Goal: Task Accomplishment & Management: Use online tool/utility

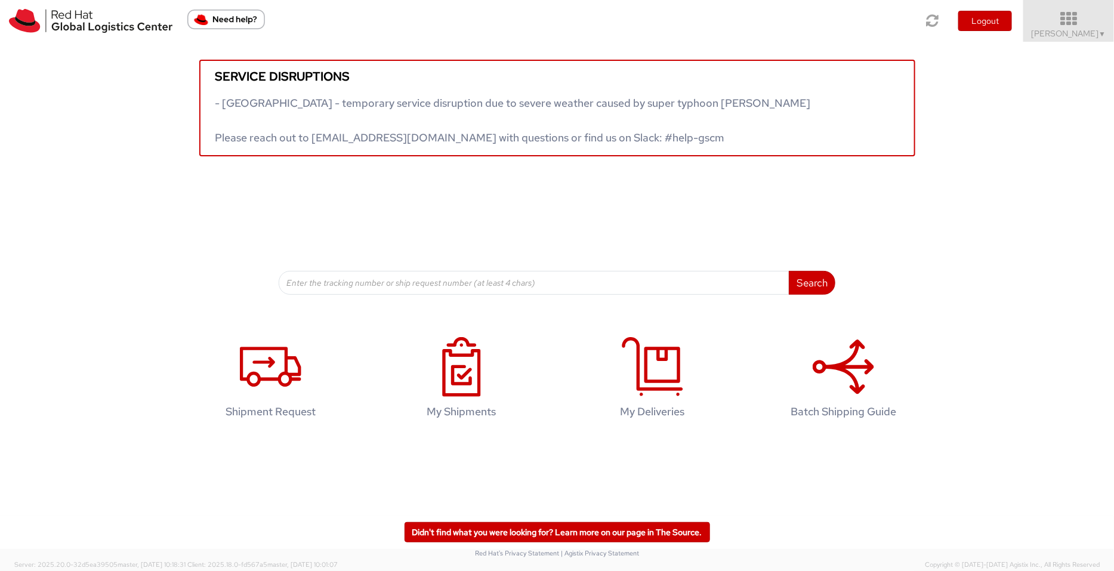
click at [891, 34] on span "Pallav Sen Gupta ▼" at bounding box center [1068, 33] width 75 height 11
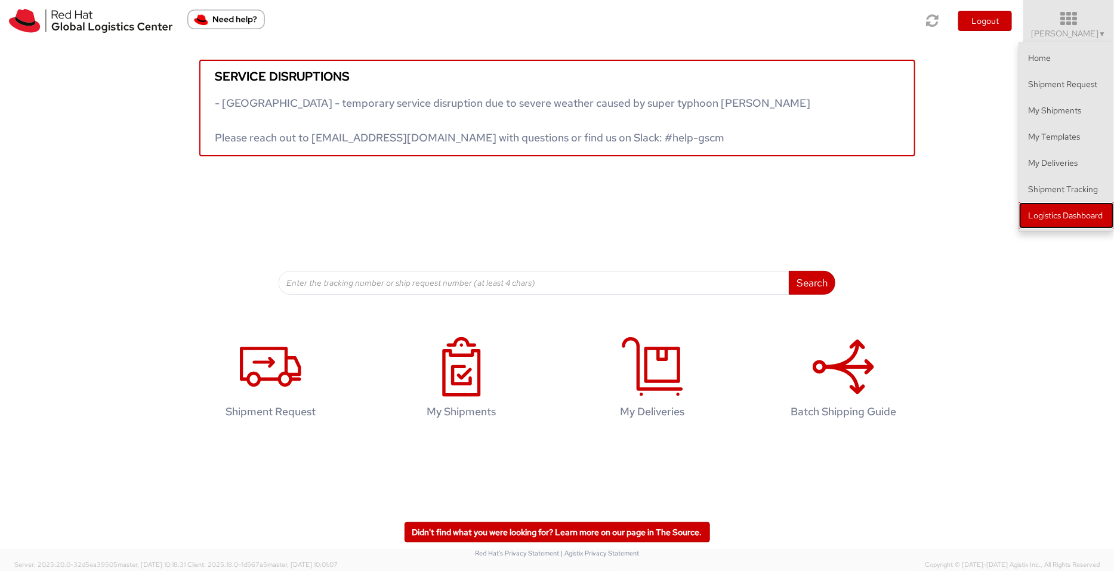
click at [891, 221] on link "Logistics Dashboard" at bounding box center [1066, 215] width 95 height 26
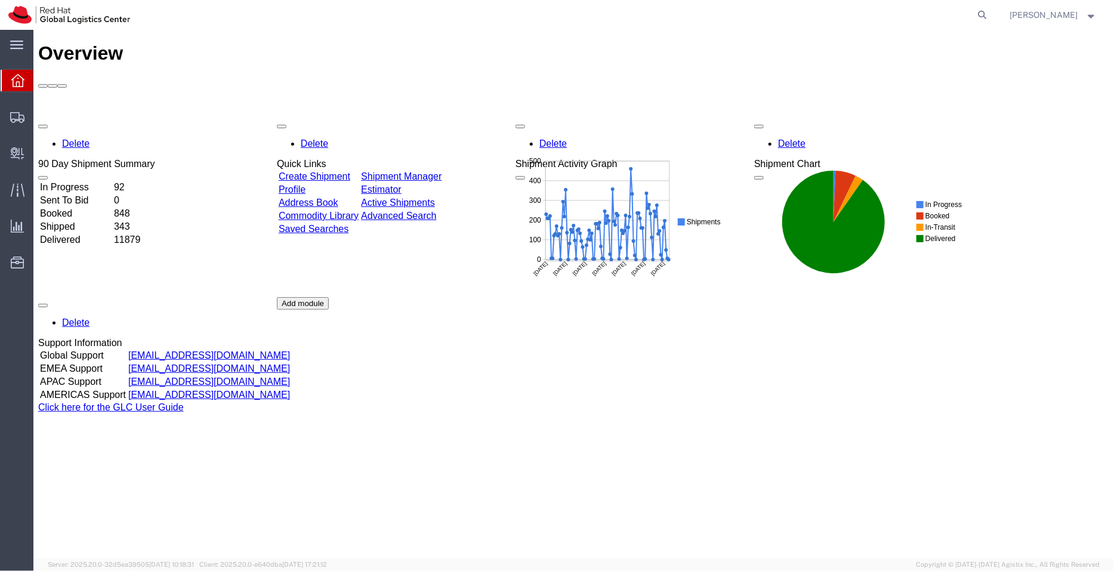
click at [441, 171] on link "Shipment Manager" at bounding box center [400, 176] width 81 height 10
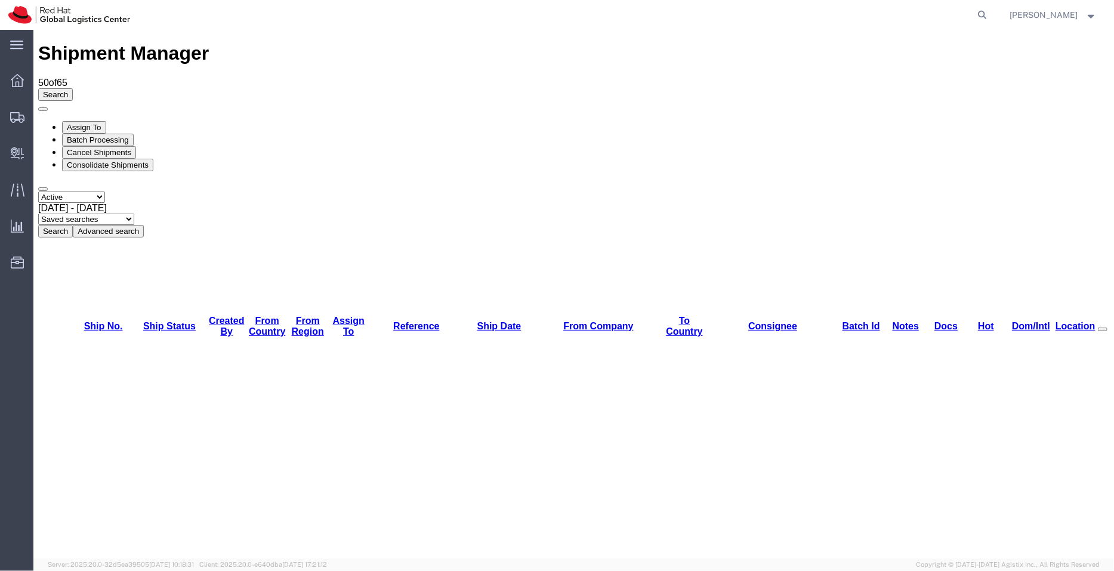
click at [134, 213] on select "Saved searches APAC EMEA India India - Inbounds NA/LATM" at bounding box center [86, 218] width 96 height 11
select select "APAC"
click at [134, 213] on select "Saved searches APAC EMEA India India - Inbounds NA/LATM" at bounding box center [86, 218] width 96 height 11
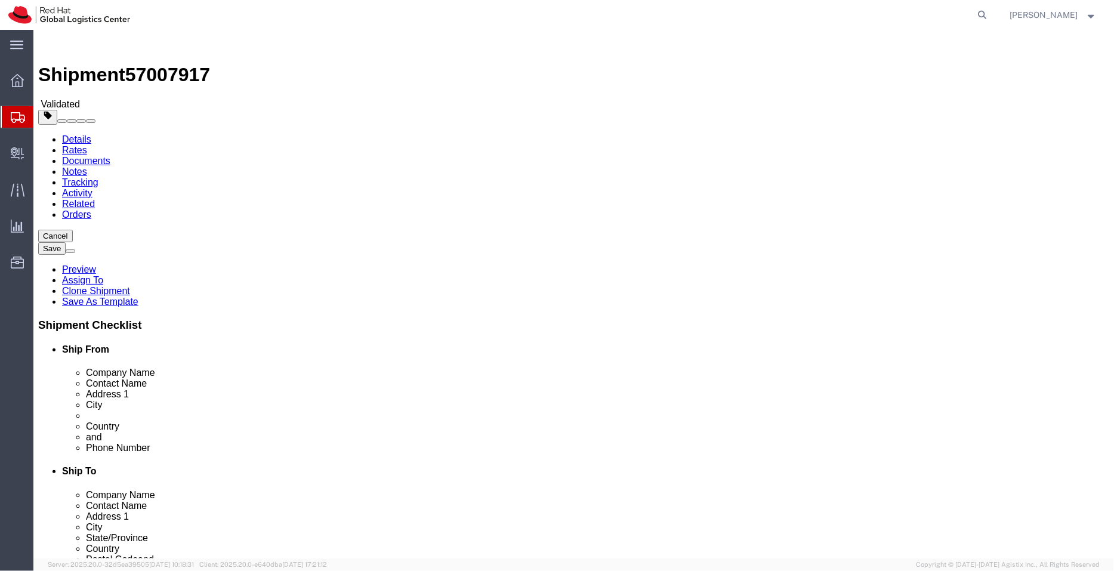
select select
select select "47771"
drag, startPoint x: 614, startPoint y: 246, endPoint x: 507, endPoint y: 249, distance: 107.4
click div "Contact Name kajsf;js"
type input "Test"
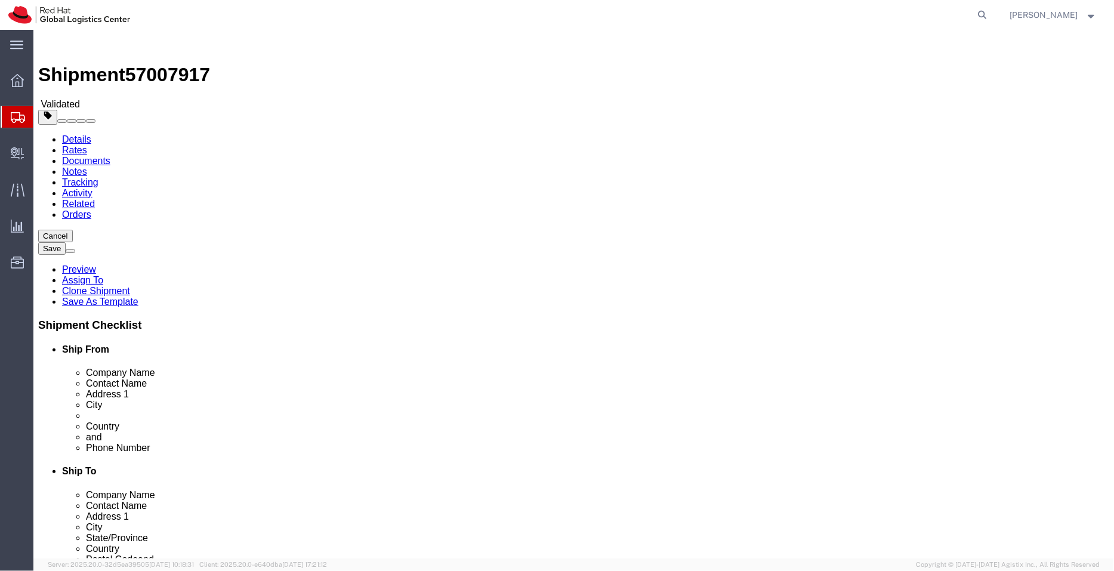
click div "Shipment Information Package Information Special Services"
drag, startPoint x: 230, startPoint y: 220, endPoint x: 123, endPoint y: 225, distance: 106.3
click div "Company Name Red Hat, Inc."
paste input "Aegistek Corporation Ltd"
type input "Aegistek Corporation Ltd."
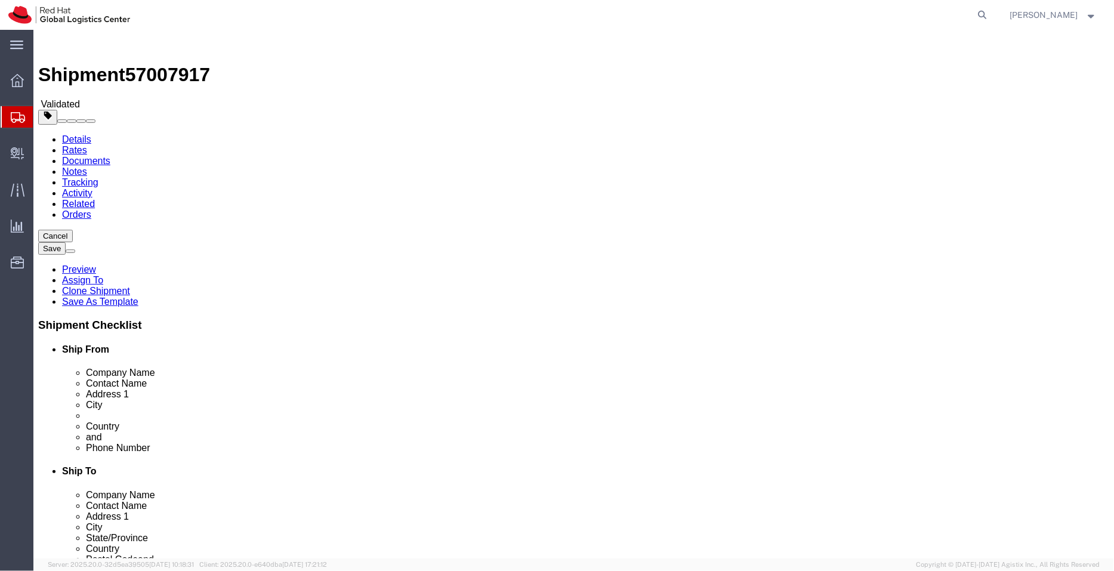
drag, startPoint x: 215, startPoint y: 249, endPoint x: 96, endPoint y: 248, distance: 118.7
click div "Contact Name TEST`"
paste input "101 Moo 4 Tambol On-Tai,"
type input "101 Moo 4 Tambol On-Tai,"
drag, startPoint x: 255, startPoint y: 270, endPoint x: 41, endPoint y: 258, distance: 213.9
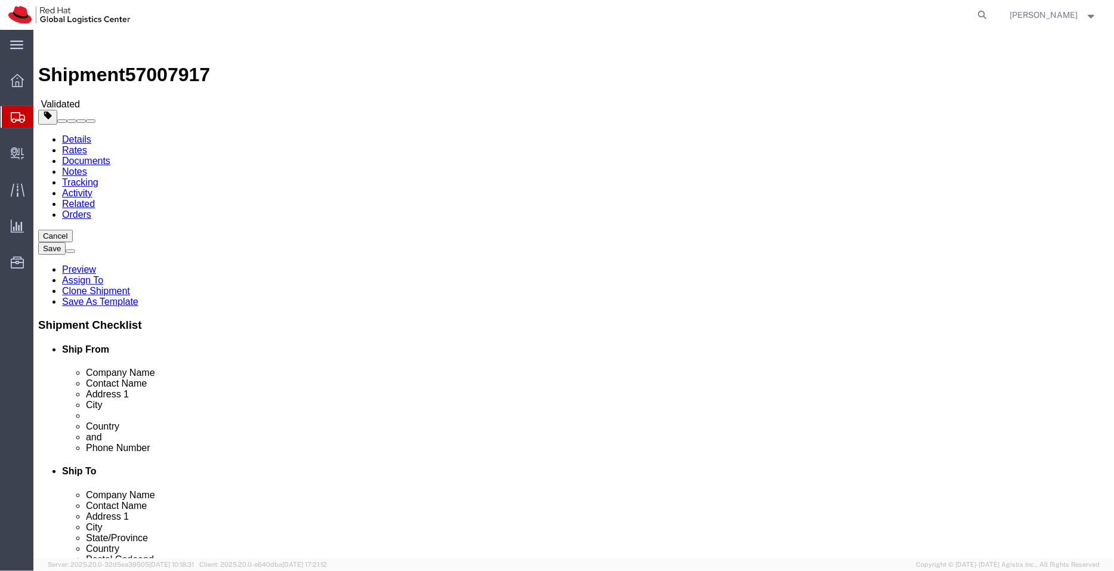
click div "Location My Profile Location RH - Amsterdam - MSO RH - Amsterdam Data Center RH…"
drag, startPoint x: 266, startPoint y: 245, endPoint x: 98, endPoint y: 254, distance: 168.4
click div "Contact Name 101 Moo 4 Tambol On-Tai,"
drag, startPoint x: 247, startPoint y: 270, endPoint x: 71, endPoint y: 282, distance: 176.4
click div "Location My Profile Location RH - Amsterdam - MSO RH - Amsterdam Data Center RH…"
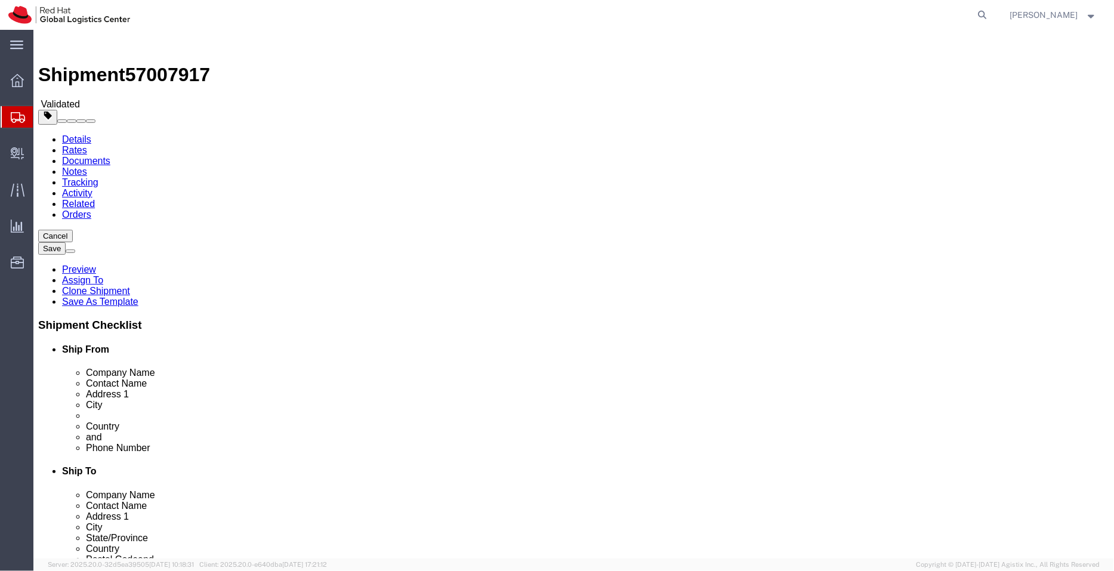
paste input "1 Moo 4 Tambol On-Tai,"
type input "101 Moo 4 Tambol On-Tai,"
select select
click input "text"
type input "Test"
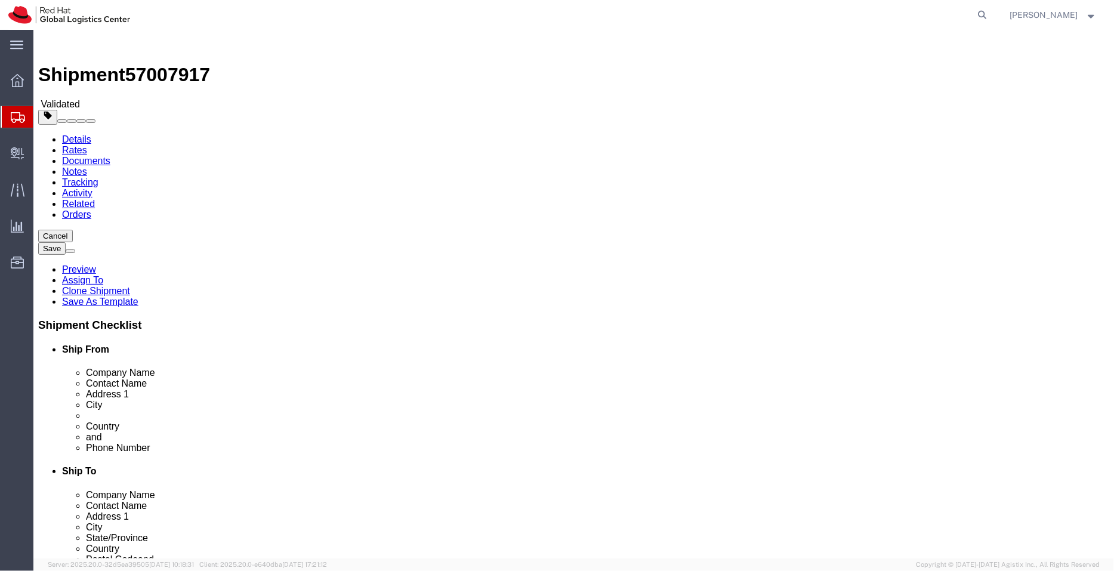
click div "Location My Profile Location RH - Amsterdam - MSO RH - Amsterdam Data Center RH…"
drag, startPoint x: 223, startPoint y: 311, endPoint x: 110, endPoint y: 322, distance: 113.9
click div "Location My Profile Location RH - Amsterdam - MSO RH - Amsterdam Data Center RH…"
click input "text"
paste input "Sankamphang"
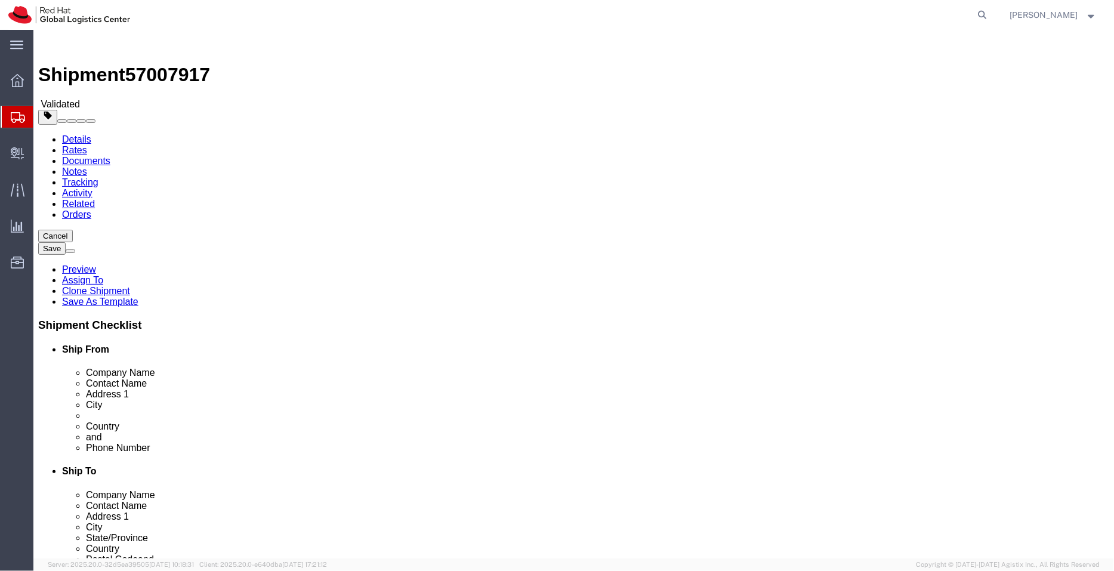
type input "Sankamphang"
drag, startPoint x: 166, startPoint y: 310, endPoint x: 118, endPoint y: 304, distance: 48.8
click div "Location My Profile Location RH - Amsterdam - MSO RH - Amsterdam Data Center RH…"
paste input "Chiangma"
type input "Chiangmai"
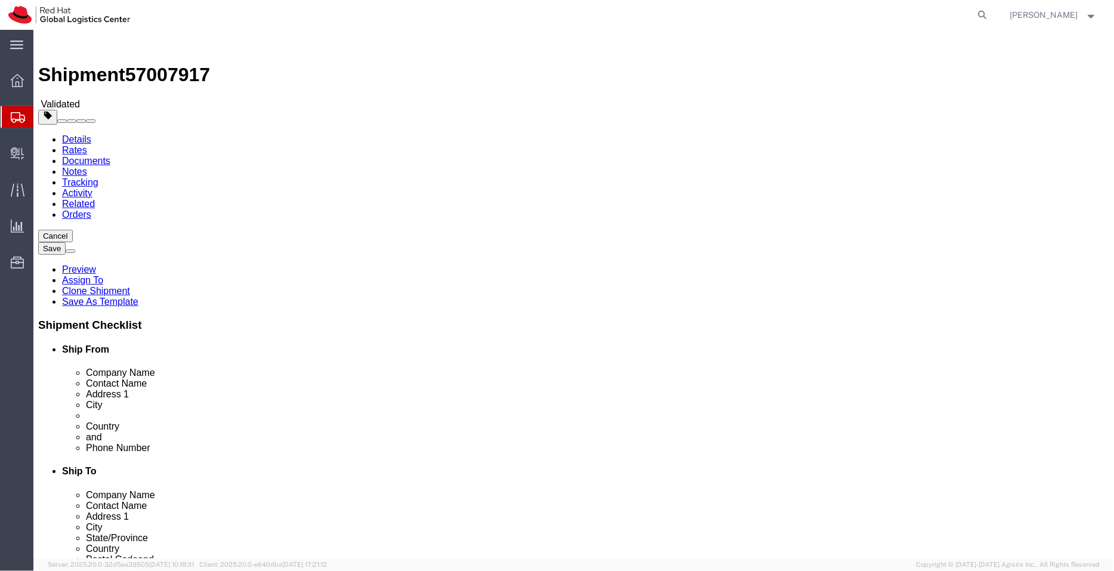
select select
drag, startPoint x: 132, startPoint y: 386, endPoint x: 107, endPoint y: 382, distance: 25.3
click div "Postal Code 50130"
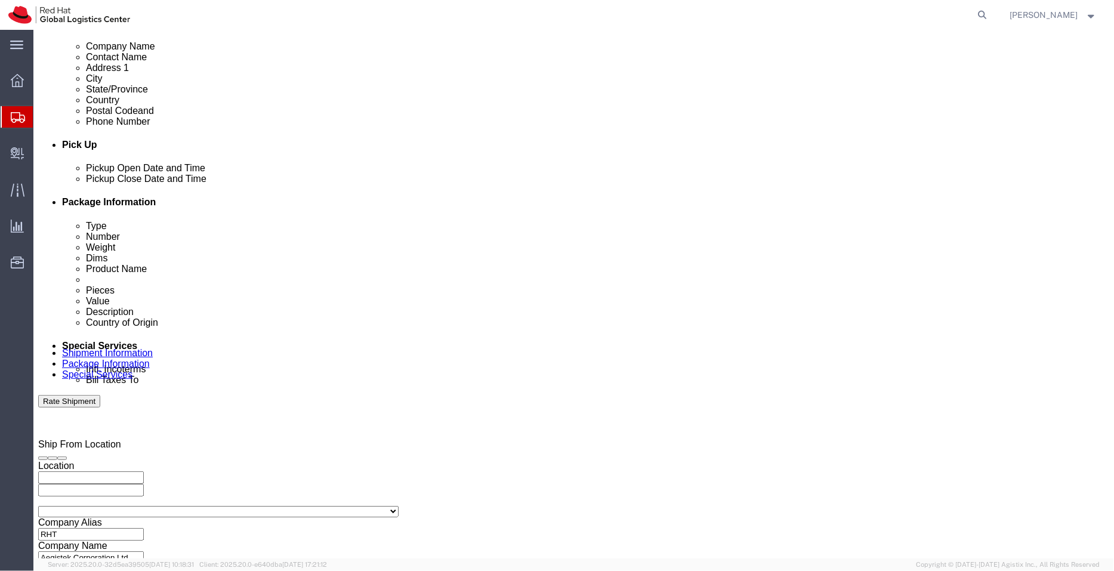
scroll to position [453, 0]
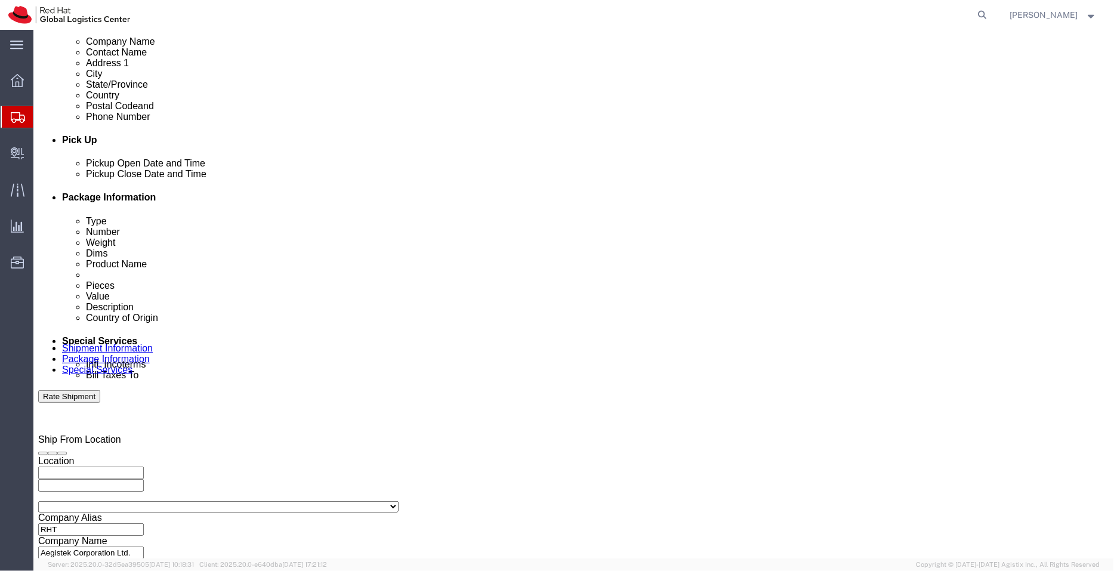
click icon
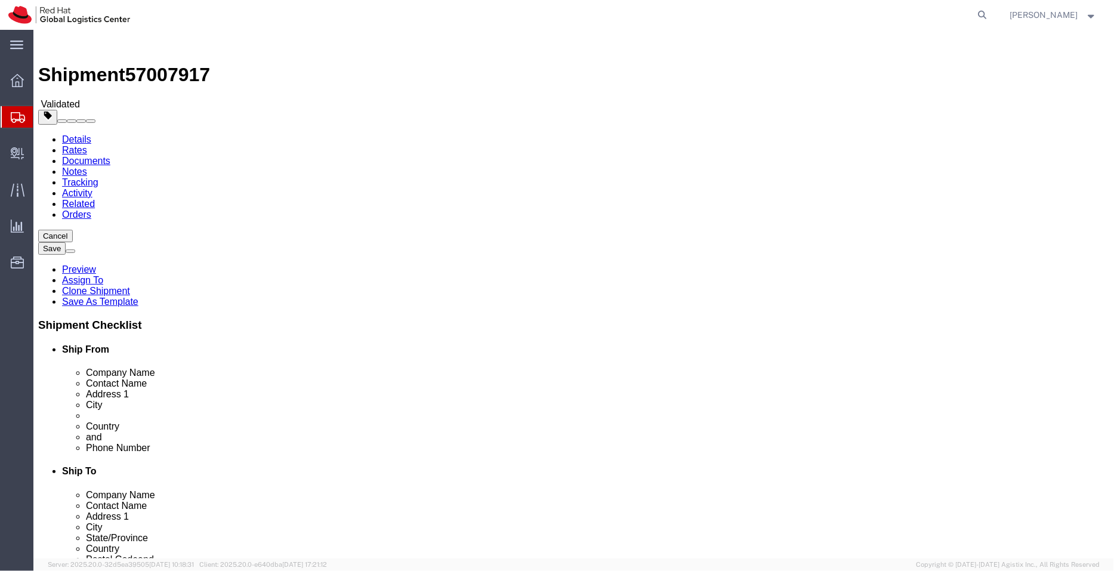
click select "Select cm ft in"
select select "CM"
click select "Select cm ft in"
type input "231.14"
type input "55.88"
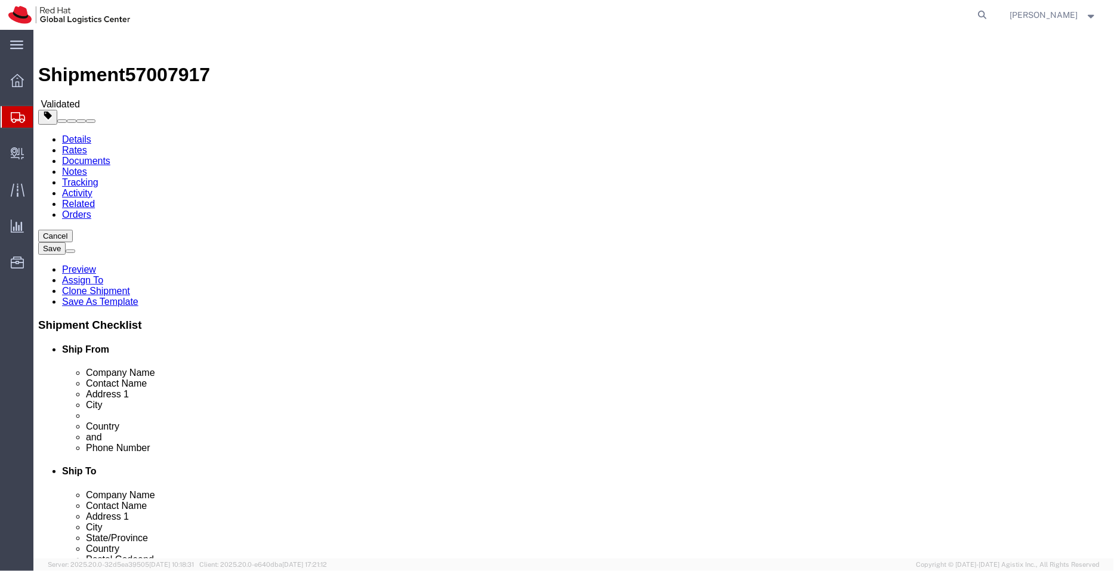
type input "38.10"
drag, startPoint x: 188, startPoint y: 276, endPoint x: 99, endPoint y: 279, distance: 89.5
click div "Dimensions Length 231.14 x Width 55.88 x Height 38.10 Select cm ft in"
type input "230"
drag, startPoint x: 247, startPoint y: 279, endPoint x: 184, endPoint y: 285, distance: 62.9
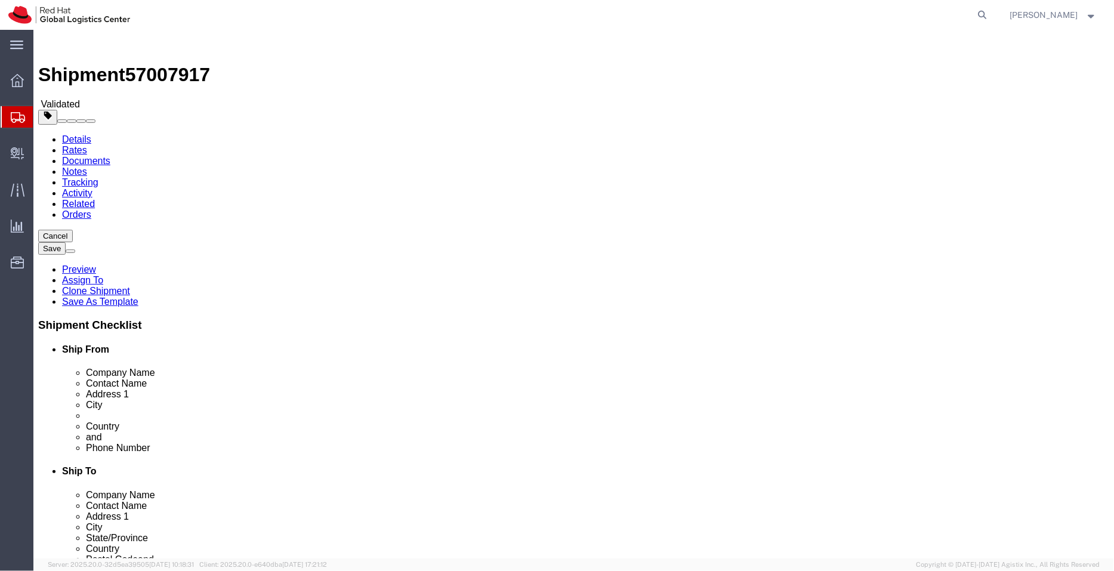
click div "Package Type Select Case(s) Crate(s) Envelope Large Box Medium Box PAK Skid(s) …"
type input "54"
drag, startPoint x: 307, startPoint y: 267, endPoint x: 257, endPoint y: 276, distance: 50.4
click div "1 x Skid(s) Package Type Select Case(s) Crate(s) Envelope Large Box Medium Box …"
click div "Length 230 x Width 54 x Height 38.10 Select cm ft in"
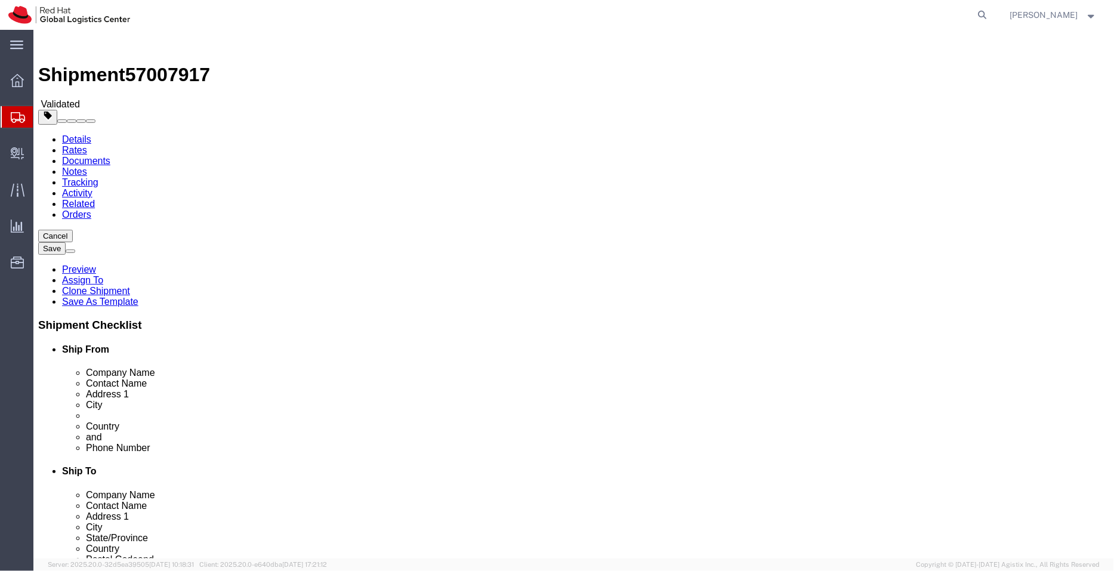
drag, startPoint x: 305, startPoint y: 274, endPoint x: 262, endPoint y: 280, distance: 43.4
click div "Length 230 x Width 54 x Height 38.10 Select cm ft in"
type input "39.5"
click div "1 x Skid(s) Package Type Select Case(s) Crate(s) Envelope Large Box Medium Box …"
click select "Select kgs lbs"
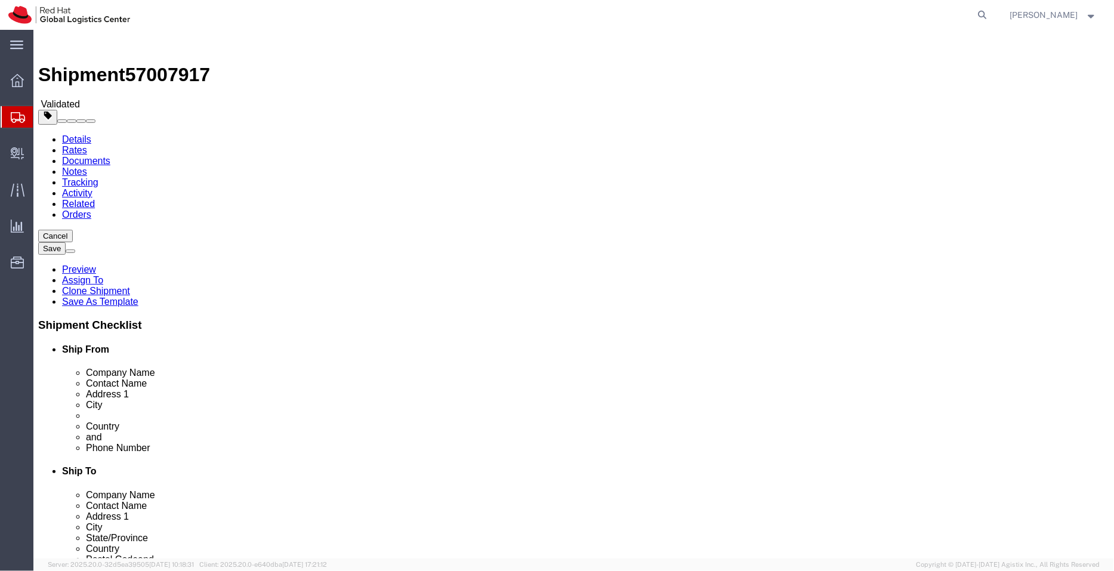
select select "KGS"
click select "Select kgs lbs"
click input "83.01"
type input "83.0"
click dd "11.33 USD"
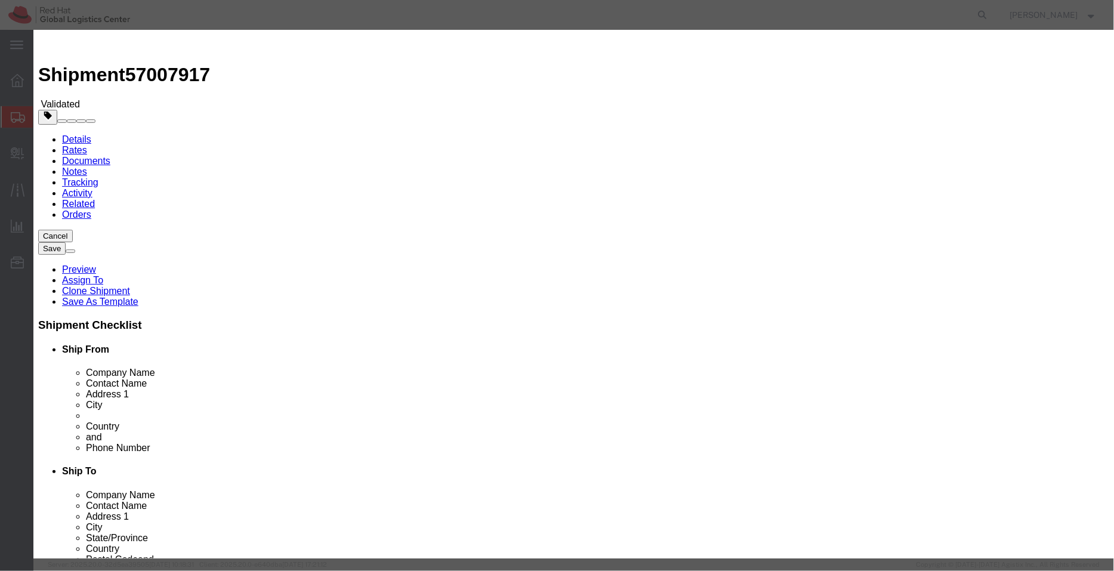
drag, startPoint x: 330, startPoint y: 88, endPoint x: 641, endPoint y: 100, distance: 311.0
click div "Product Name T-shirt: 50% polyester, 25% cotton, 25% Viscose Pieces 1.00 Select…"
paste input "Cheval ORV3 Rack Filler Panels - server rails - steel furnitur"
drag, startPoint x: 465, startPoint y: 89, endPoint x: 611, endPoint y: 101, distance: 146.6
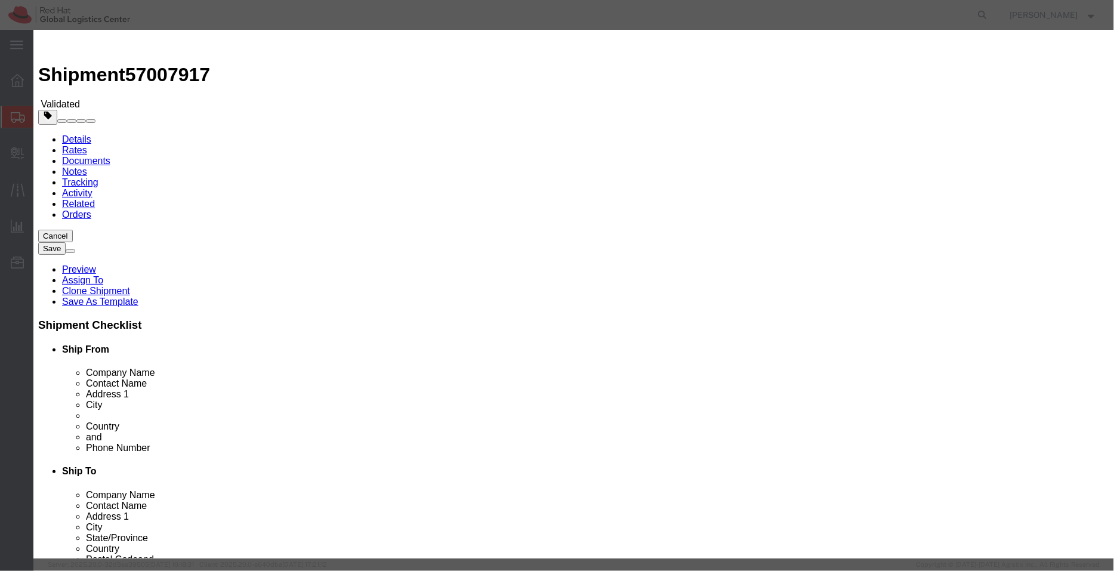
click div "Product Name Cheval ORV3 Rack Filler Panels - server rails - steel furniture Pi…"
type input "Cheval ORV3 Rack Filler Panels - server rails"
drag, startPoint x: 665, startPoint y: 95, endPoint x: 629, endPoint y: 97, distance: 35.8
click div "Description Red Hat branded"
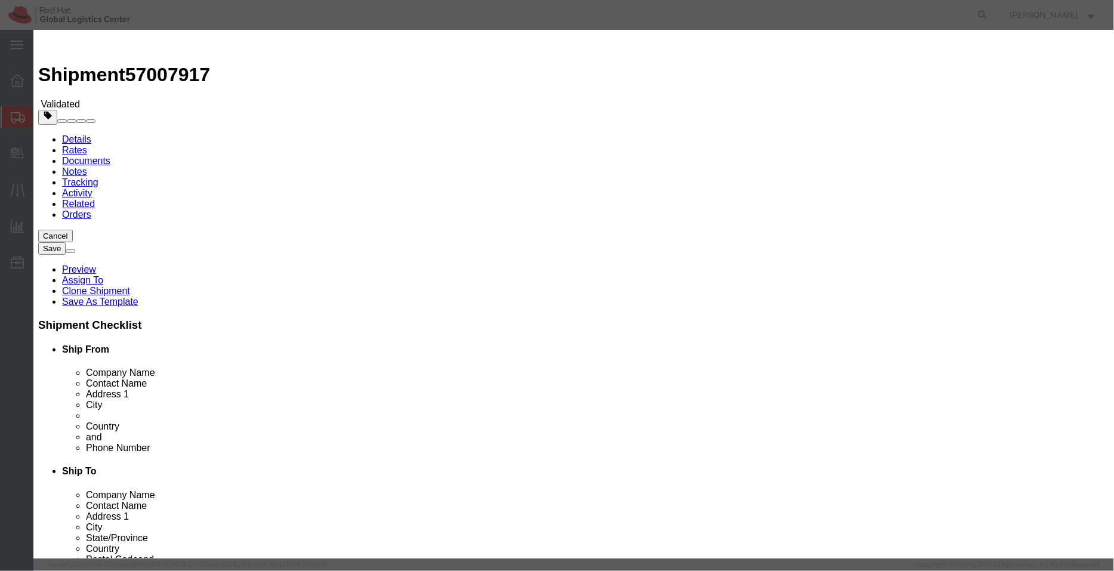
paste textarea "- steel furniture"
type textarea "- steel furniture"
click select "Select Afghanistan Åland Islands Albania Algeria American Samoa Andorra Angola …"
select select "TH"
click select "Select Afghanistan Åland Islands Albania Algeria American Samoa Andorra Angola …"
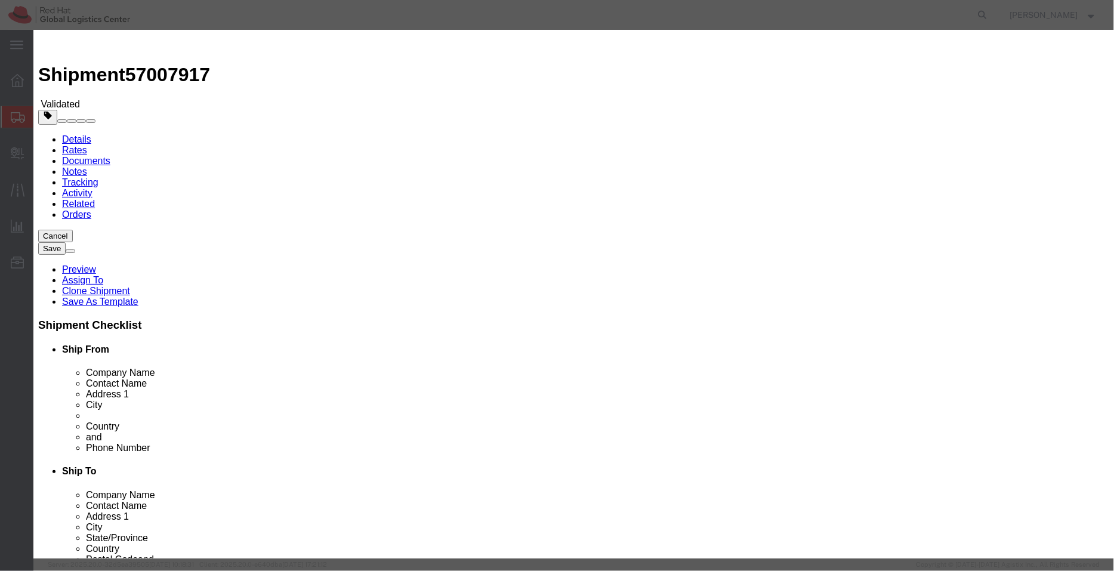
drag, startPoint x: 373, startPoint y: 141, endPoint x: 261, endPoint y: 138, distance: 112.8
click div "Total Value 11.33 Select ADP AED AFN ALL AMD AOA ARS ATS AUD AWG AZN BAM BBD BD…"
type input "599.98"
click div "Commodity library"
click button "Save & Close"
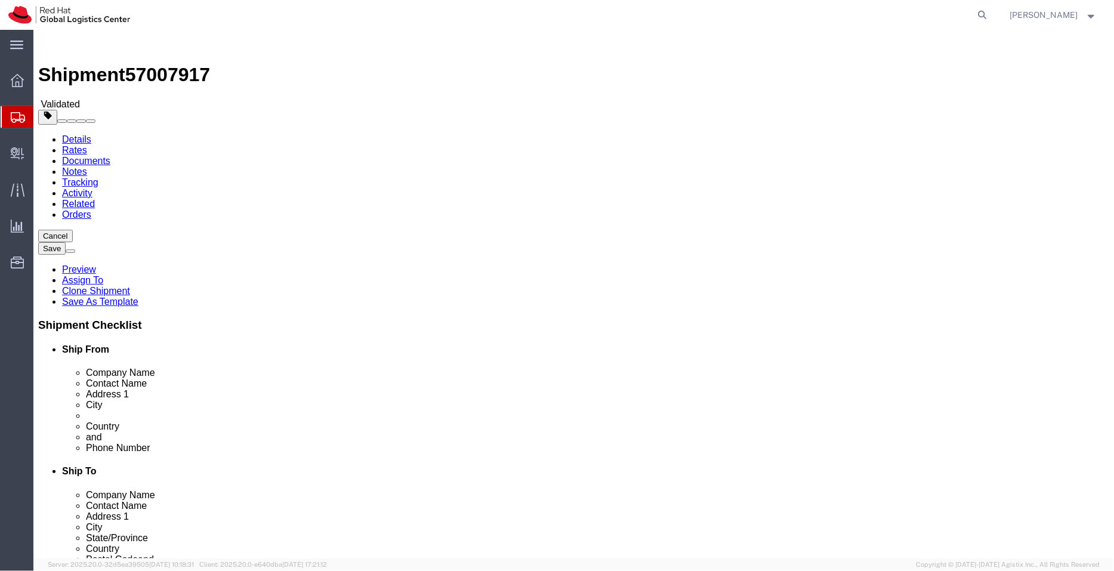
click icon
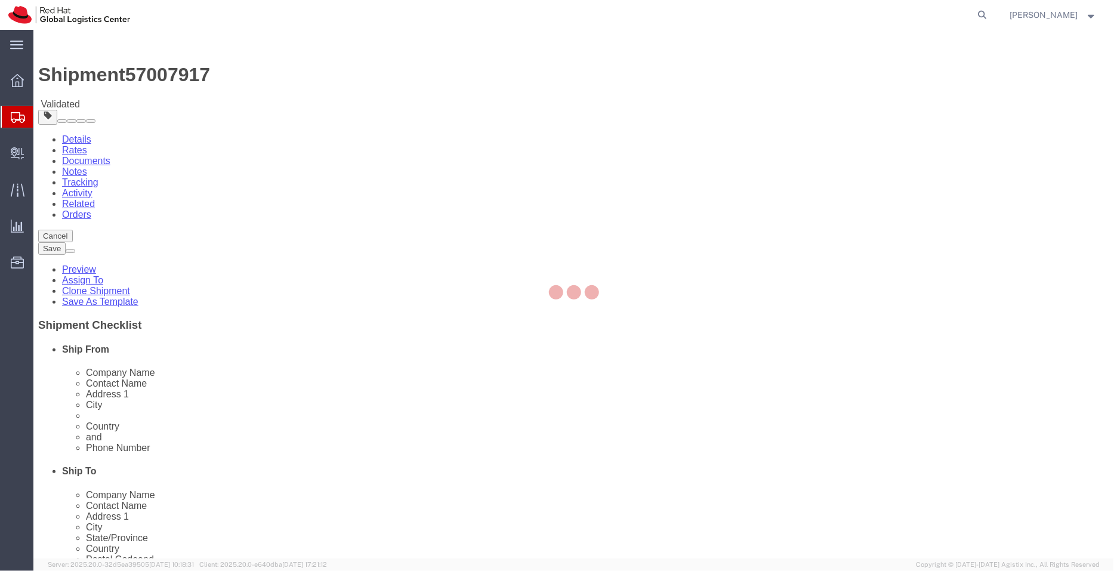
select select "COSTCENTER"
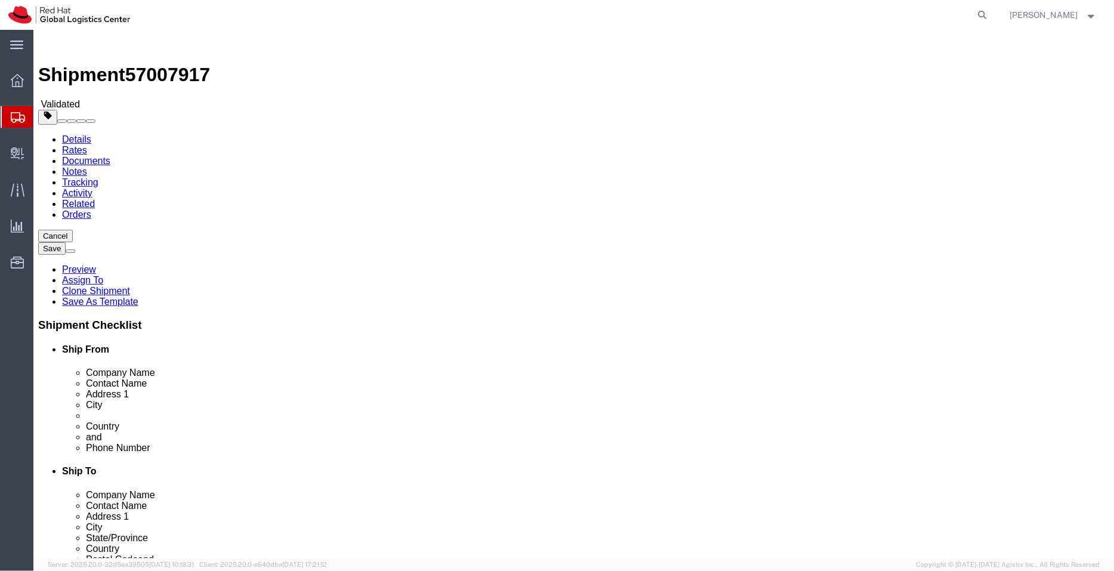
click icon
click link "Special Services"
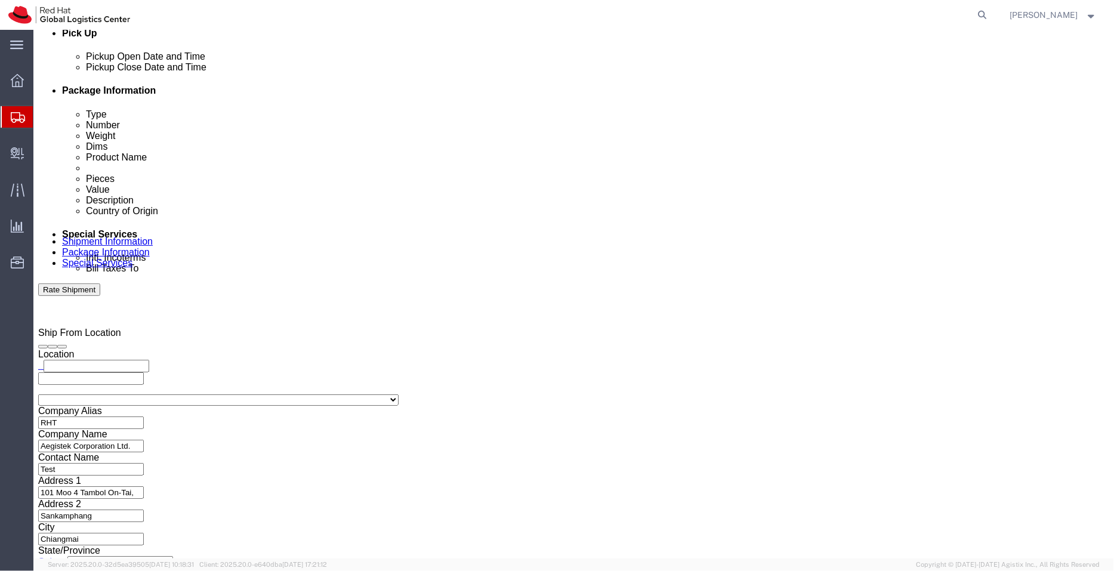
scroll to position [565, 0]
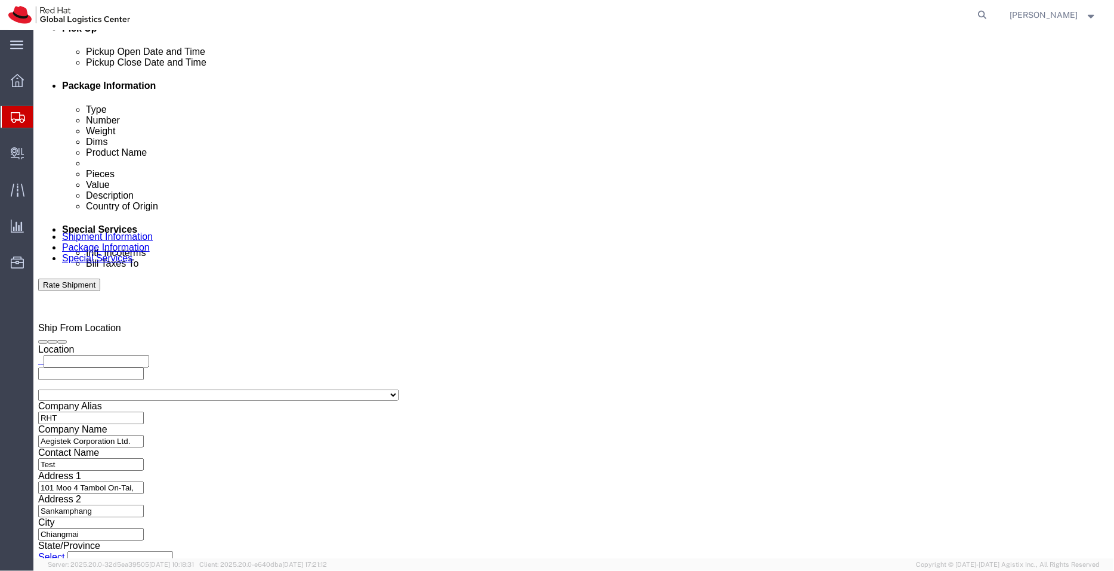
click button "Rate Shipment"
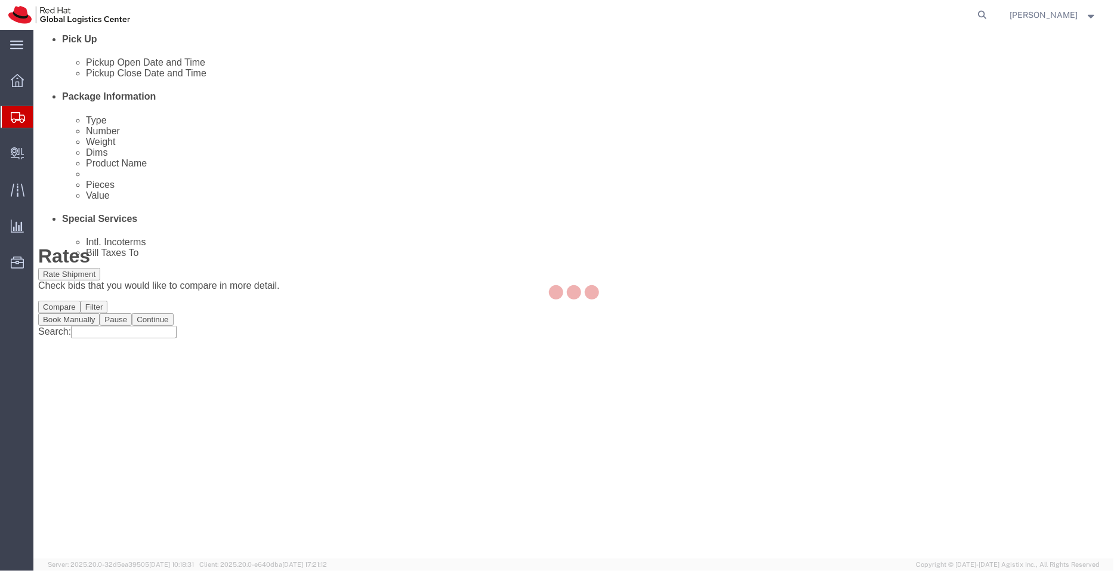
scroll to position [0, 0]
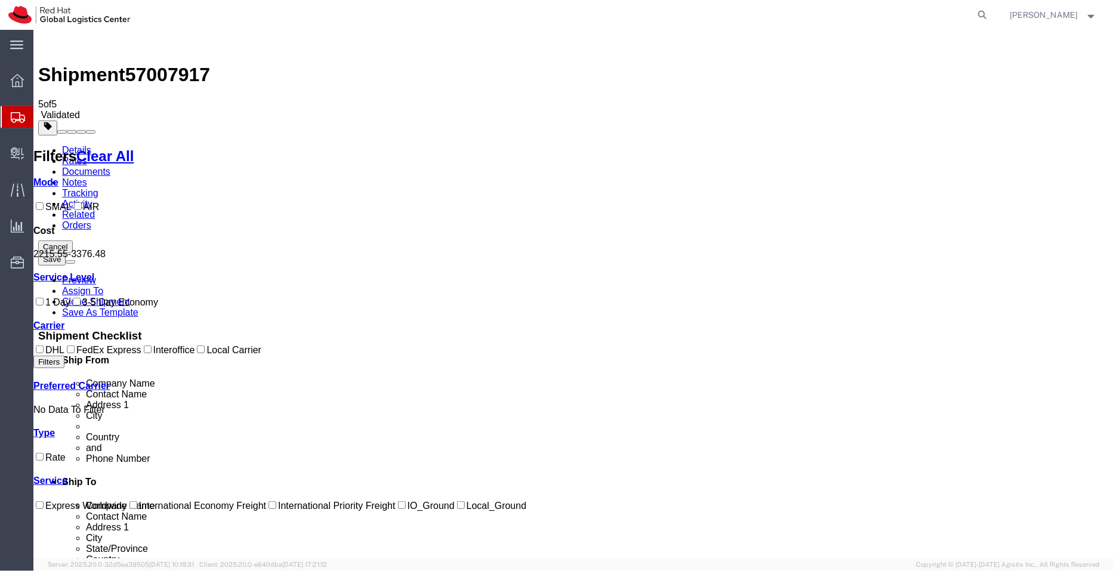
click at [79, 144] on link "Details" at bounding box center [75, 149] width 29 height 10
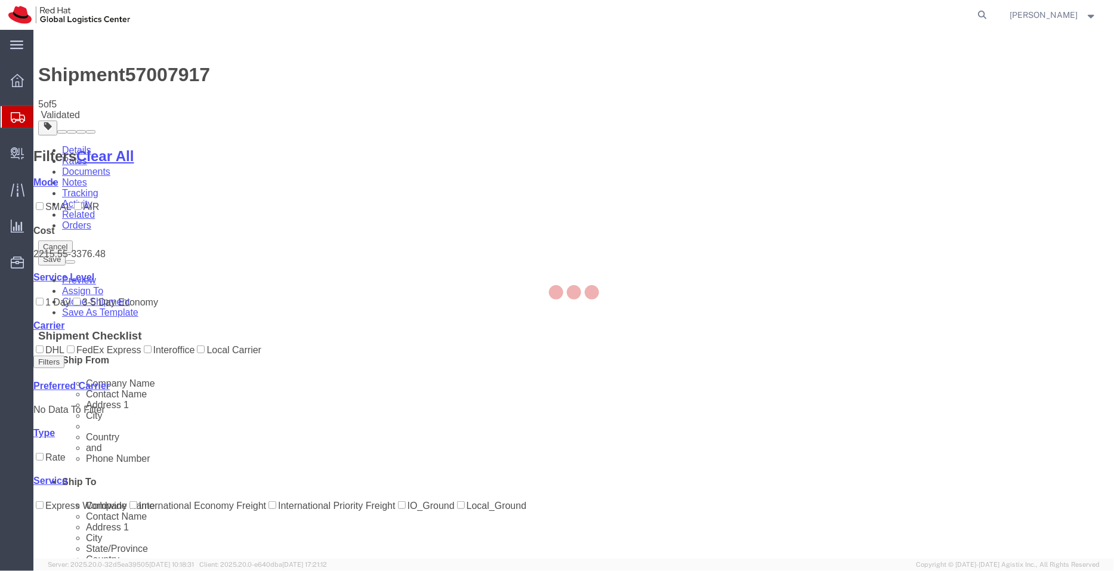
select select "47771"
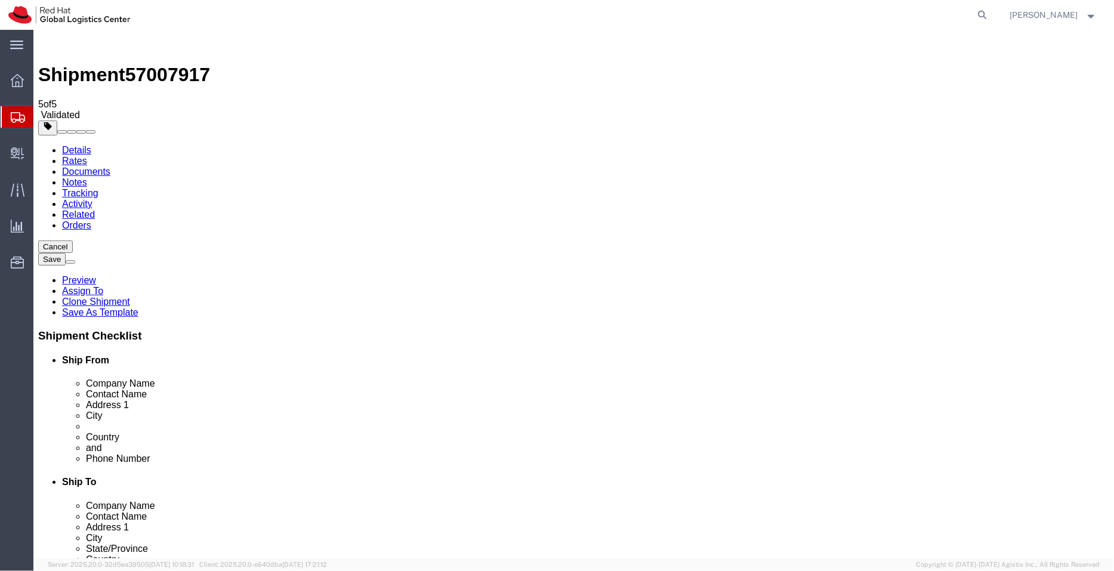
click link "Package Information"
click icon
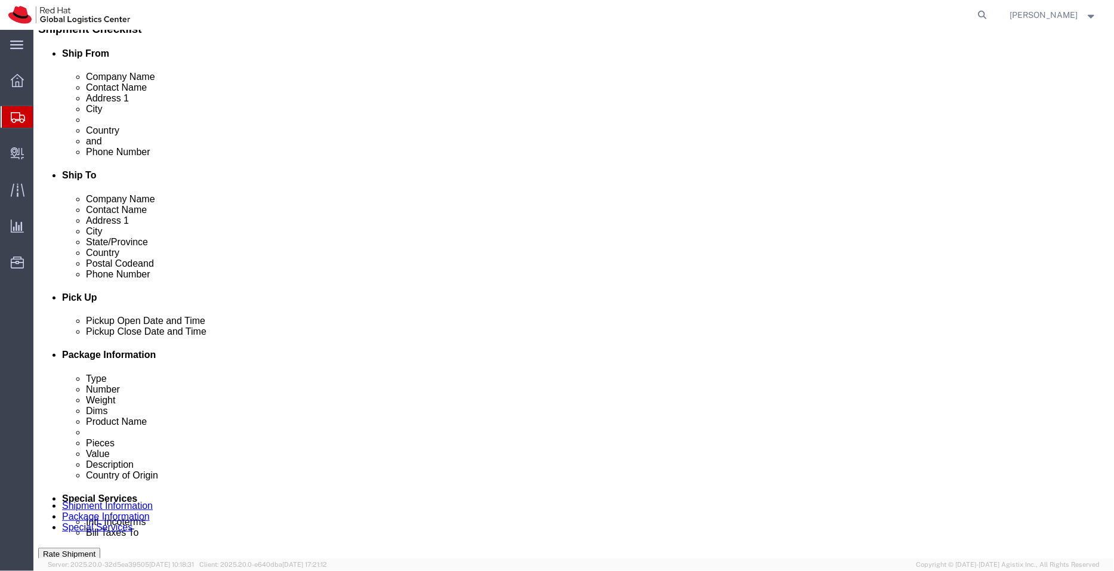
scroll to position [362, 0]
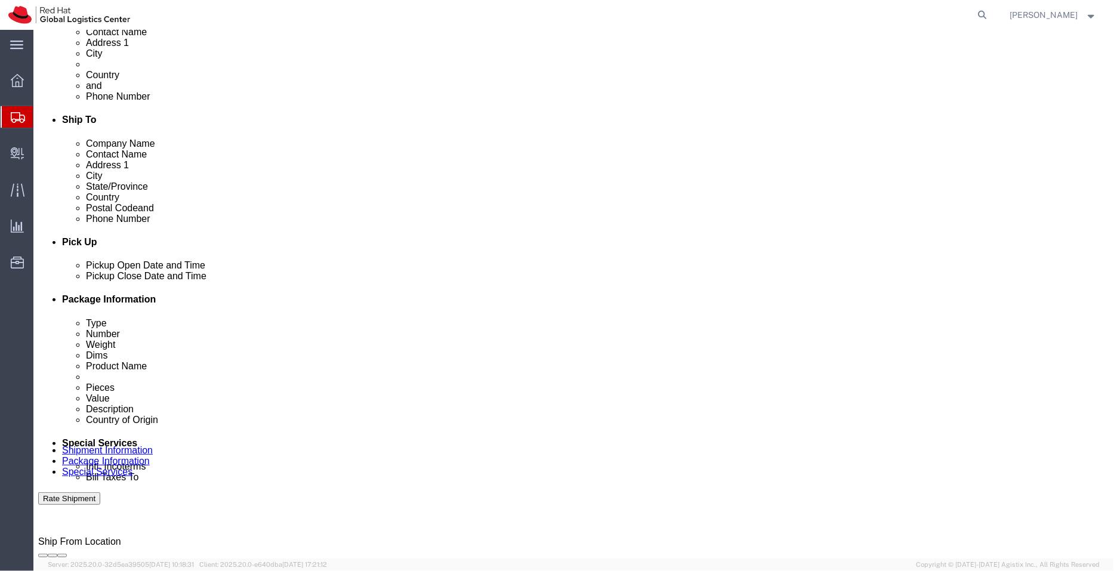
click button "Rate Shipment"
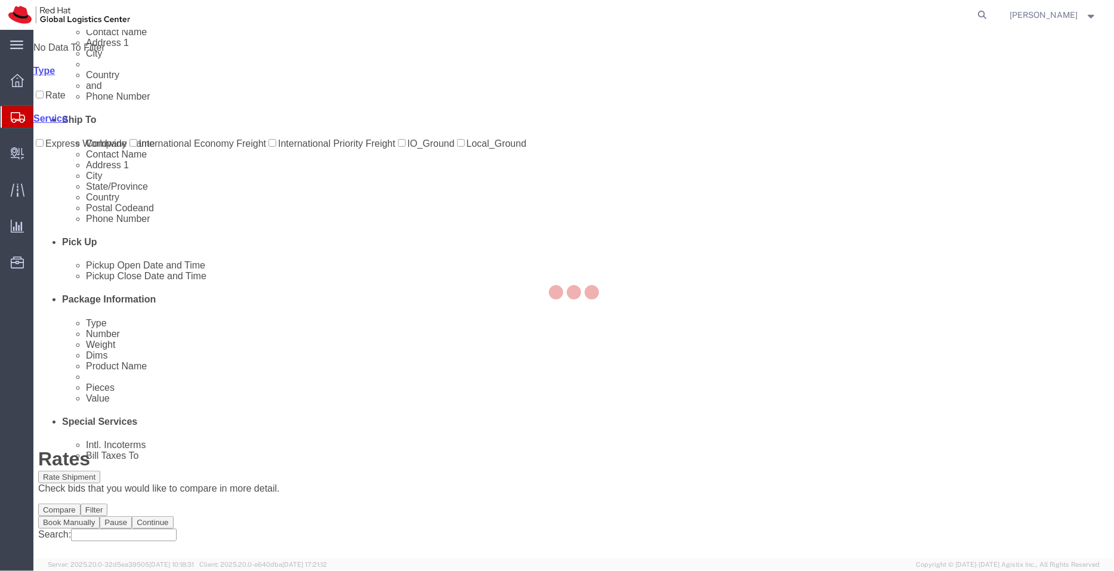
scroll to position [0, 0]
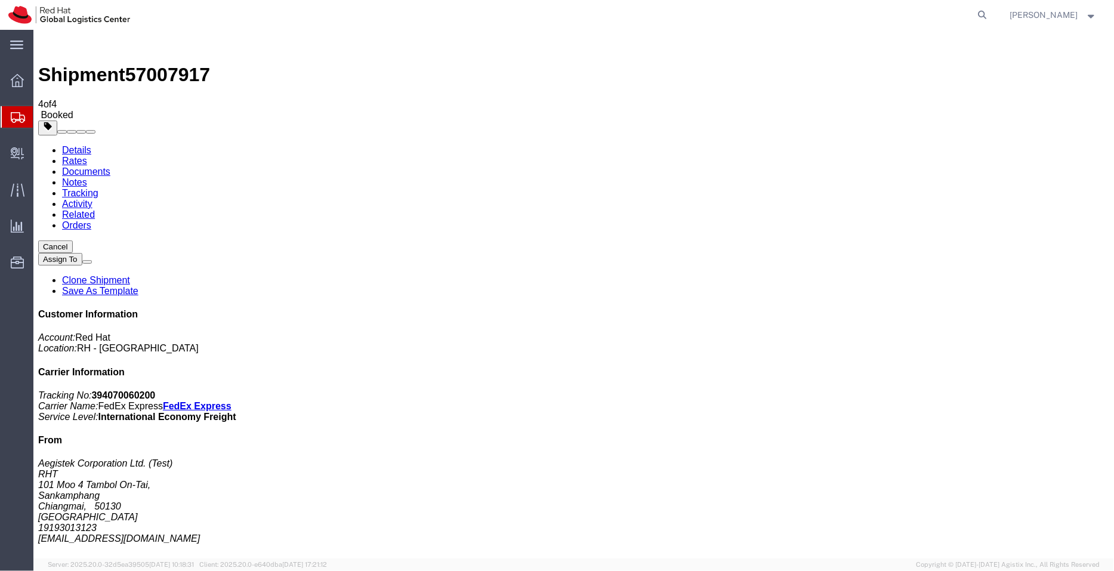
click at [73, 144] on link "Details" at bounding box center [75, 149] width 29 height 10
click h4 "Routing & Vehicle Information"
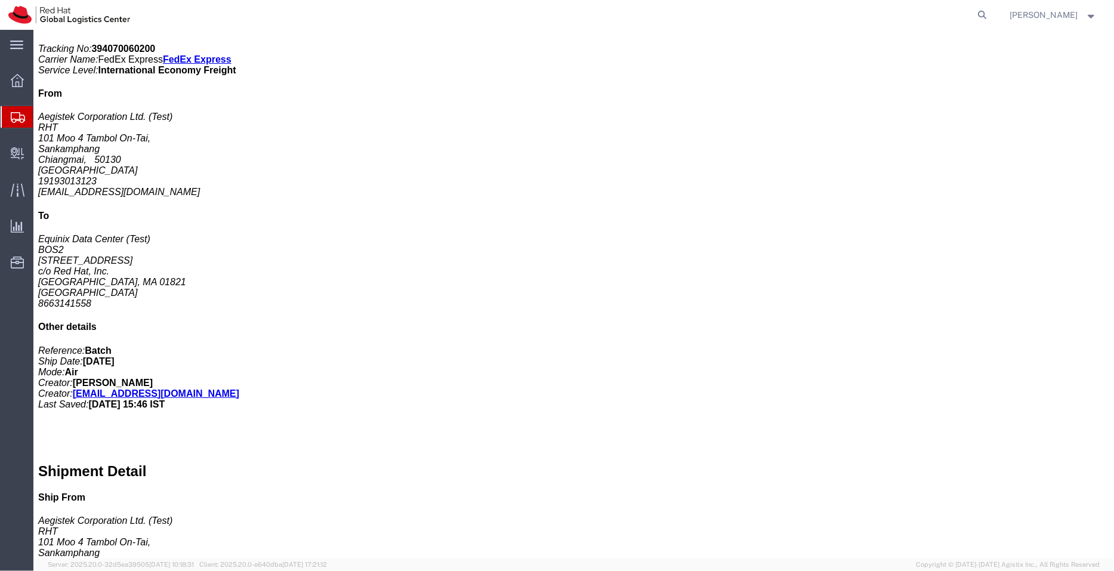
scroll to position [381, 0]
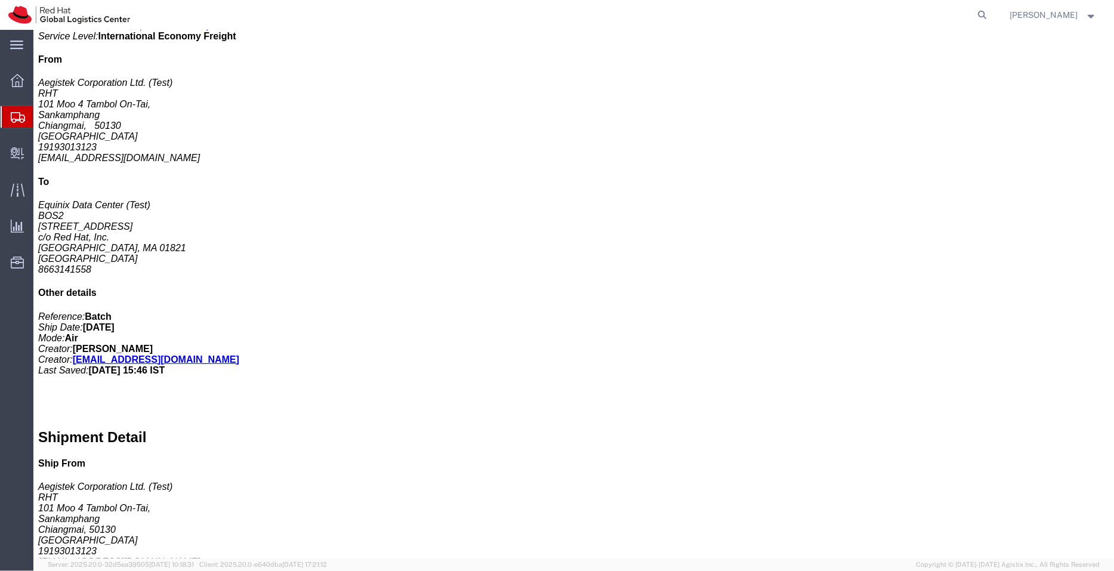
click link "Related"
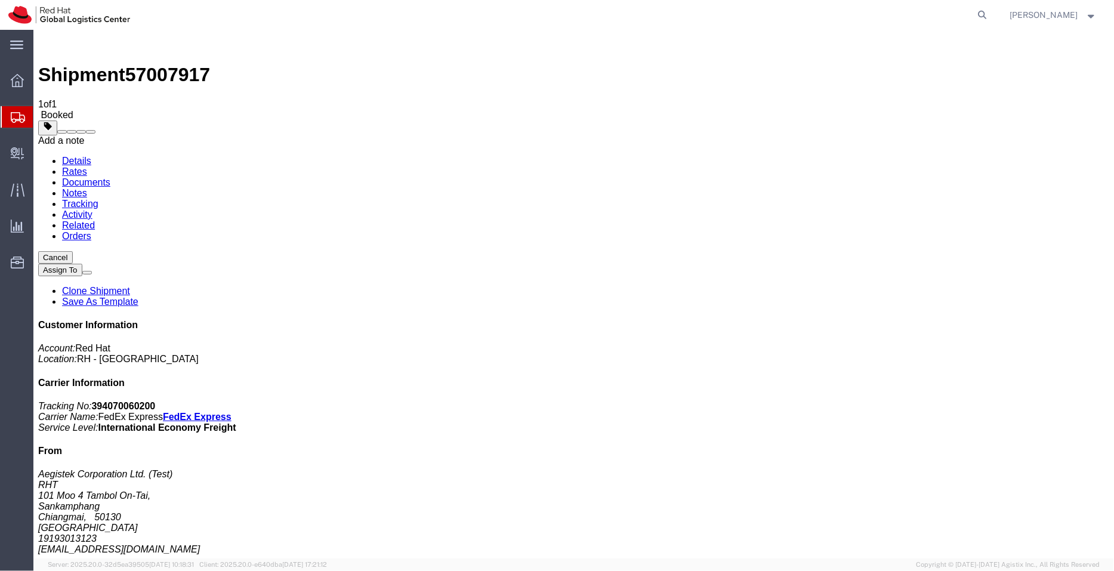
click at [90, 131] on span at bounding box center [90, 131] width 0 height 0
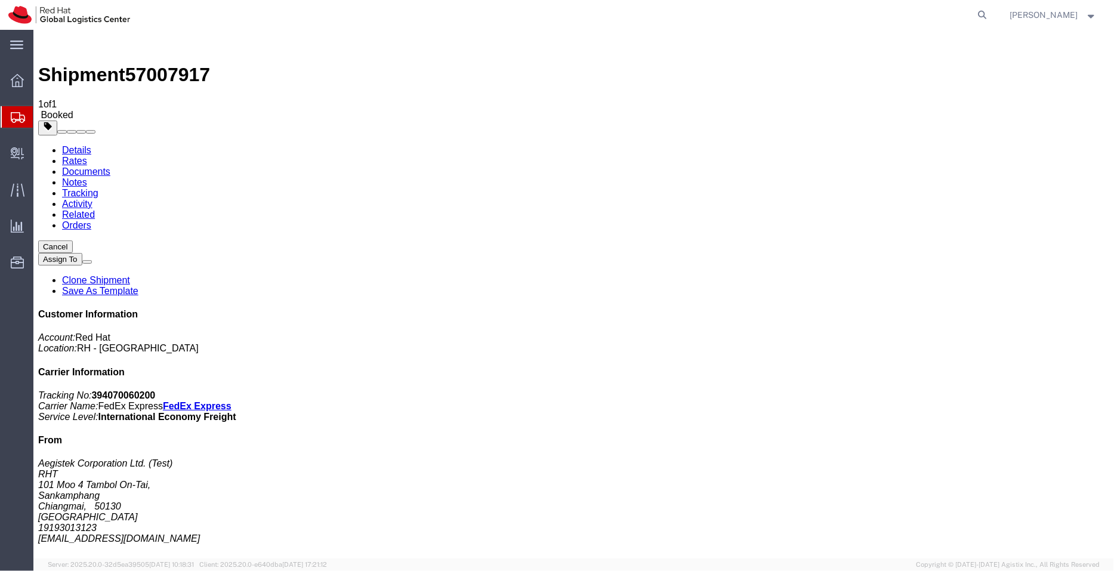
click at [51, 126] on icon "button" at bounding box center [48, 128] width 8 height 5
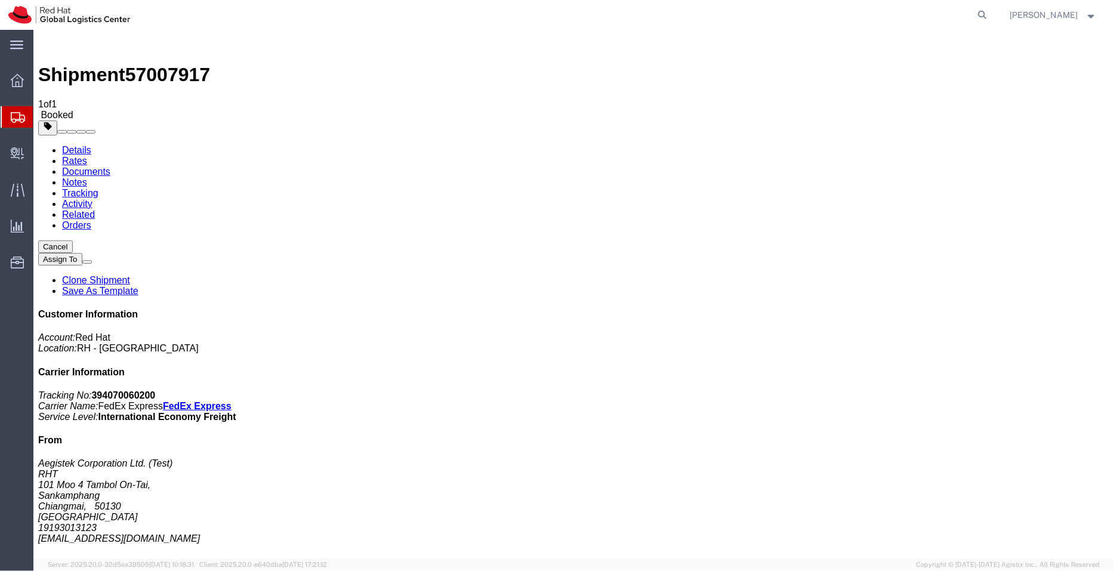
click at [91, 220] on link "Orders" at bounding box center [75, 225] width 29 height 10
click at [92, 198] on link "Activity" at bounding box center [76, 203] width 30 height 10
click at [98, 187] on link "Tracking" at bounding box center [79, 192] width 36 height 10
click at [94, 209] on link "Related" at bounding box center [77, 214] width 33 height 10
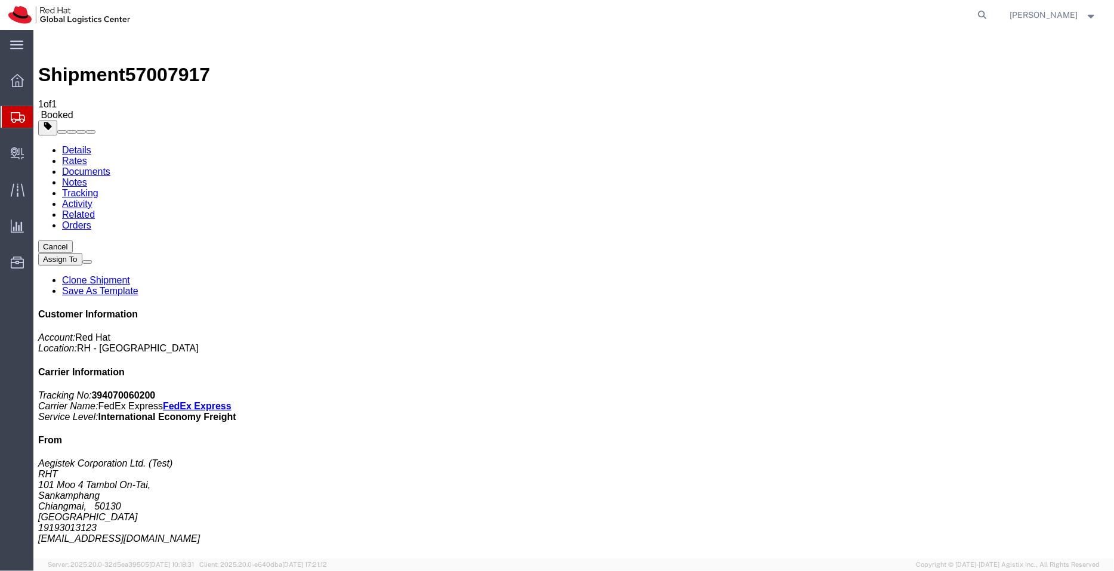
click at [72, 109] on span "Booked" at bounding box center [56, 114] width 32 height 10
click at [98, 187] on link "Tracking" at bounding box center [79, 192] width 36 height 10
click at [92, 198] on link "Activity" at bounding box center [76, 203] width 30 height 10
click at [110, 166] on link "Documents" at bounding box center [85, 171] width 48 height 10
click at [67, 144] on link "Details" at bounding box center [75, 149] width 29 height 10
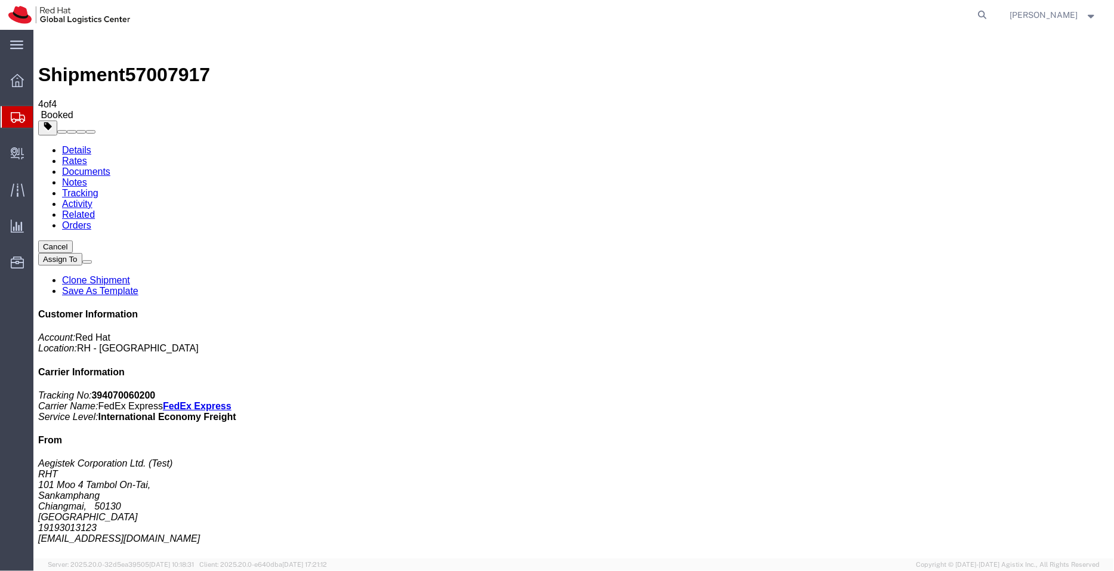
click button "Cancel"
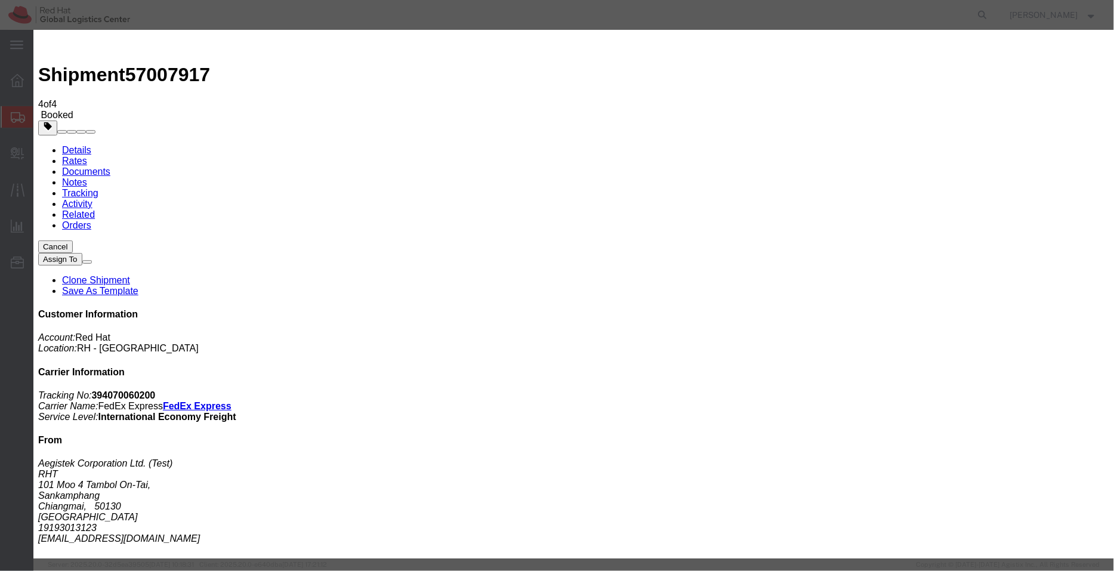
click button "Yes"
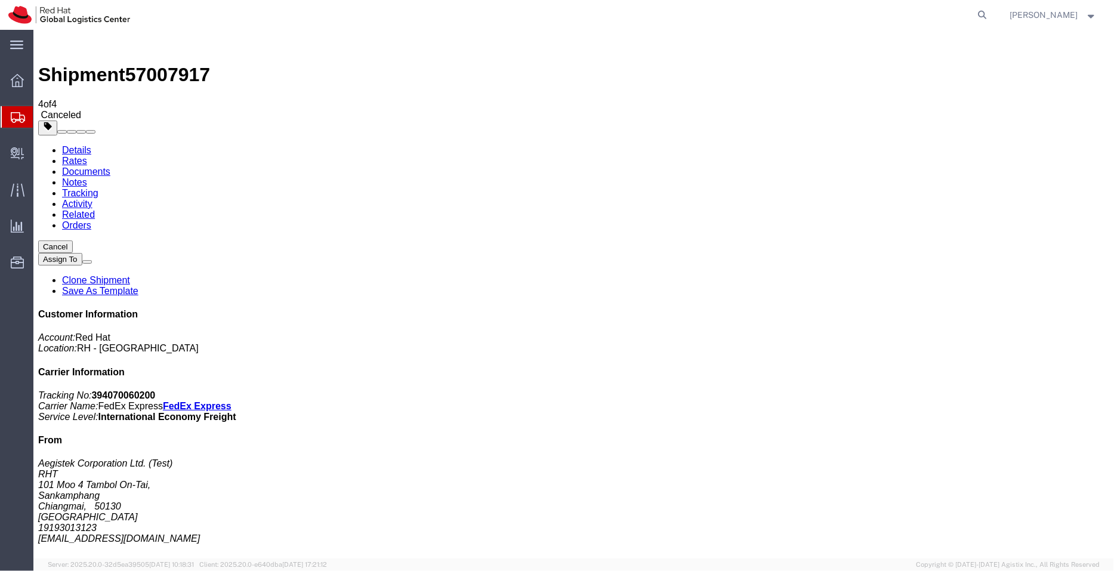
click div
click link "Clone Shipment"
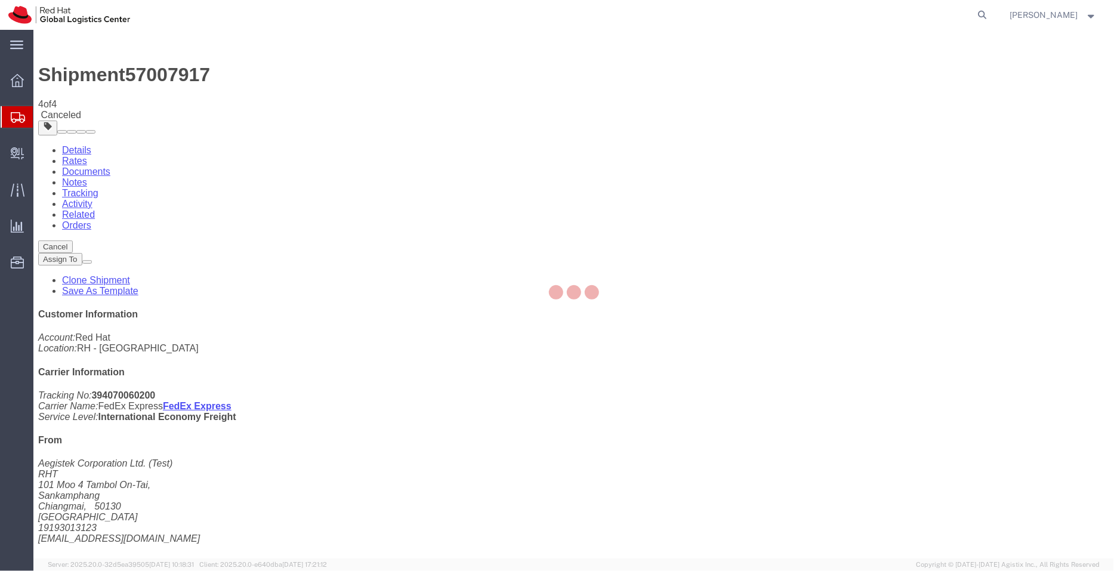
select select "47771"
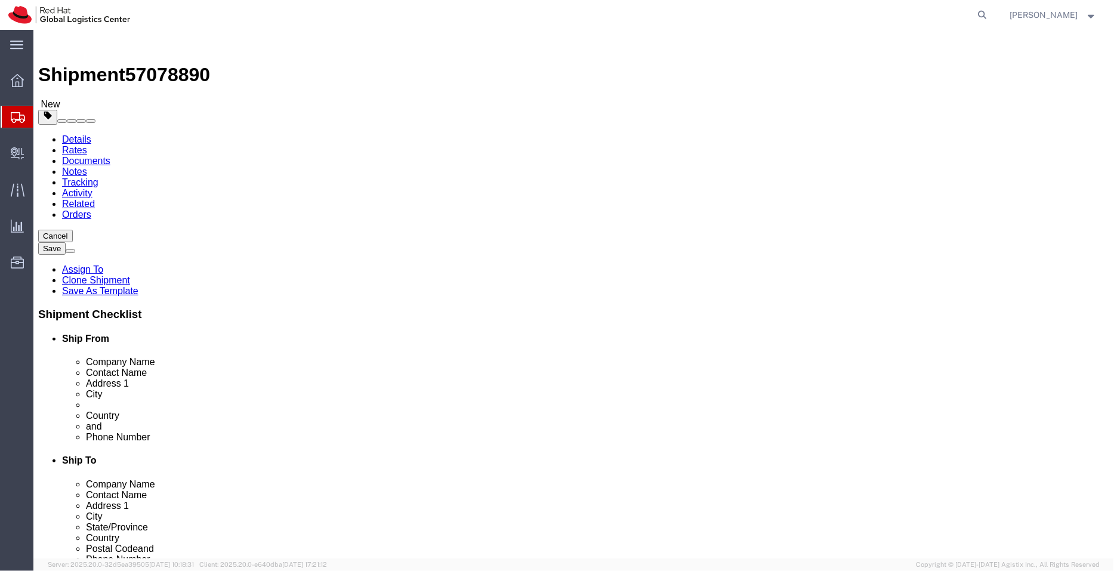
click at [0, 0] on span "Shipment Manager" at bounding box center [0, 0] width 0 height 0
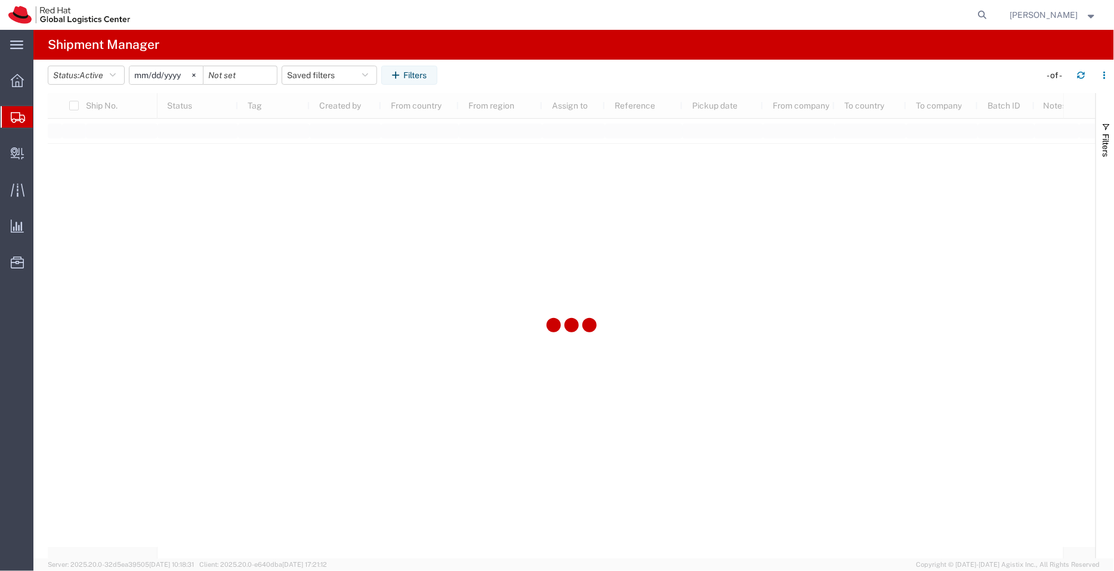
type input "[DATE]"
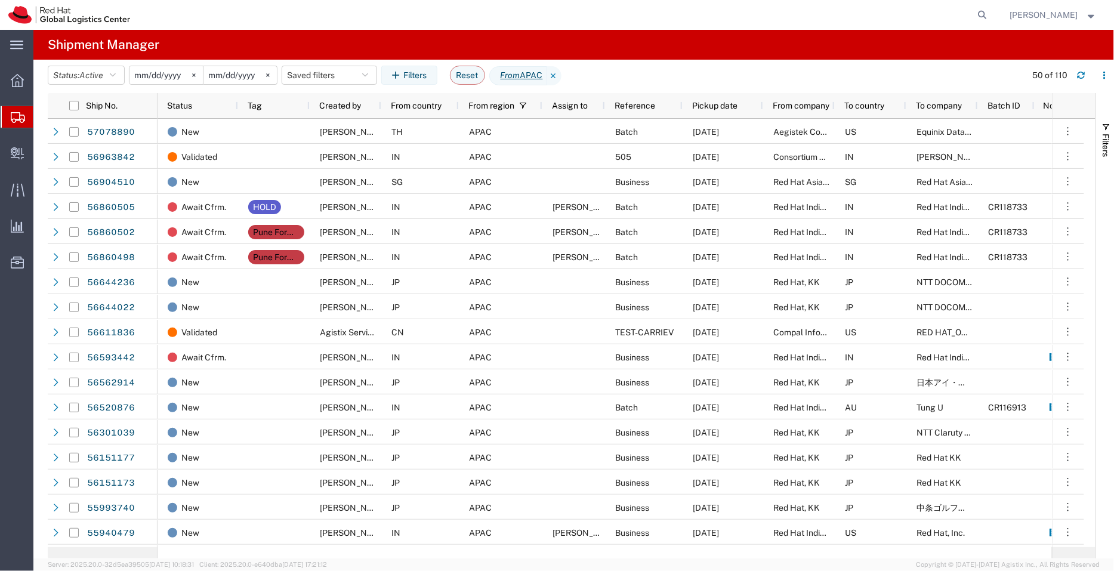
click at [0, 0] on span "Create Shipment" at bounding box center [0, 0] width 0 height 0
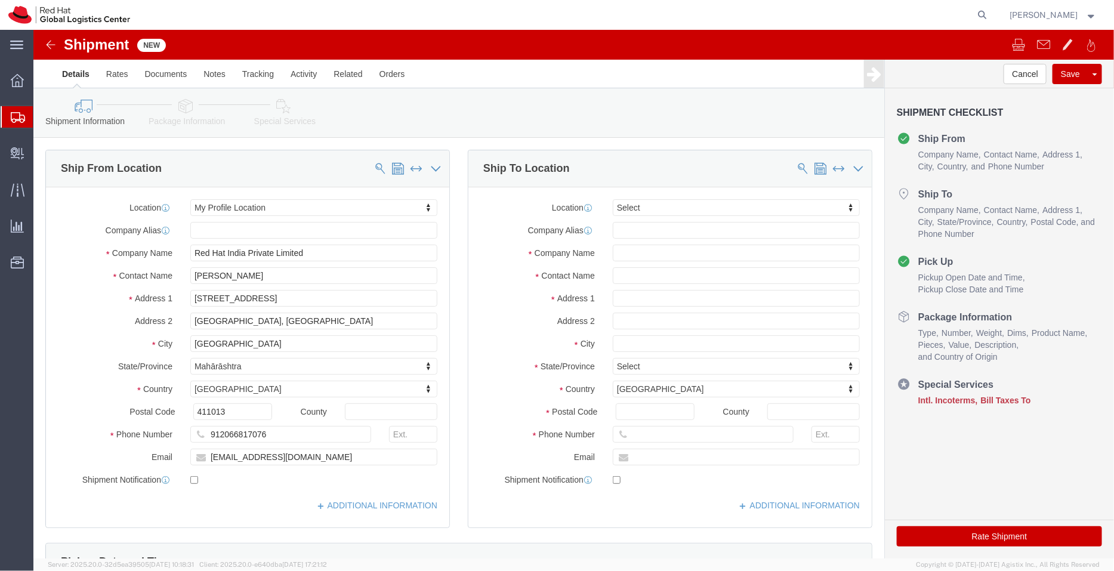
select select
type input "pune"
select select "38007"
select select "MH"
click input "text"
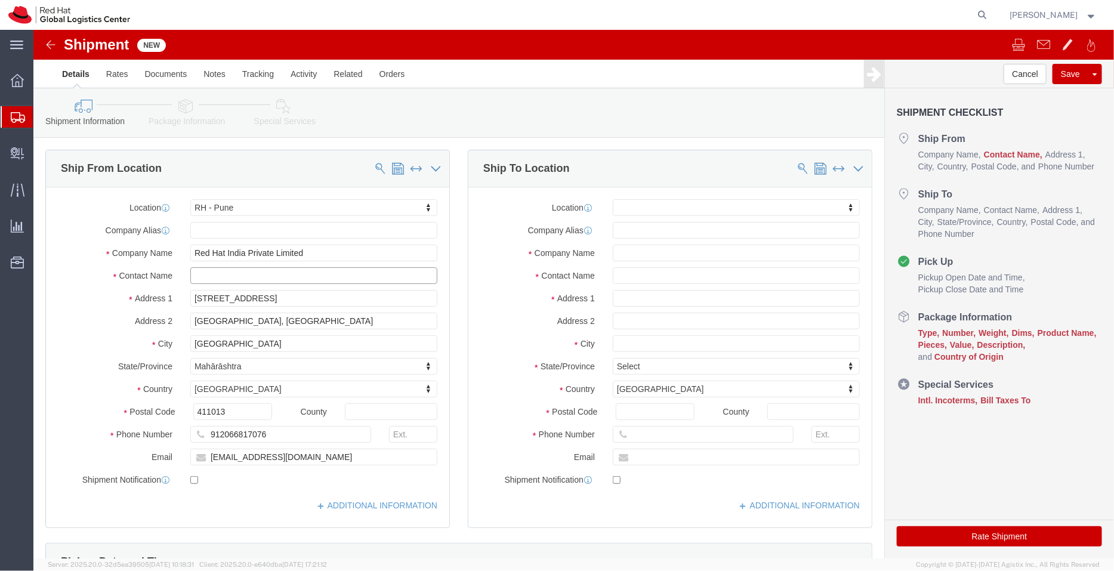
paste input "Andrea Hanakova"
type input "Andrea Hanakova"
click input "psengupt@redhat.com"
type input "[EMAIL_ADDRESS][DOMAIN_NAME]"
click input "checkbox"
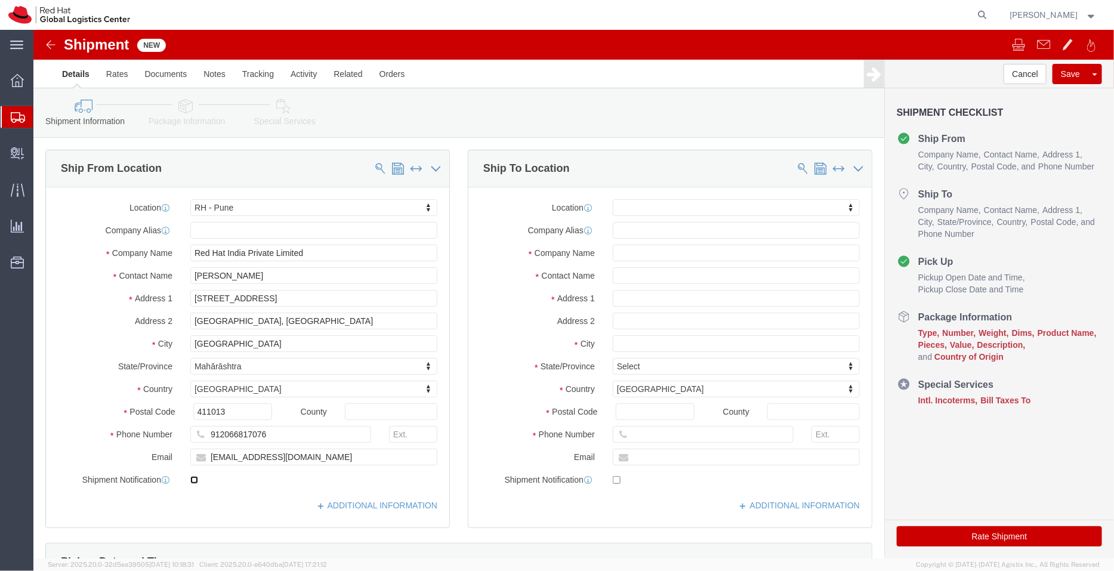
click input "checkbox"
checkbox input "true"
click input "text"
type input "Sumitra"
drag, startPoint x: 627, startPoint y: 221, endPoint x: 463, endPoint y: 222, distance: 163.5
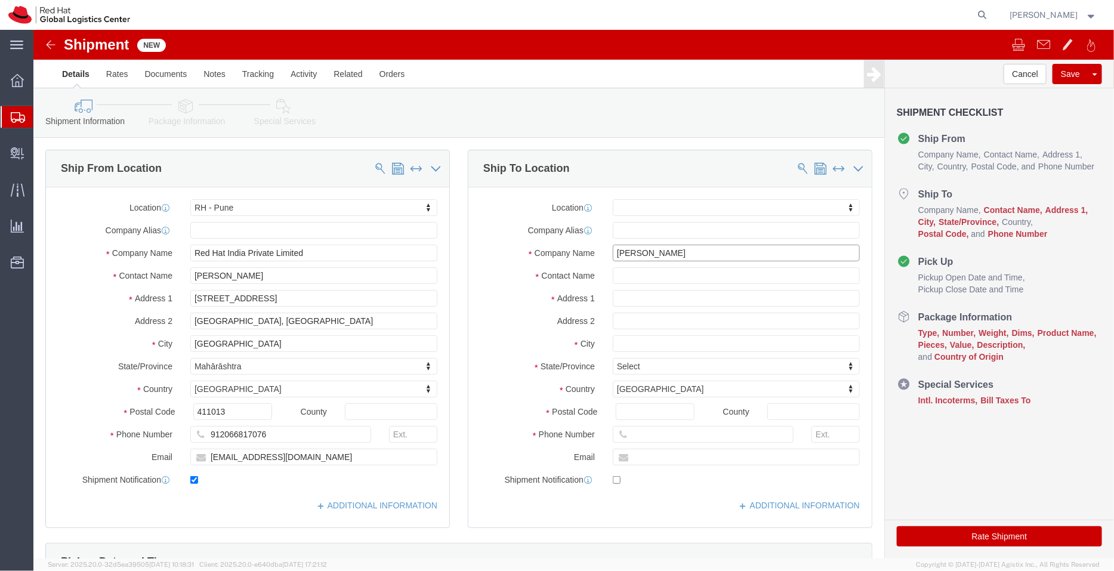
click div "Company Name Sumitra"
click input "text"
paste input "Sumitra"
type input "Sumitra"
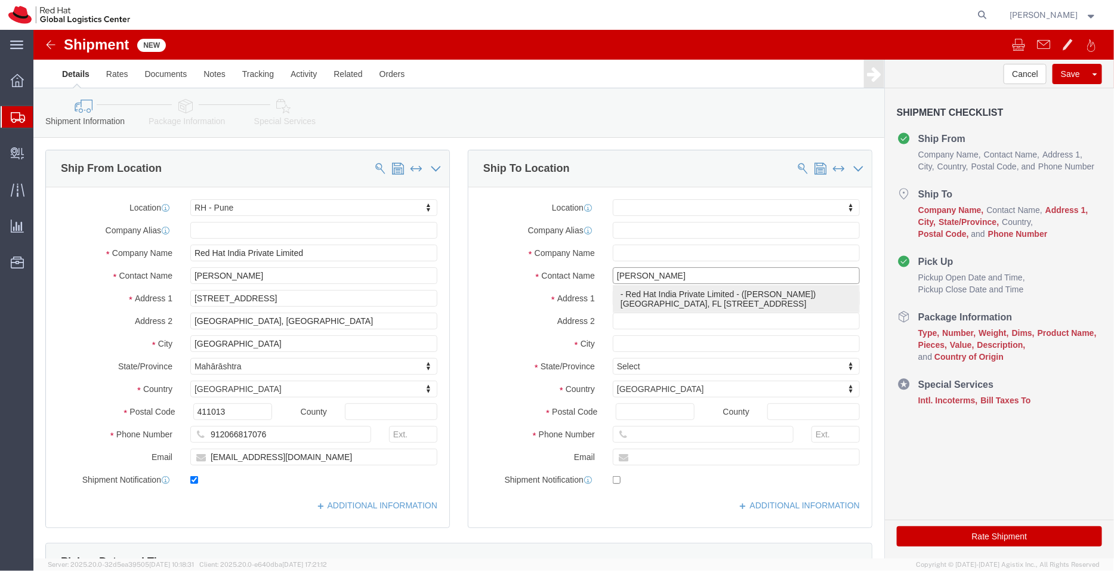
click p "- Red Hat India Private Limited - (Sumitra Hansdah) Bagmane Constellation Busin…"
select select "37925"
select select "KA"
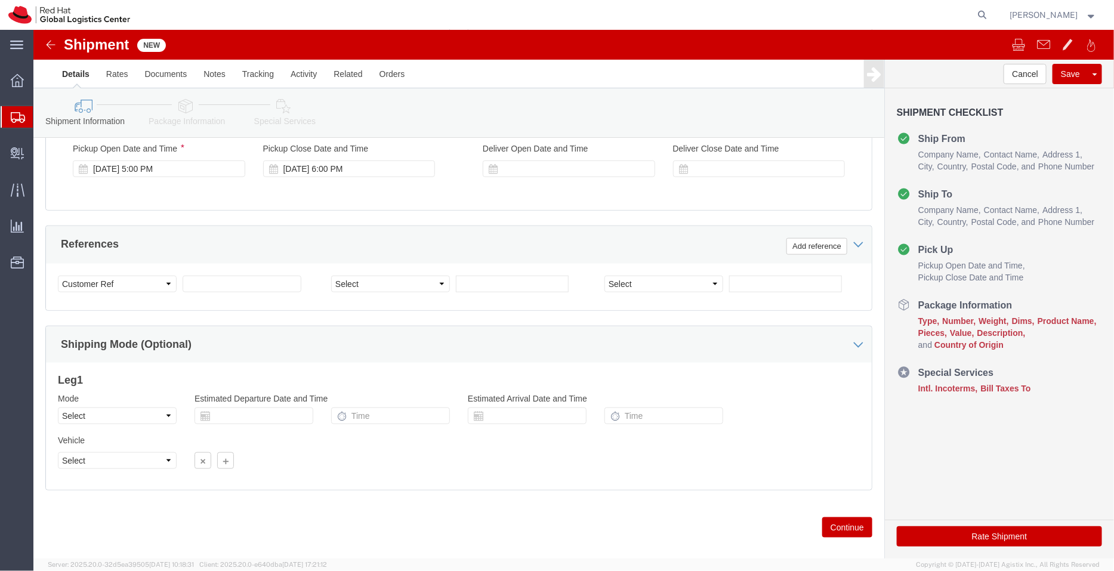
scroll to position [496, 0]
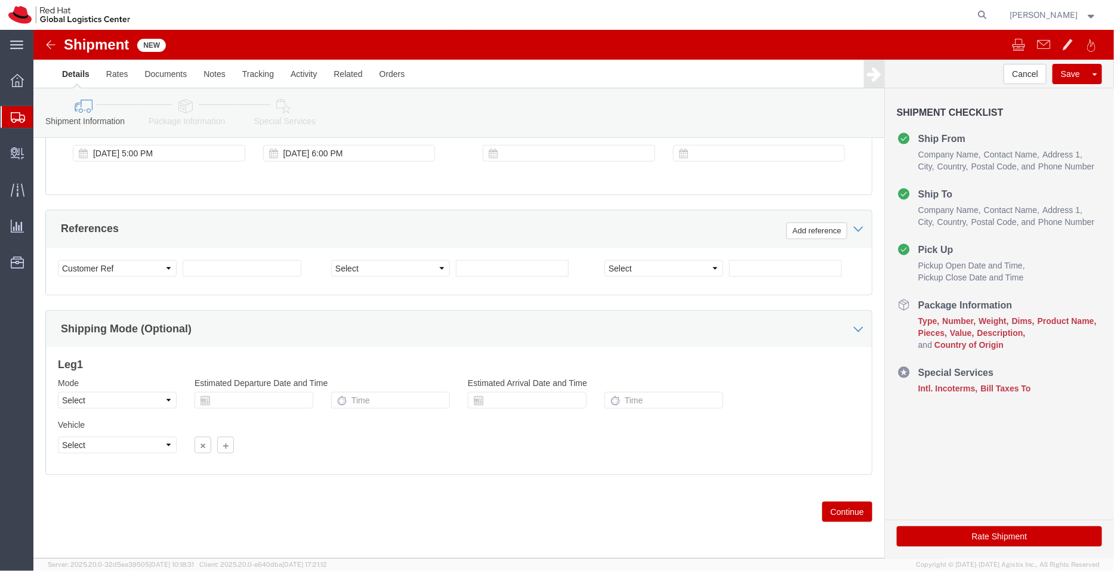
type input "Sumitra Hansdah- Please distribute"
click icon
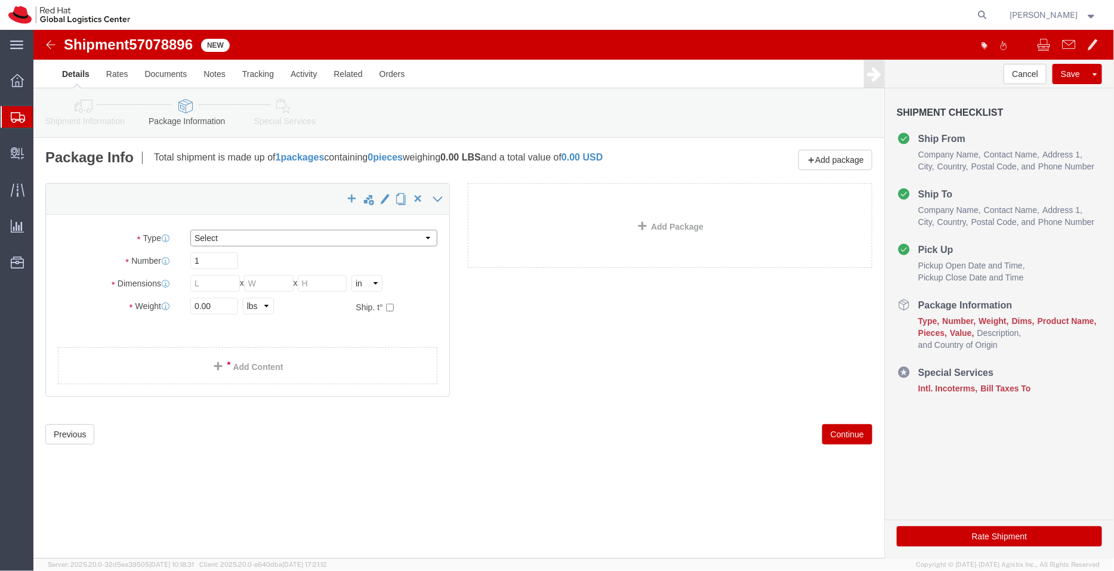
click select "Select Case(s) Crate(s) Envelope Large Box Medium Box PAK Skid(s) Small Box Sma…"
select select "YRPK"
click select "Select Case(s) Crate(s) Envelope Large Box Medium Box PAK Skid(s) Small Box Sma…"
click select "Select cm ft in"
select select "CM"
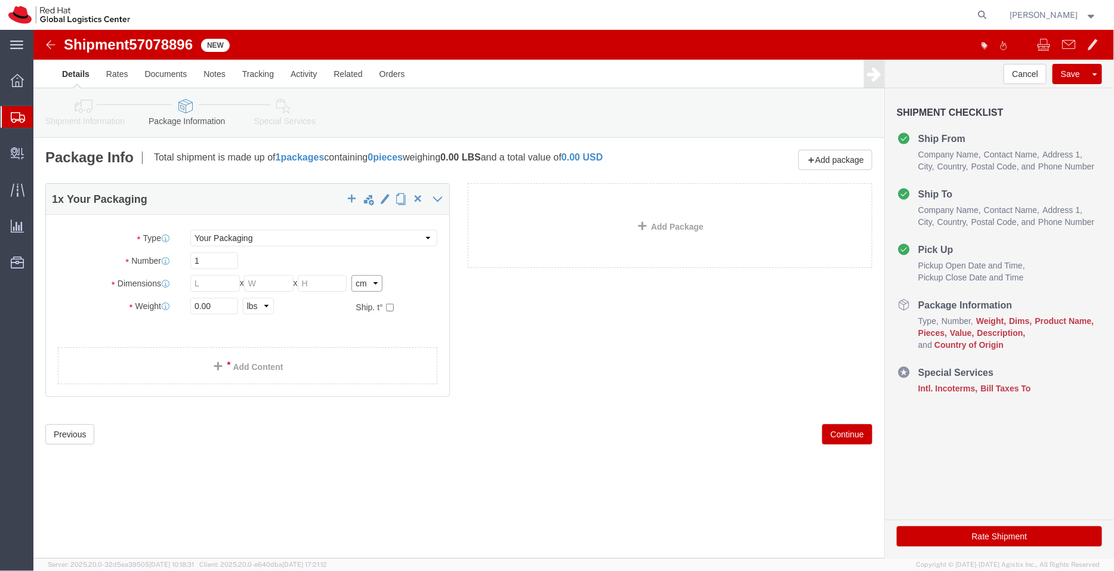
click select "Select cm ft in"
click input "text"
type input "30"
click input "text"
type input "18"
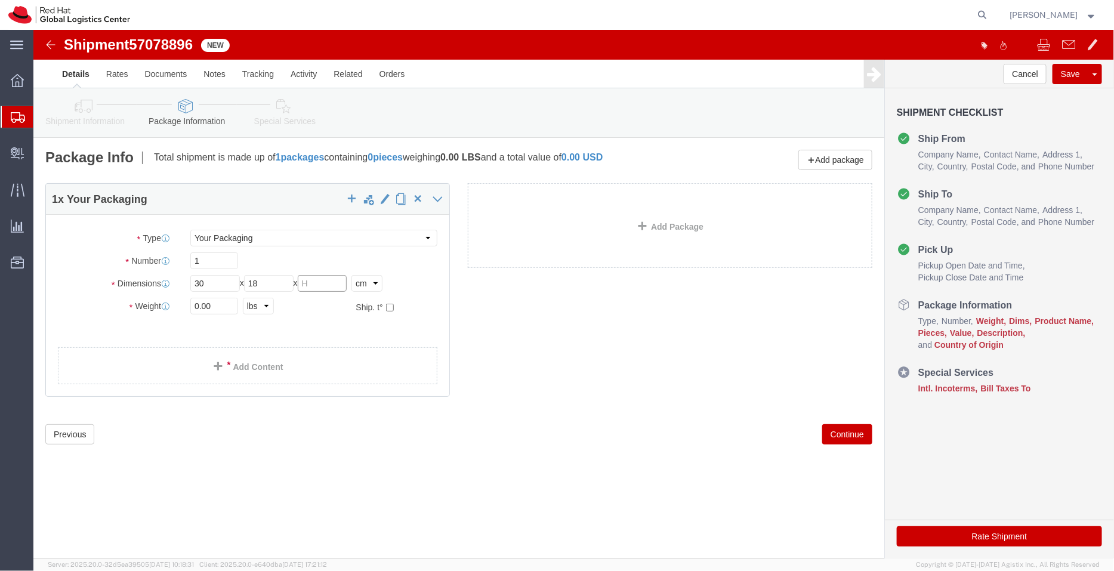
click input "text"
type input "18"
click select "Select kgs lbs"
select select "KGS"
click select "Select kgs lbs"
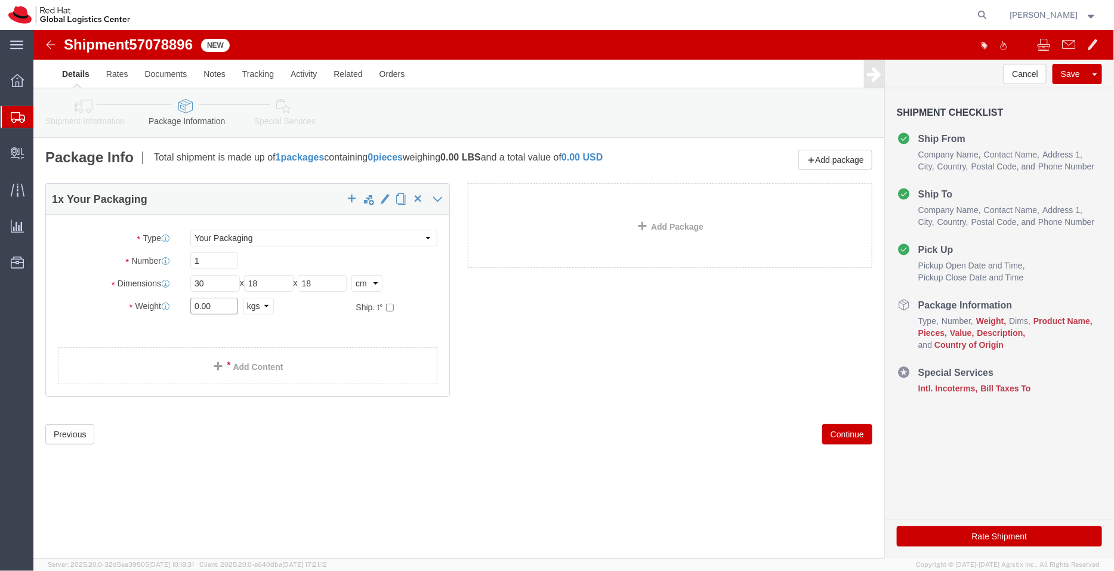
click input "0.00"
type input "0"
type input "1.5"
click link "Add Content"
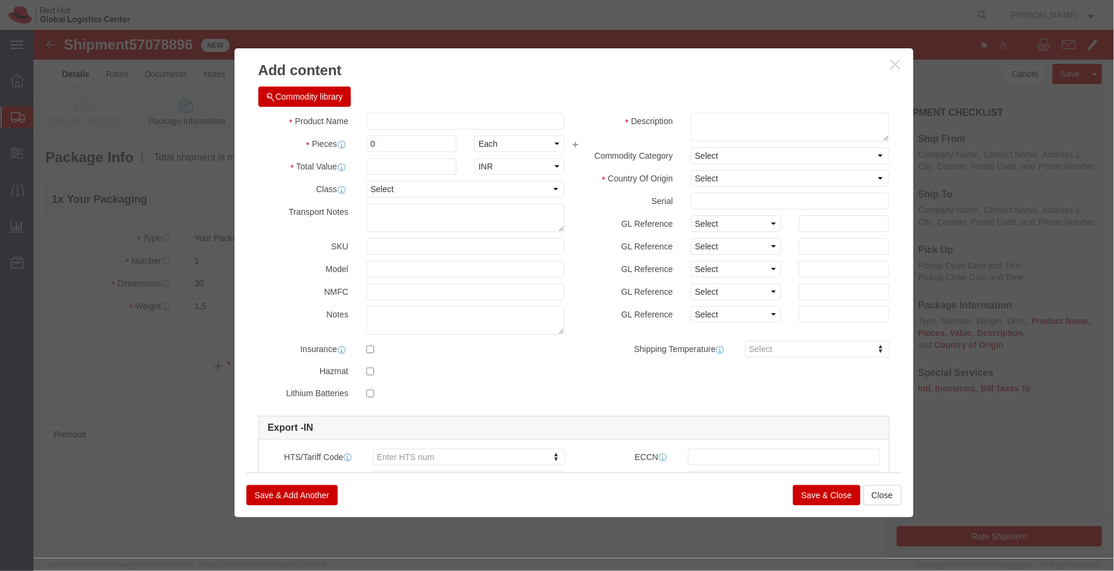
click div
click icon "button"
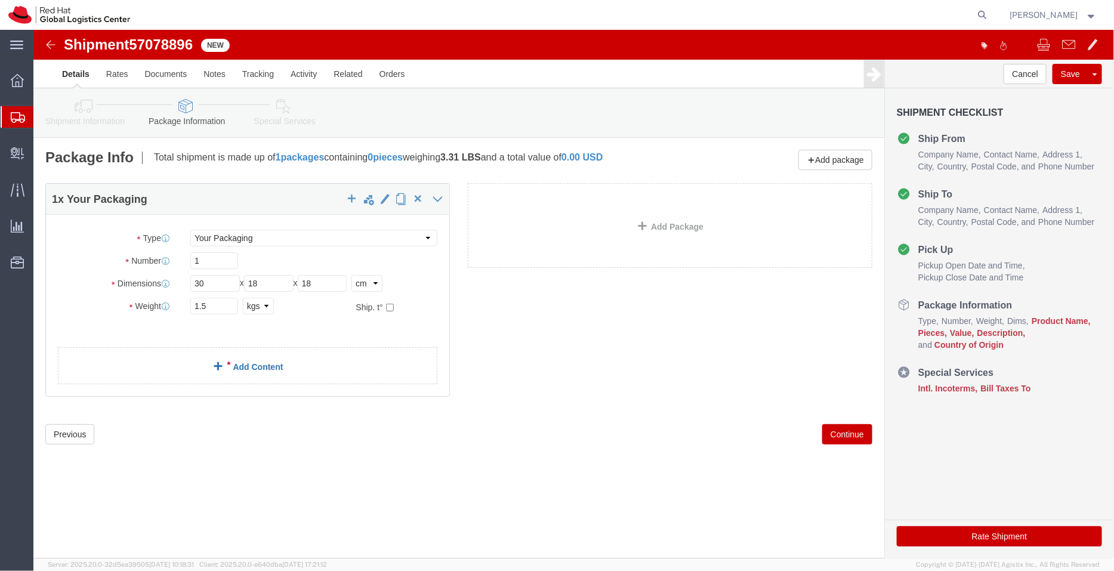
click link "Add Content"
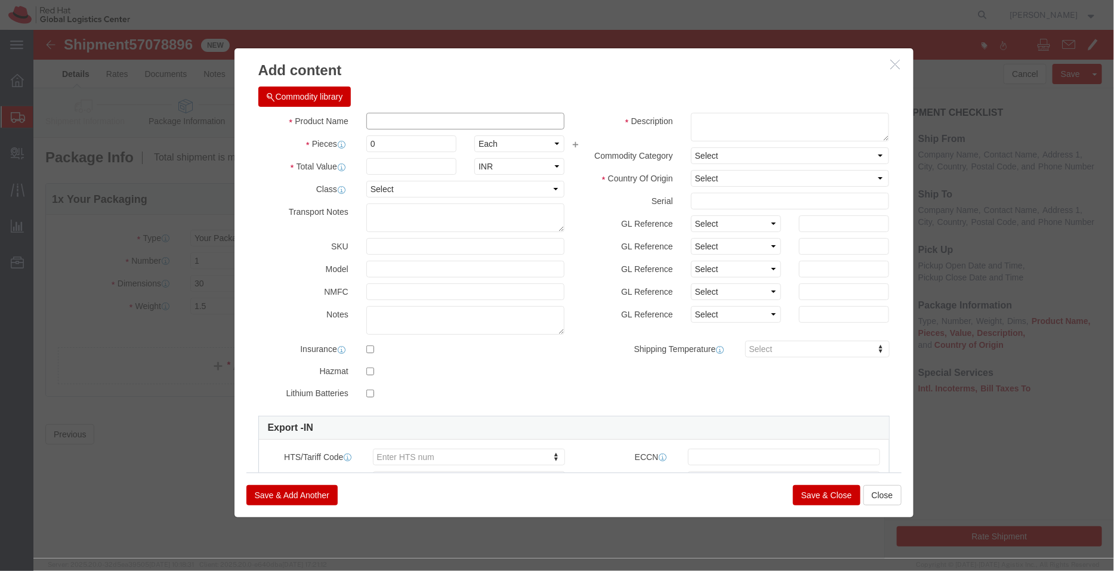
click input "text"
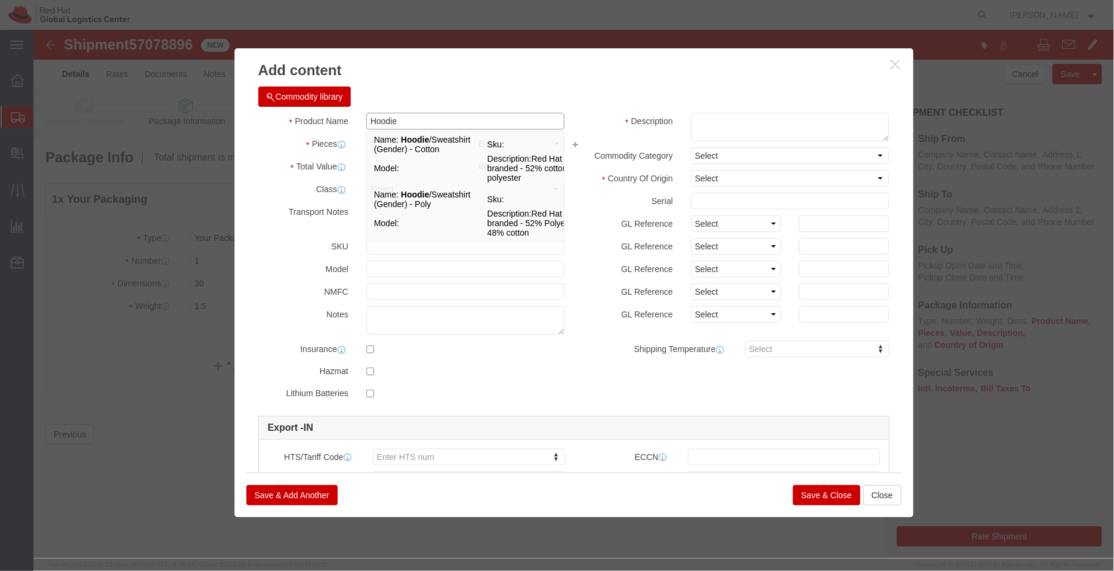
type input "Hoodie"
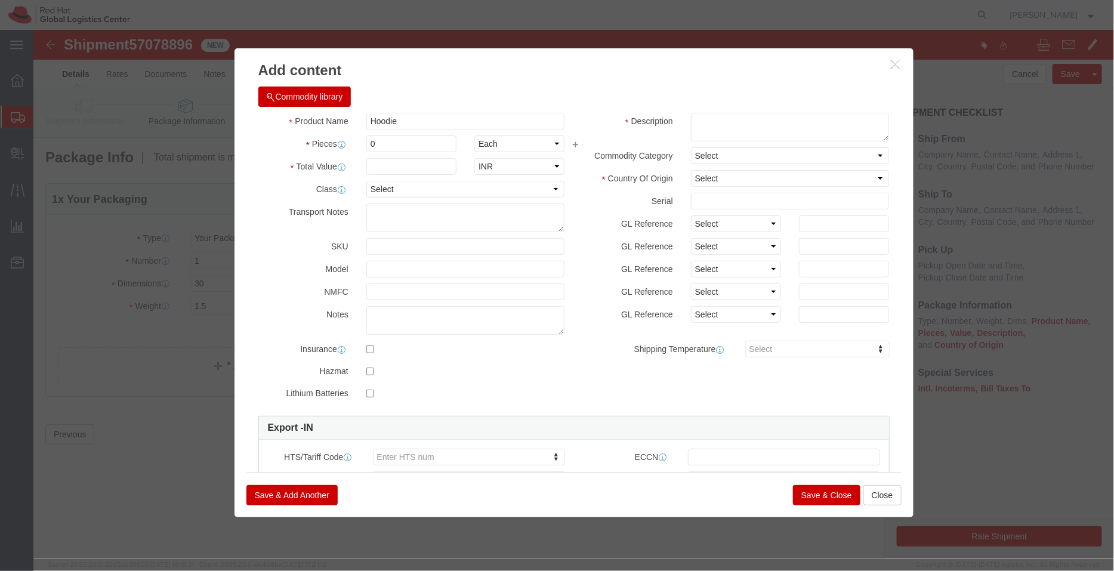
click div "Commodity library"
click textarea
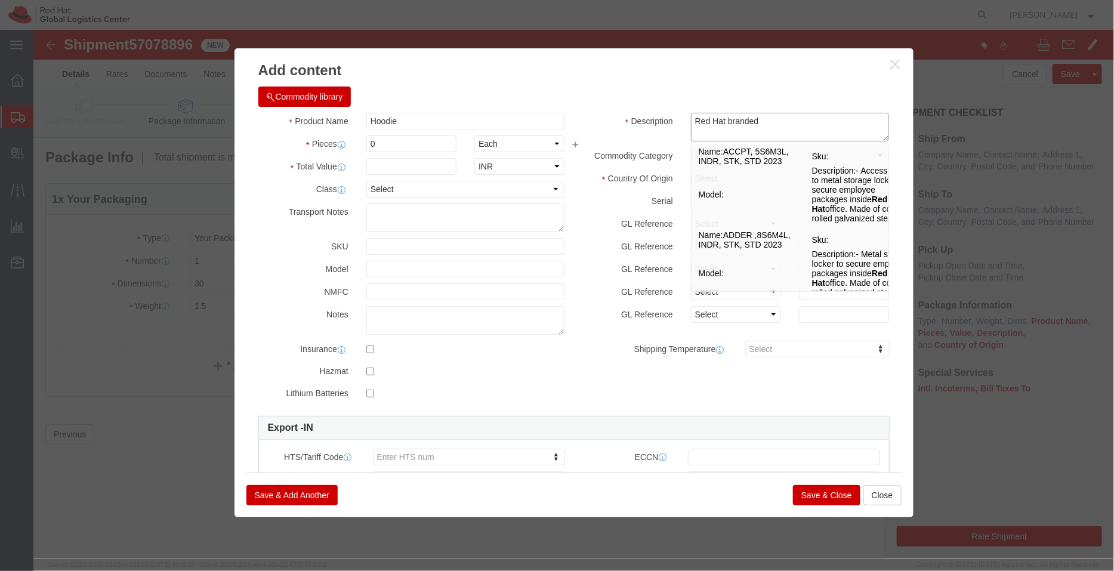
type textarea "Red Hat branded"
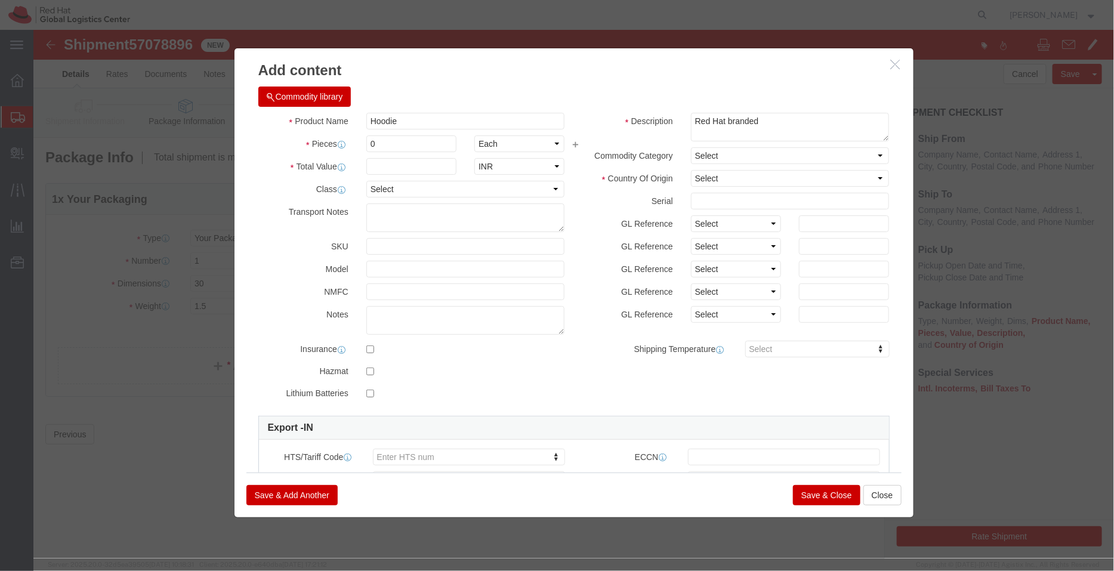
click div "Commodity library"
click input "0"
type input "1"
click div "Commodity library"
click input "text"
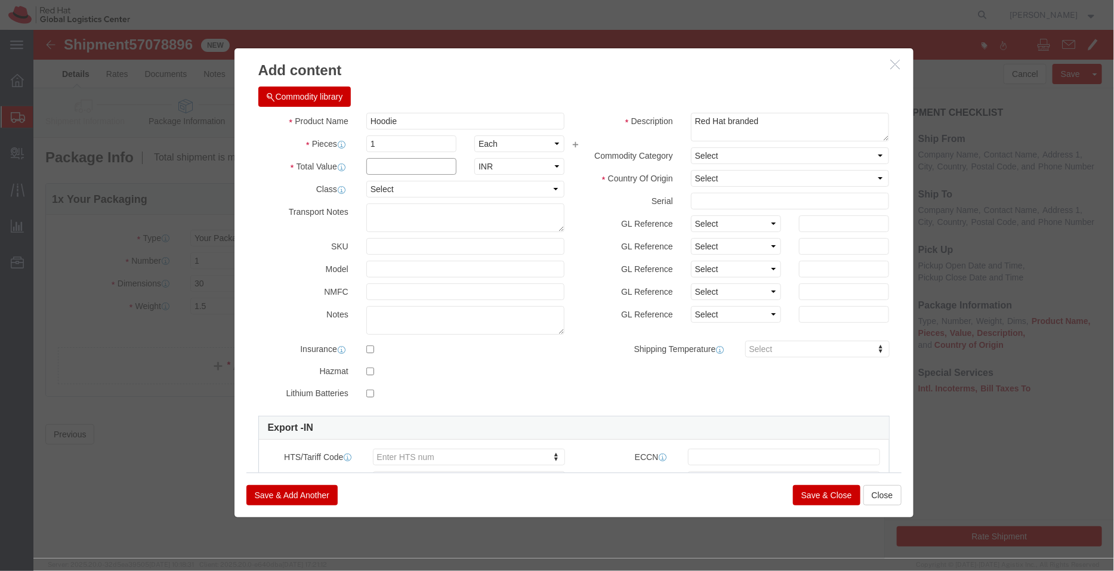
paste input "5920"
type input "5920"
click select "Select Afghanistan Åland Islands Albania Algeria American Samoa Andorra Angola …"
select select "CZ"
click select "Select Afghanistan Åland Islands Albania Algeria American Samoa Andorra Angola …"
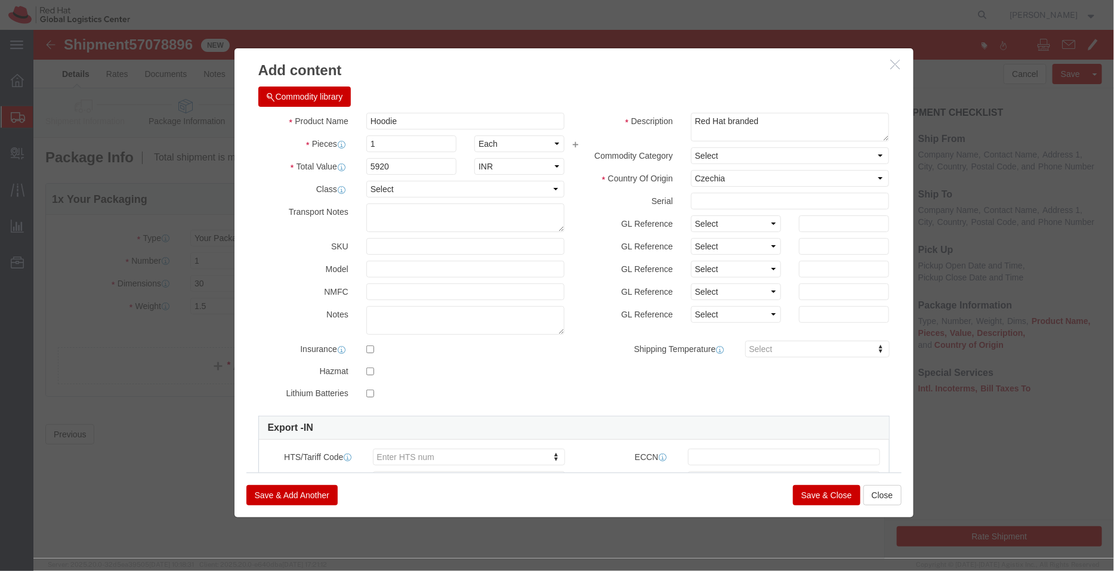
click button "Save & Close"
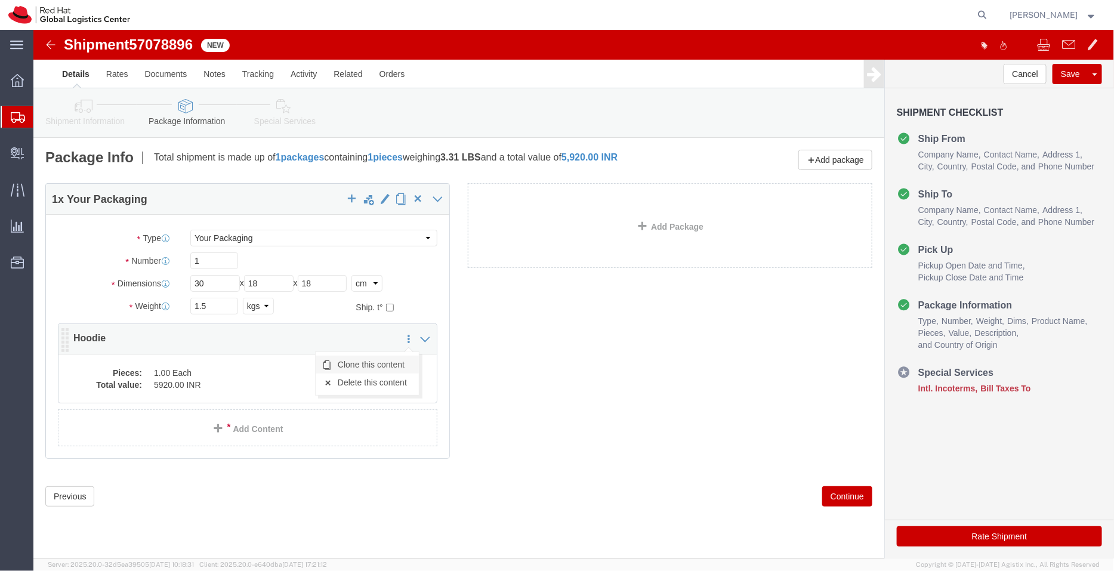
click link "Clone this content"
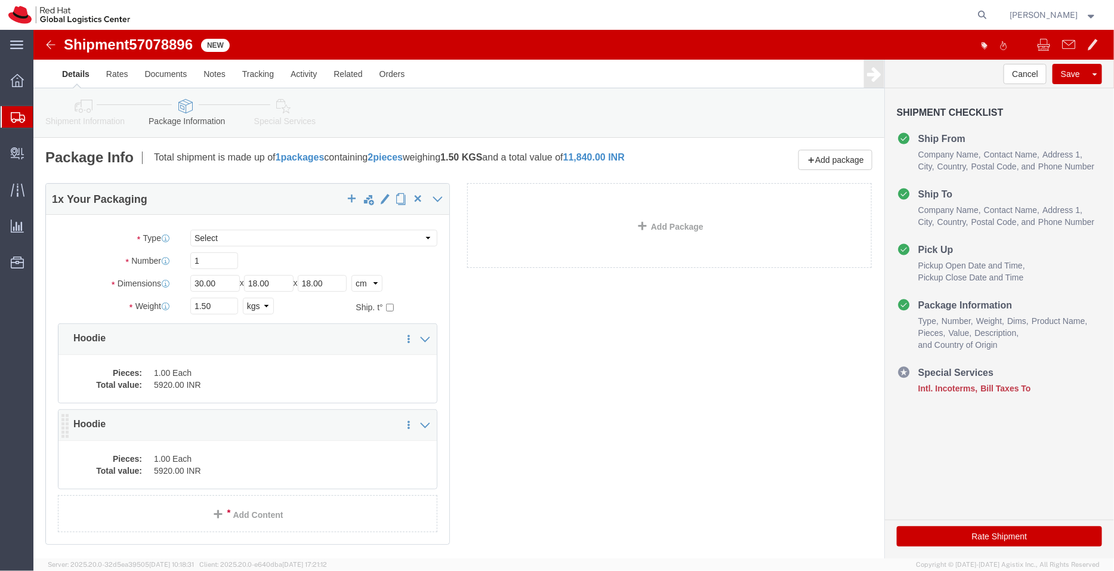
click dd "5920.00 INR"
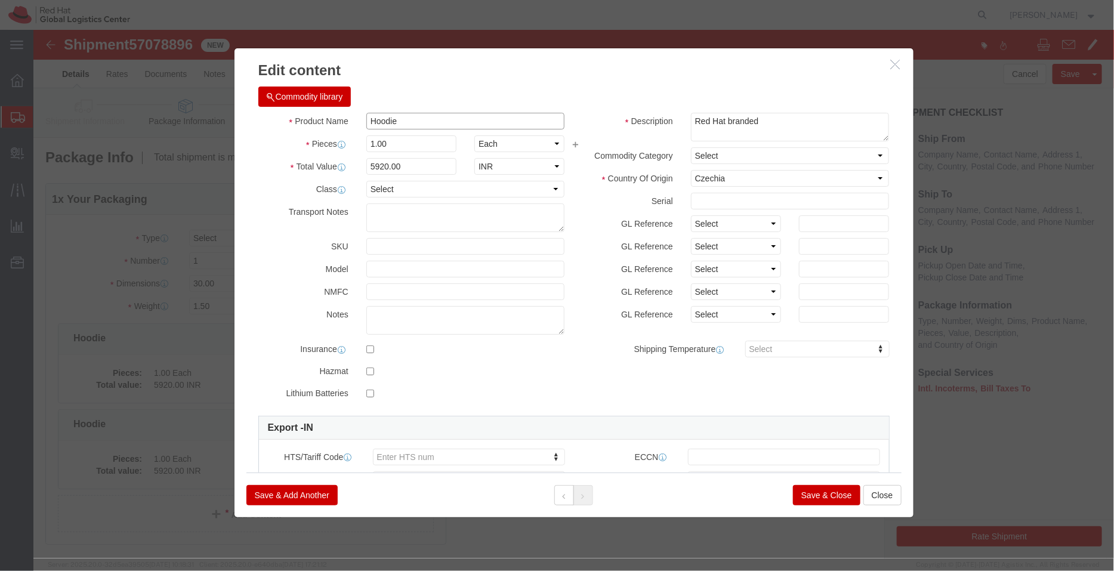
drag, startPoint x: 368, startPoint y: 91, endPoint x: 265, endPoint y: 91, distance: 103.2
click div "Product Name Hoodie"
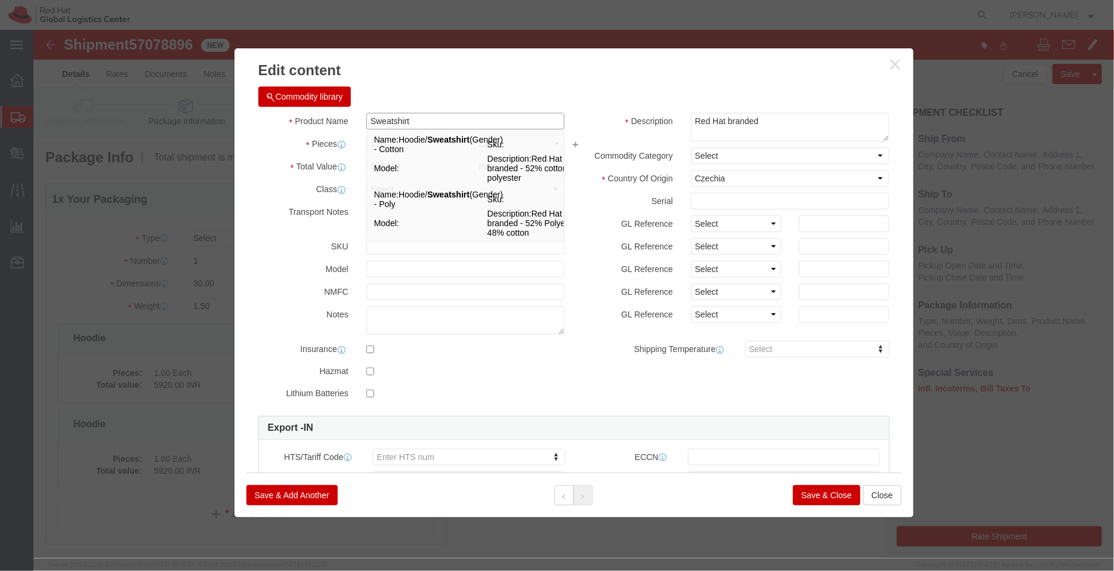
type input "Sweatshirt"
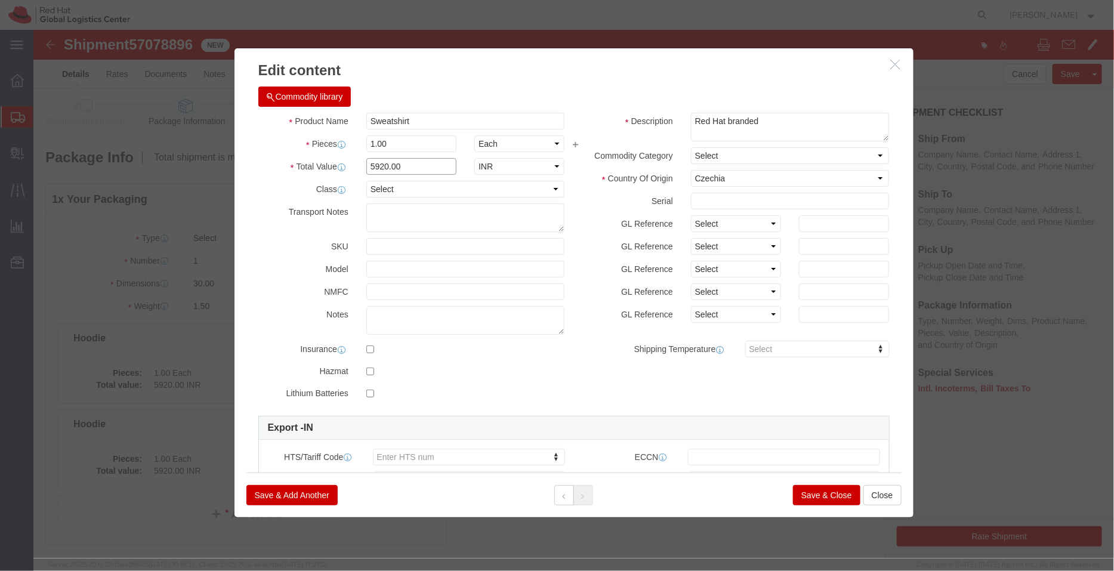
drag, startPoint x: 372, startPoint y: 135, endPoint x: 276, endPoint y: 135, distance: 96.6
click div "Total Value 5920.00 Select ADP AED AFN ALL AMD AOA ARS ATS AUD AWG AZN BAM BBD …"
type input "4706"
click button "Save & Close"
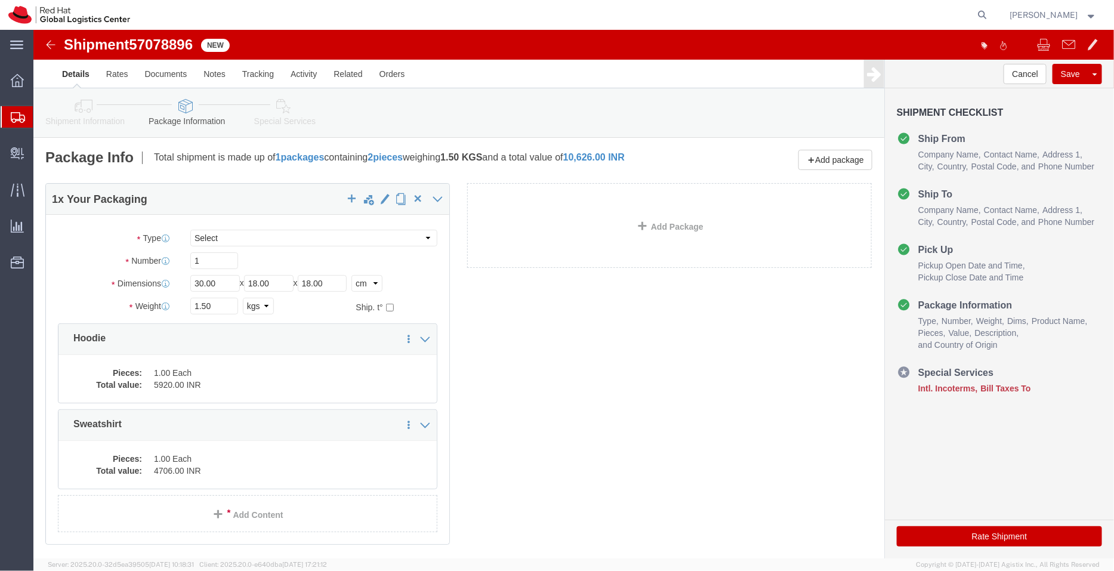
click icon
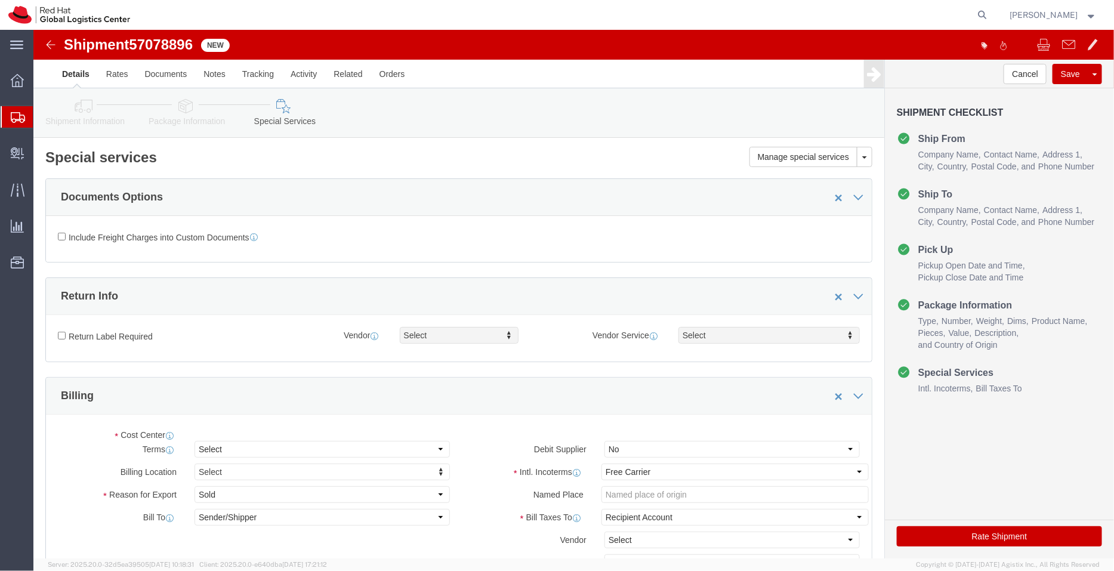
select select "COSTCENTER"
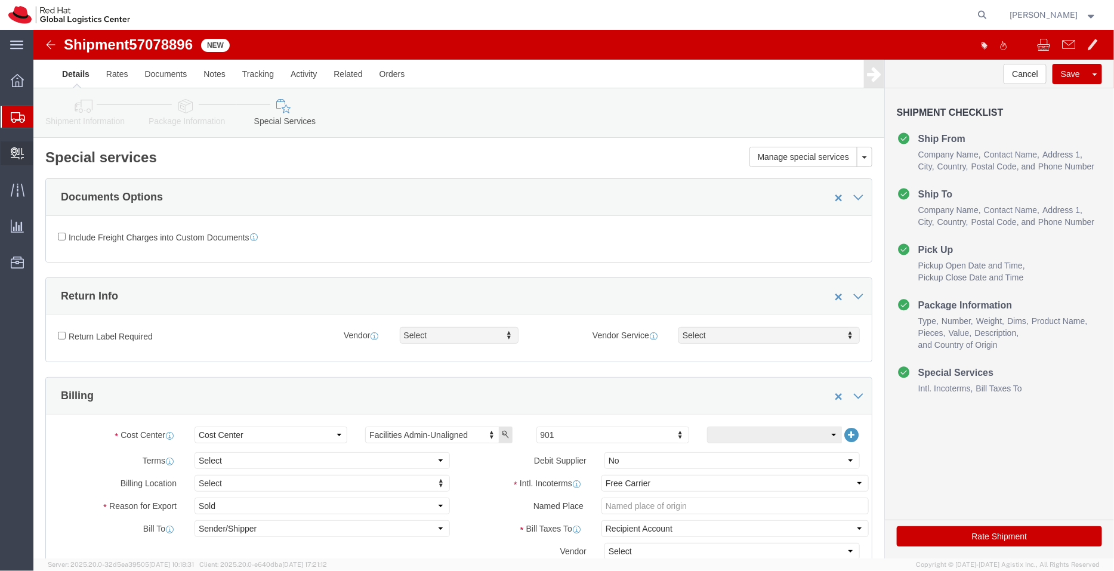
click at [0, 0] on span "Create Delivery" at bounding box center [0, 0] width 0 height 0
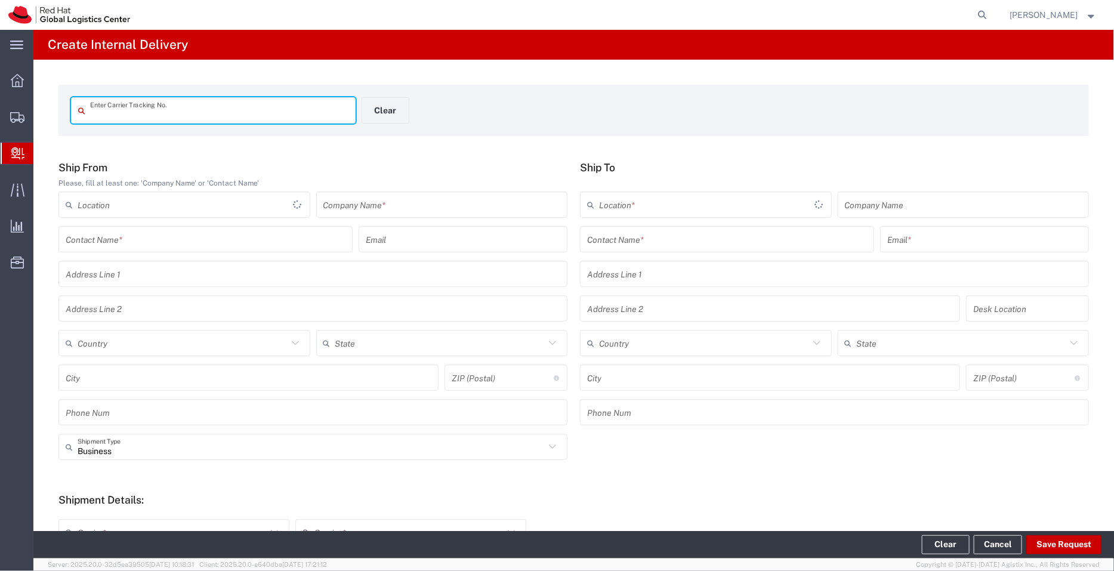
click at [140, 116] on input "text" at bounding box center [219, 110] width 258 height 21
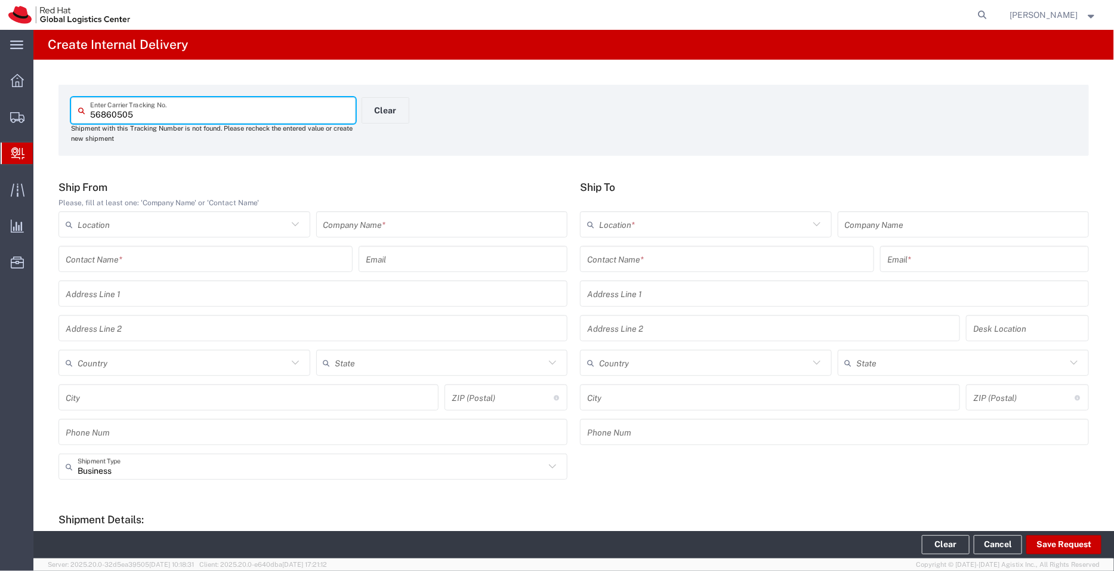
drag, startPoint x: 148, startPoint y: 108, endPoint x: 84, endPoint y: 113, distance: 64.1
click at [84, 113] on div "56860505 Enter Carrier Tracking No." at bounding box center [213, 110] width 285 height 26
paste input "74997"
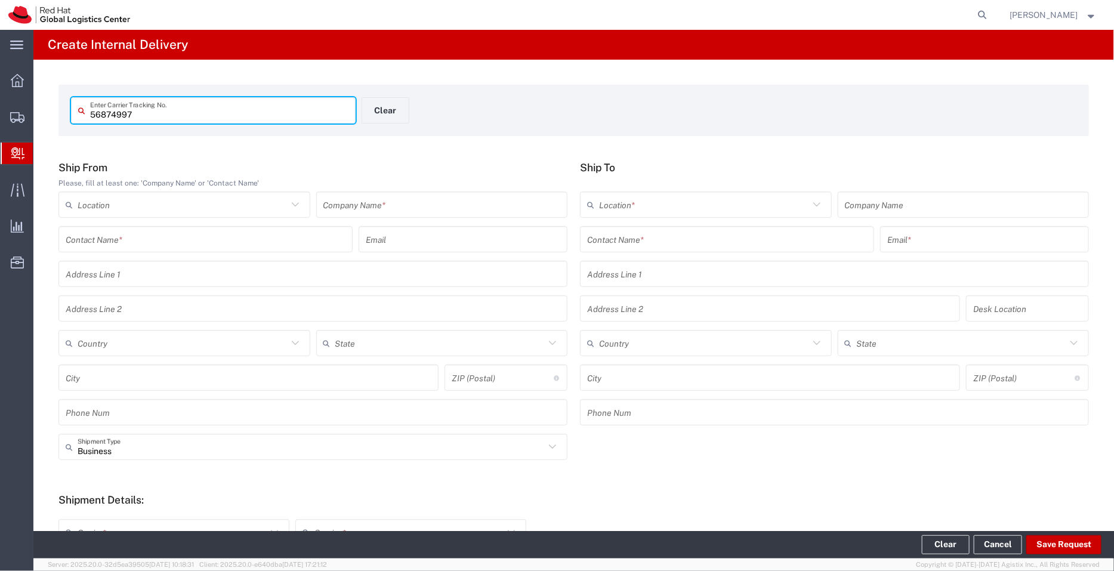
type input "56874997"
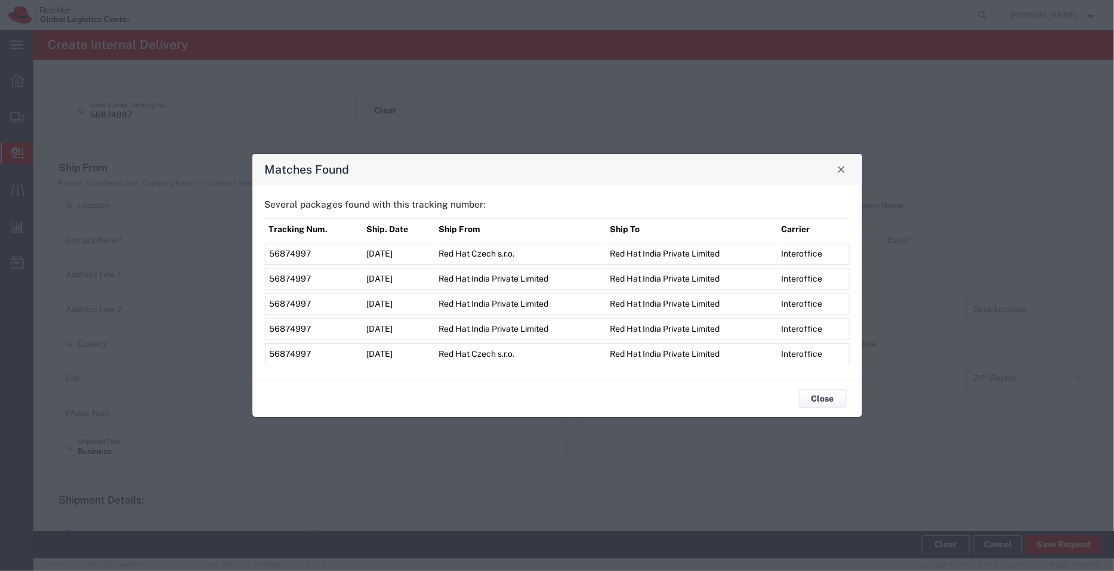
click at [298, 252] on span "56874997" at bounding box center [291, 254] width 42 height 10
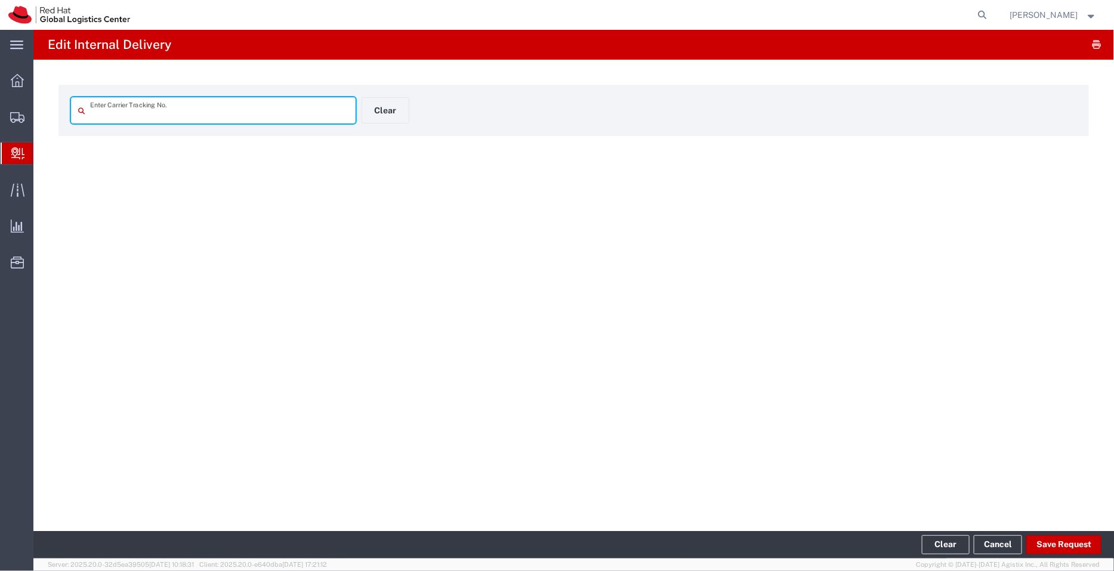
type input "56874997"
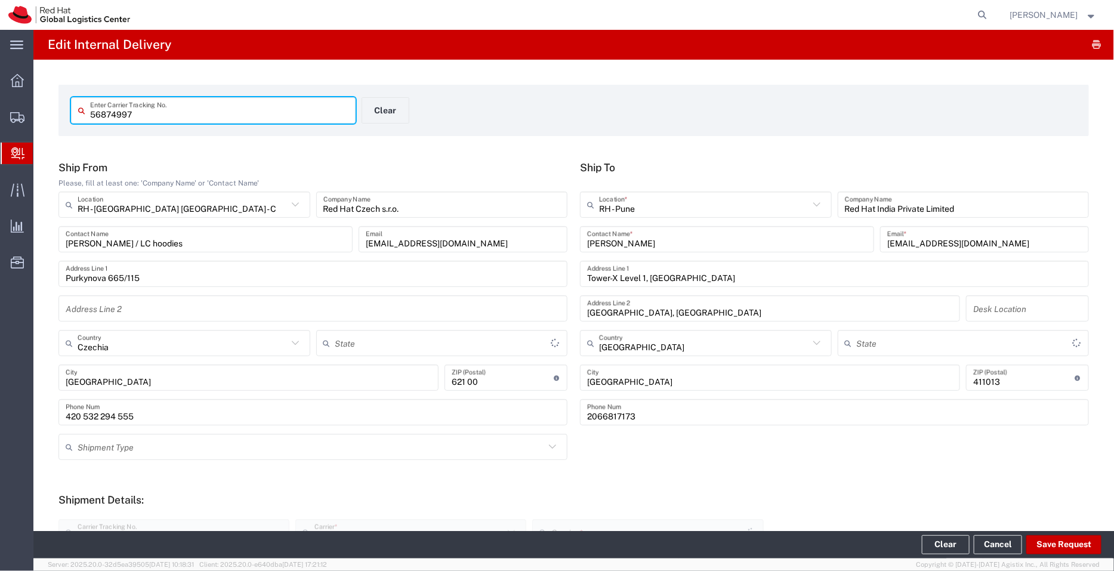
type input "IO_Ground"
type input "Mahārāshtra"
click at [267, 122] on div "56874997 Enter Carrier Tracking No." at bounding box center [213, 110] width 285 height 26
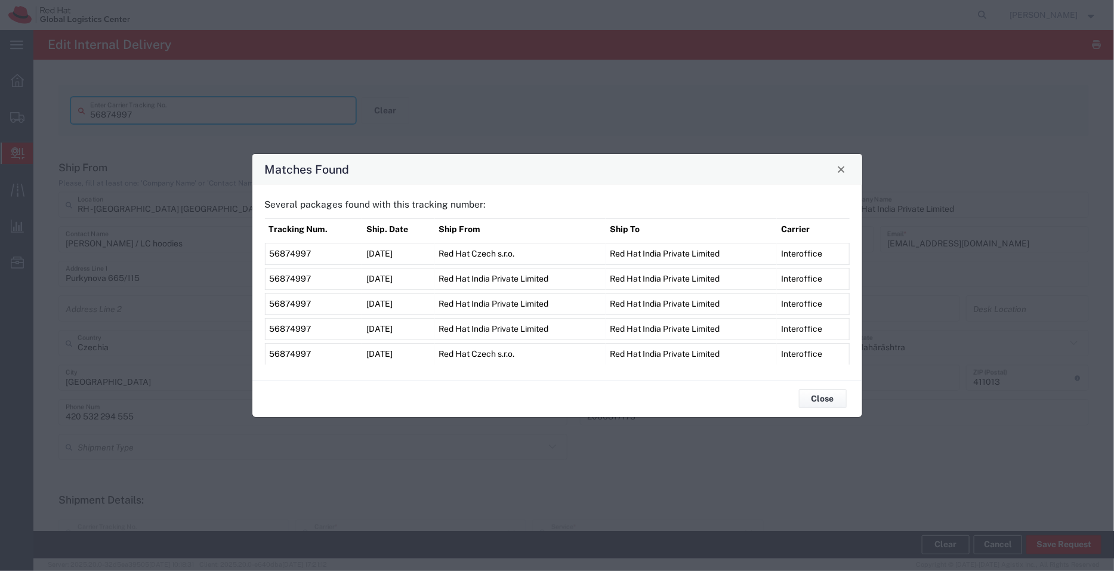
click at [290, 274] on span "56874997" at bounding box center [291, 279] width 42 height 10
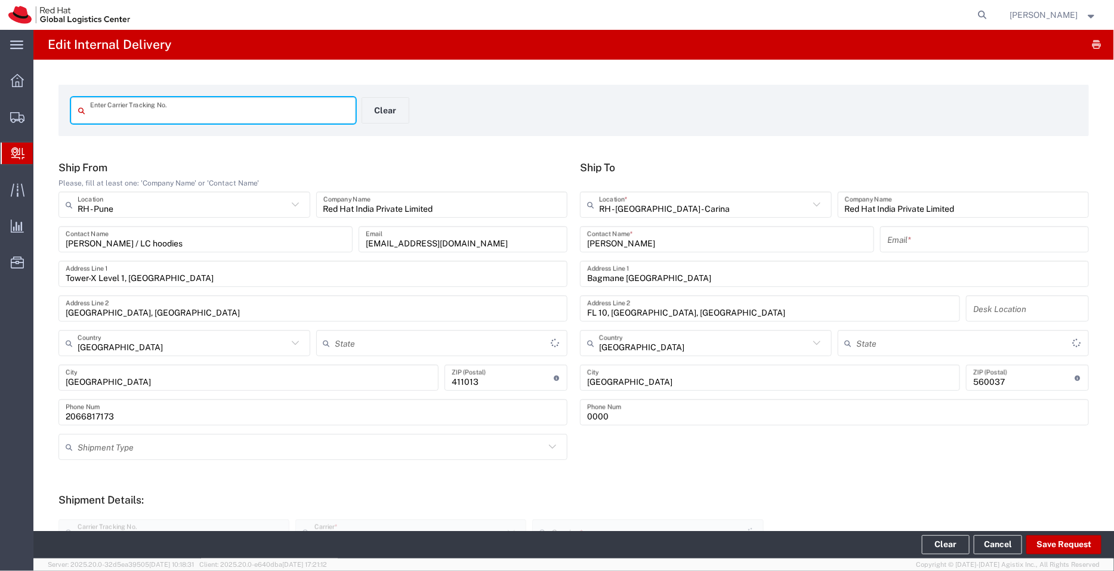
type input "56874997"
type input "Mahārāshtra"
type input "IO_Ground"
type input "PAK"
type input "[GEOGRAPHIC_DATA]"
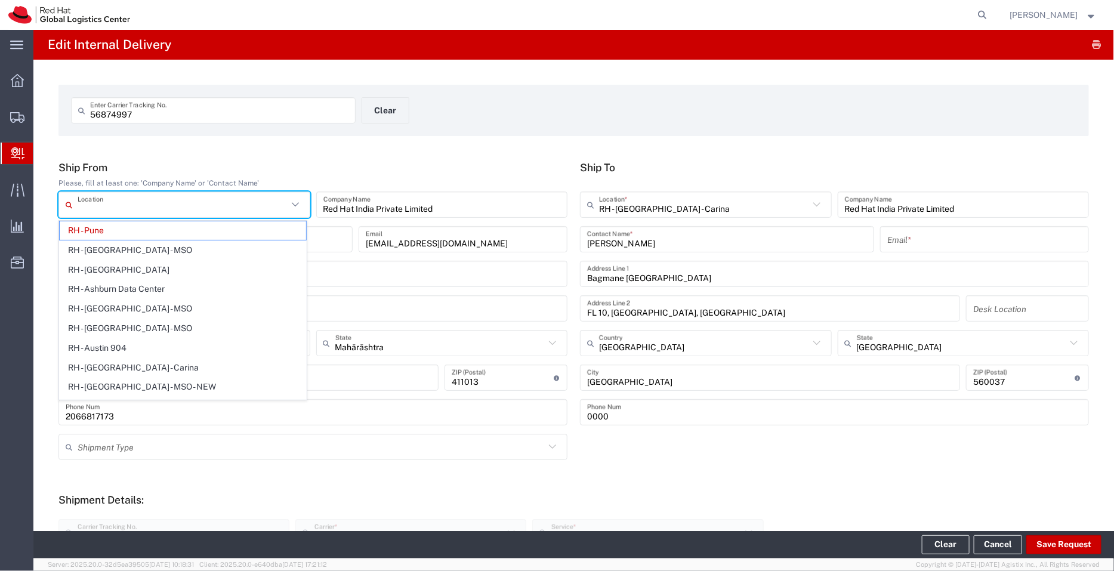
click at [141, 213] on input "text" at bounding box center [183, 204] width 210 height 21
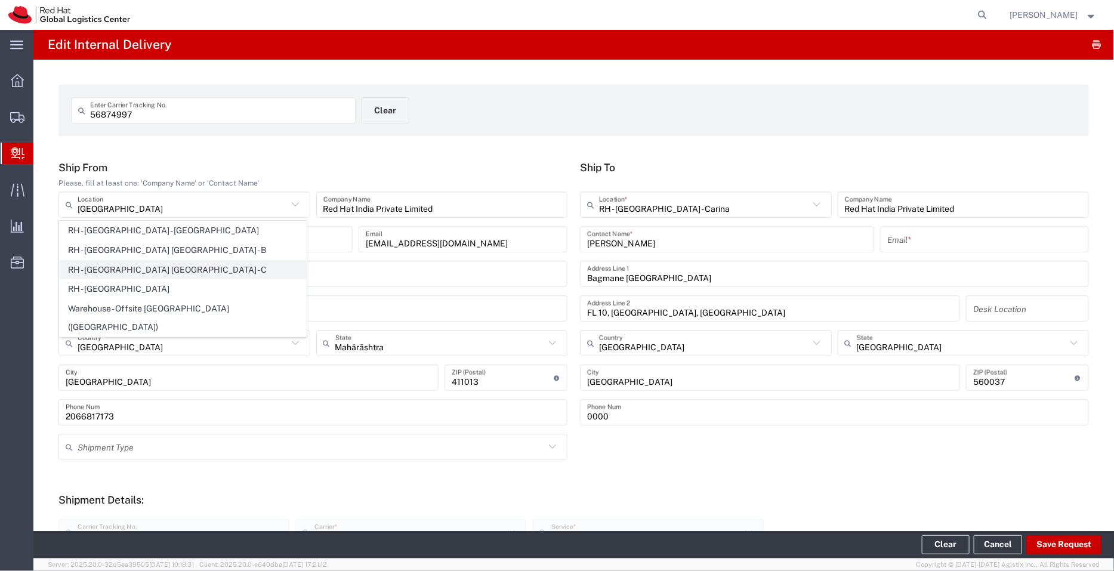
click at [143, 270] on span "RH - [GEOGRAPHIC_DATA] [GEOGRAPHIC_DATA] - C" at bounding box center [183, 270] width 246 height 18
type input "RH - [GEOGRAPHIC_DATA] [GEOGRAPHIC_DATA] - C"
type input "Red Hat Czech s.r.o."
type input "Purkynova 665/115"
type input "Czechia"
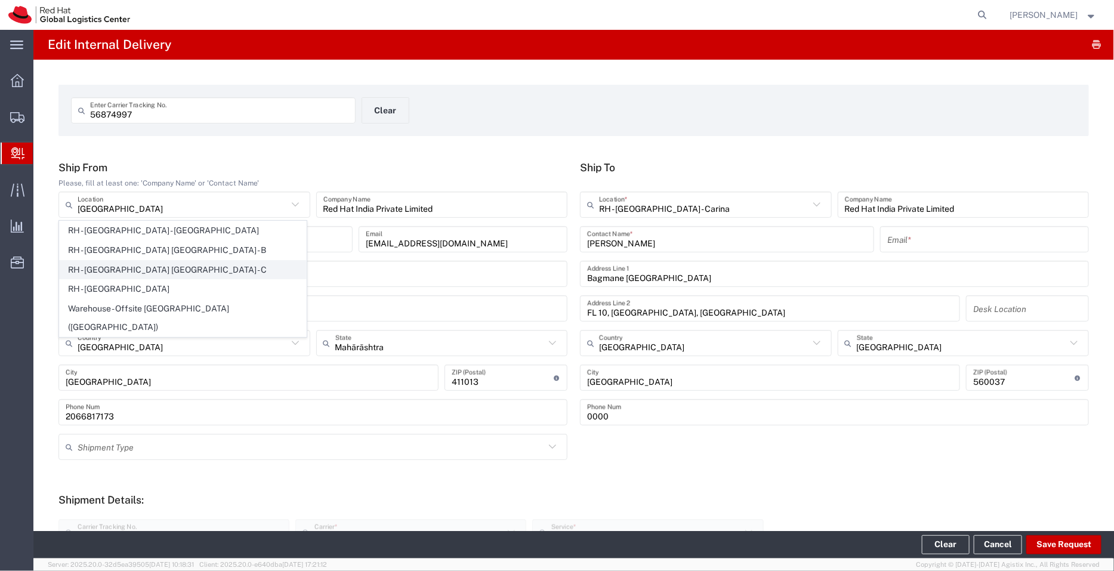
type input "BRNO"
type input "621 00"
type input "420 532 294 555"
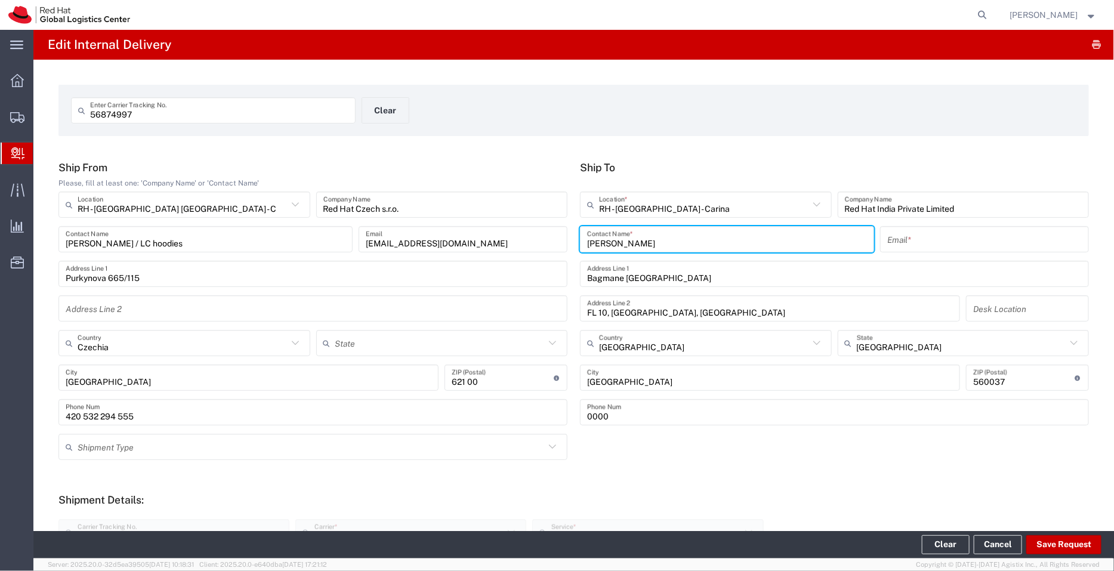
drag, startPoint x: 653, startPoint y: 239, endPoint x: 545, endPoint y: 244, distance: 108.7
click at [545, 244] on div "Ship From Please, fill at least one: 'Company Name' or 'Contact Name' RH - Brno…" at bounding box center [573, 297] width 1043 height 273
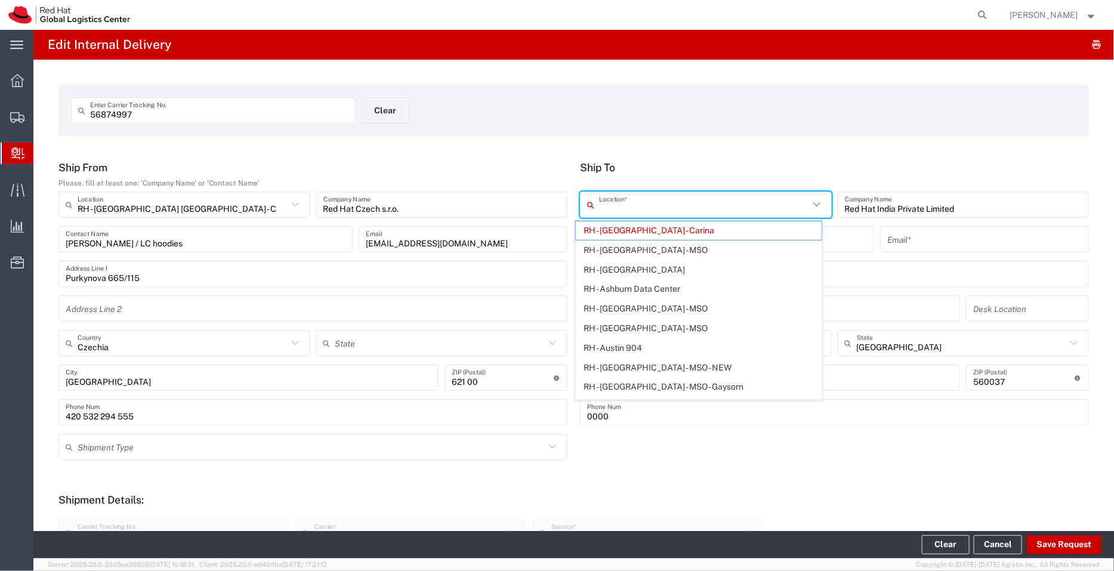
click at [687, 207] on input "text" at bounding box center [704, 204] width 210 height 21
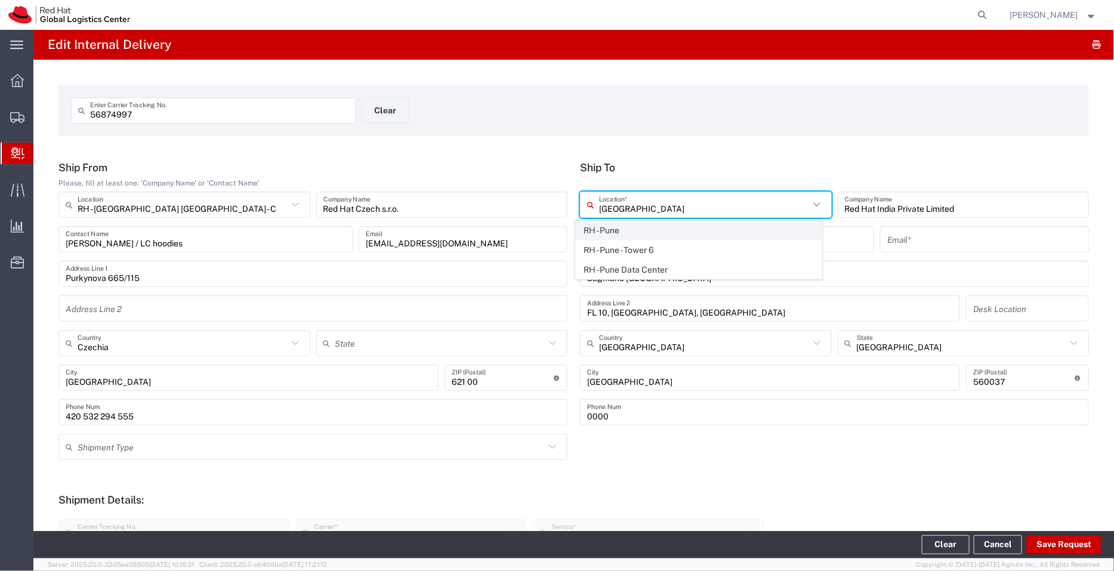
click at [647, 224] on span "RH - Pune" at bounding box center [699, 230] width 246 height 18
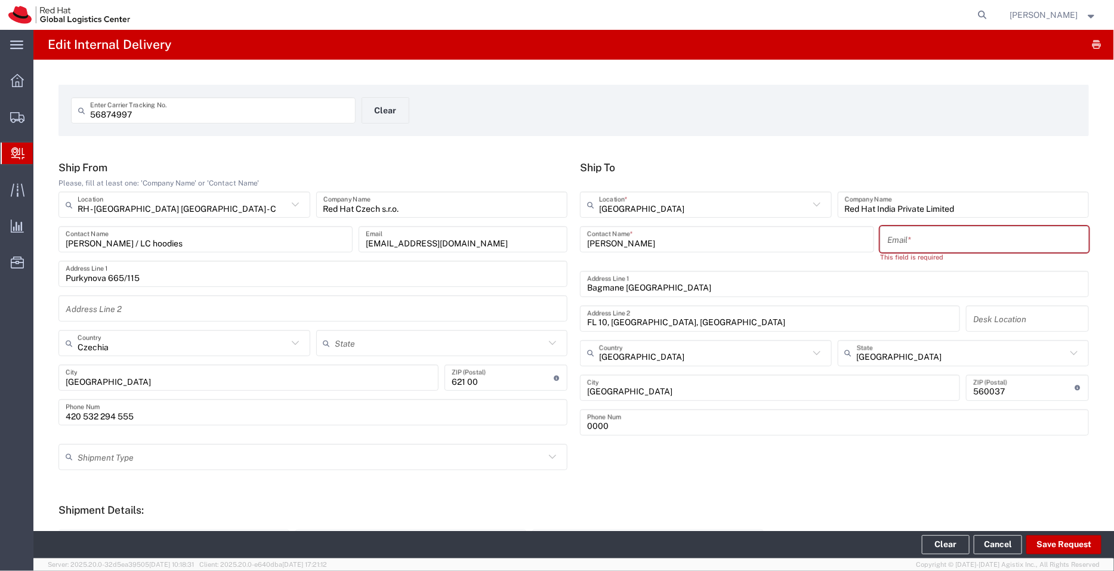
type input "RH - Pune"
type input "Tower-X Level 1, [GEOGRAPHIC_DATA]"
type input "[GEOGRAPHIC_DATA], [GEOGRAPHIC_DATA]"
type input "Mahārāshtra"
type input "[GEOGRAPHIC_DATA]"
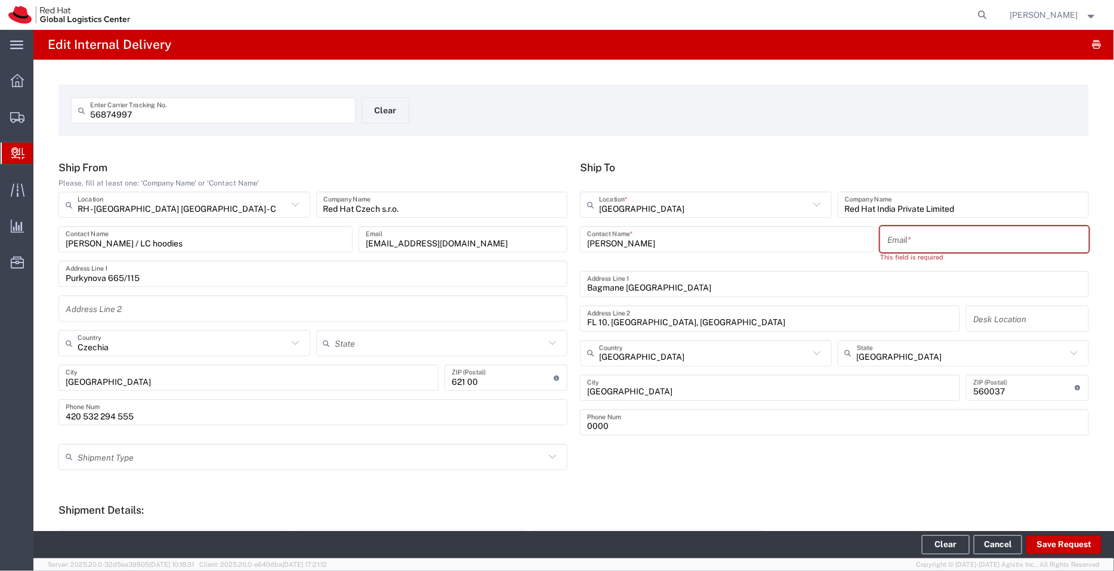
type input "411013"
type input "2066817173"
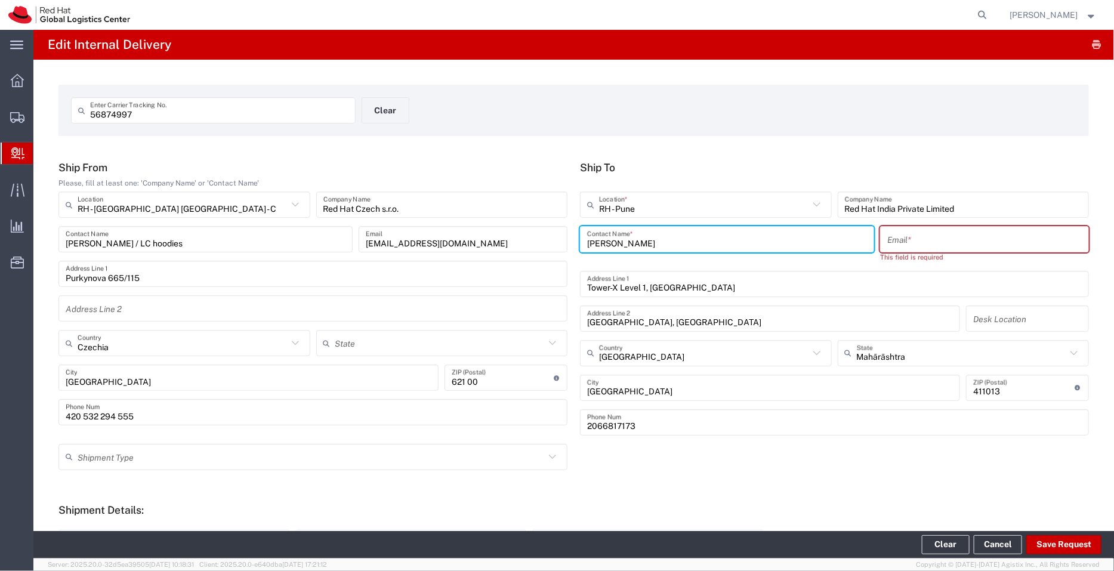
click at [670, 243] on input "Janki Chhatbar" at bounding box center [727, 239] width 280 height 21
drag, startPoint x: 670, startPoint y: 243, endPoint x: 463, endPoint y: 240, distance: 207.0
click at [463, 240] on div "Ship From Please, fill at least one: 'Company Name' or 'Contact Name' RH - Brno…" at bounding box center [573, 302] width 1043 height 283
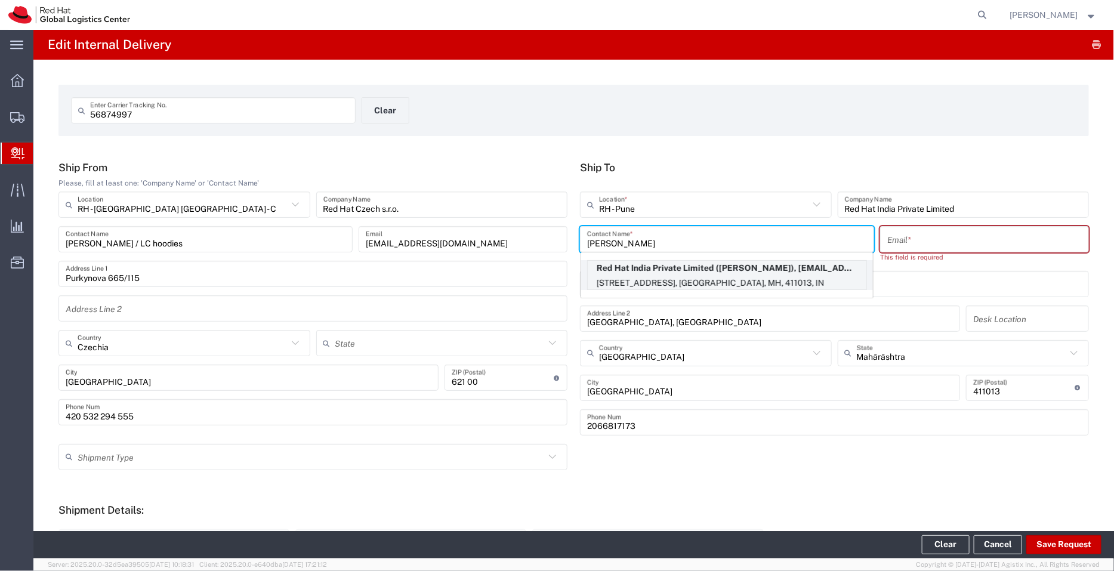
type input "Pallav sen"
click at [637, 273] on p "Red Hat India Private Limited (Pallav Sen Gupta), psengupt@redhat.com" at bounding box center [727, 268] width 279 height 15
type input "RH - Pune - Tower 6"
type input "[PERSON_NAME]"
type input "psengupt@redhat.com"
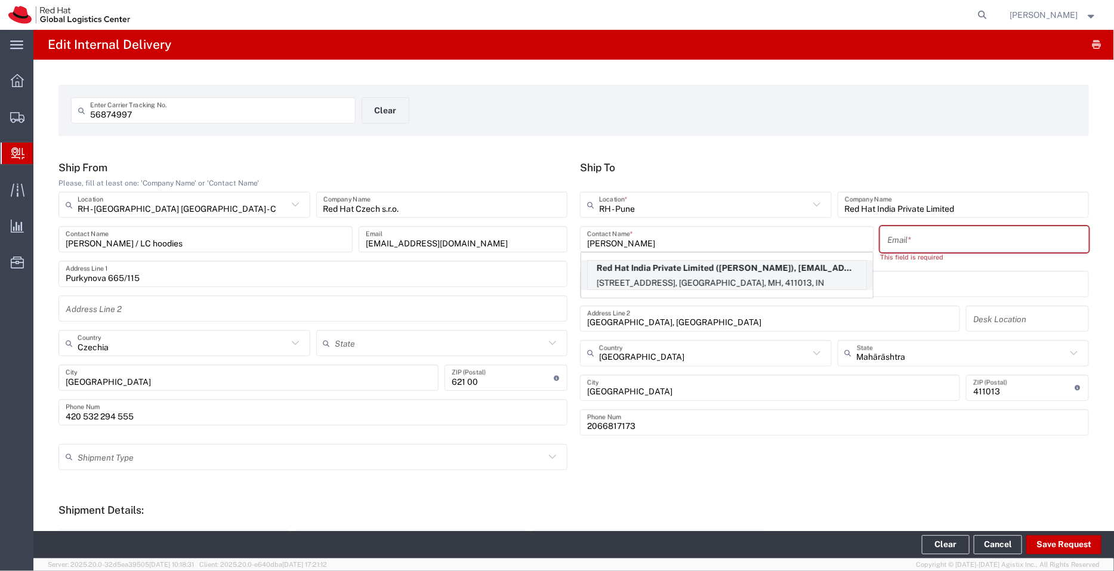
type input "Level 3, Wing A&B, Tower 6, Cybercity"
type input "FLEX"
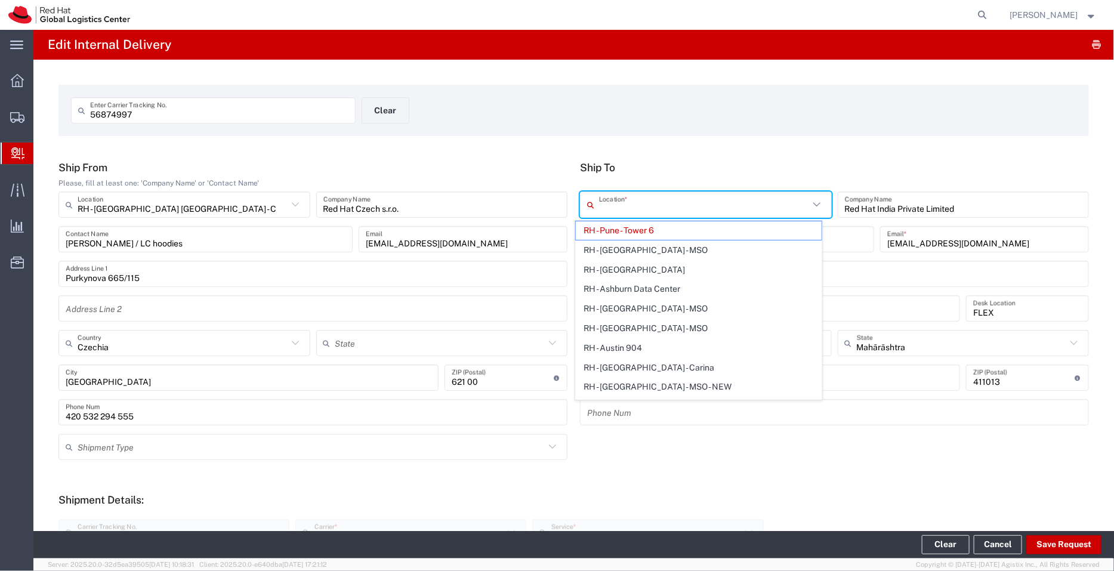
drag, startPoint x: 642, startPoint y: 221, endPoint x: 542, endPoint y: 225, distance: 100.3
click at [542, 225] on div "Ship From Please, fill at least one: 'Company Name' or 'Contact Name' RH - Brno…" at bounding box center [573, 297] width 1043 height 273
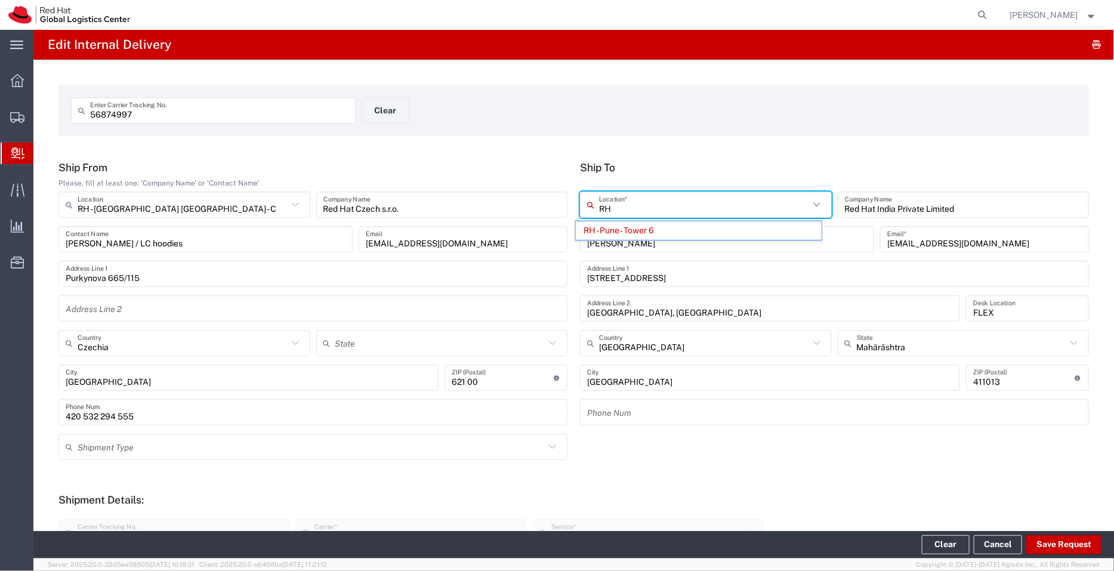
type input "R"
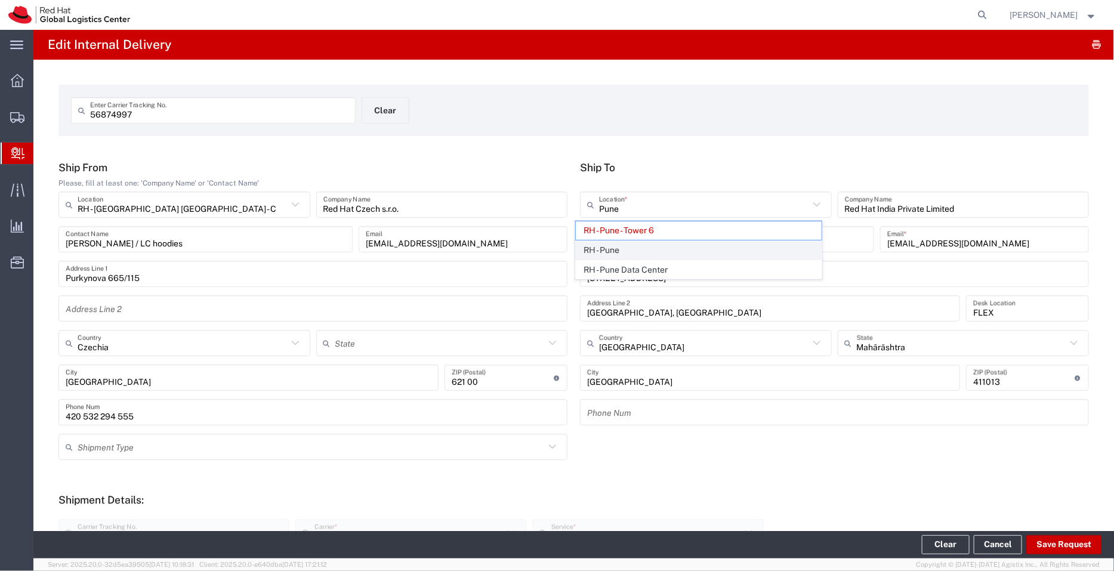
click at [617, 249] on span "RH - Pune" at bounding box center [699, 250] width 246 height 18
type input "RH - Pune"
type input "Tower-X Level 1, [GEOGRAPHIC_DATA]"
type input "2066817173"
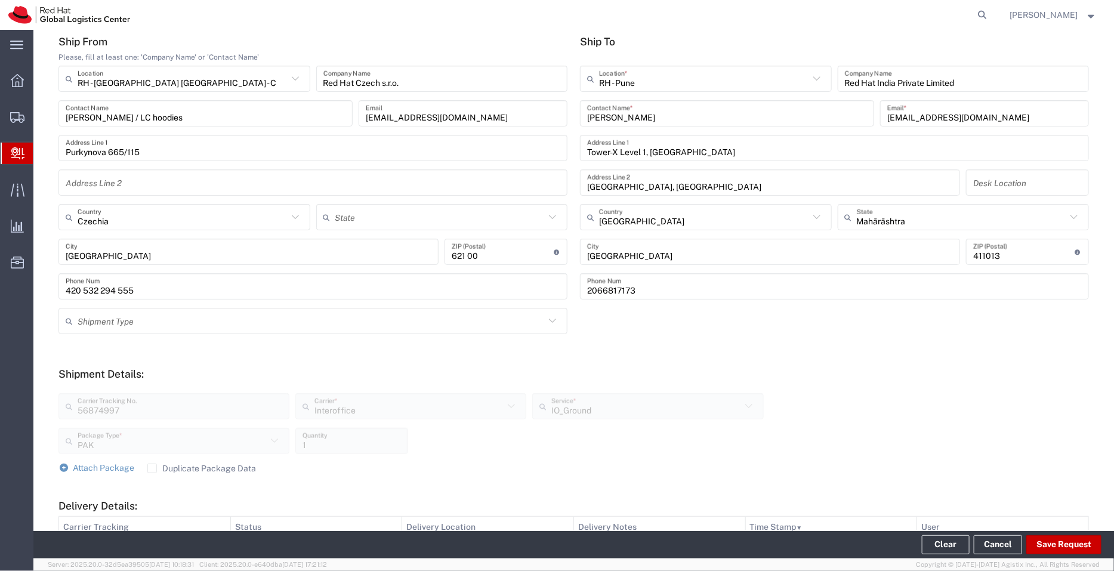
scroll to position [293, 0]
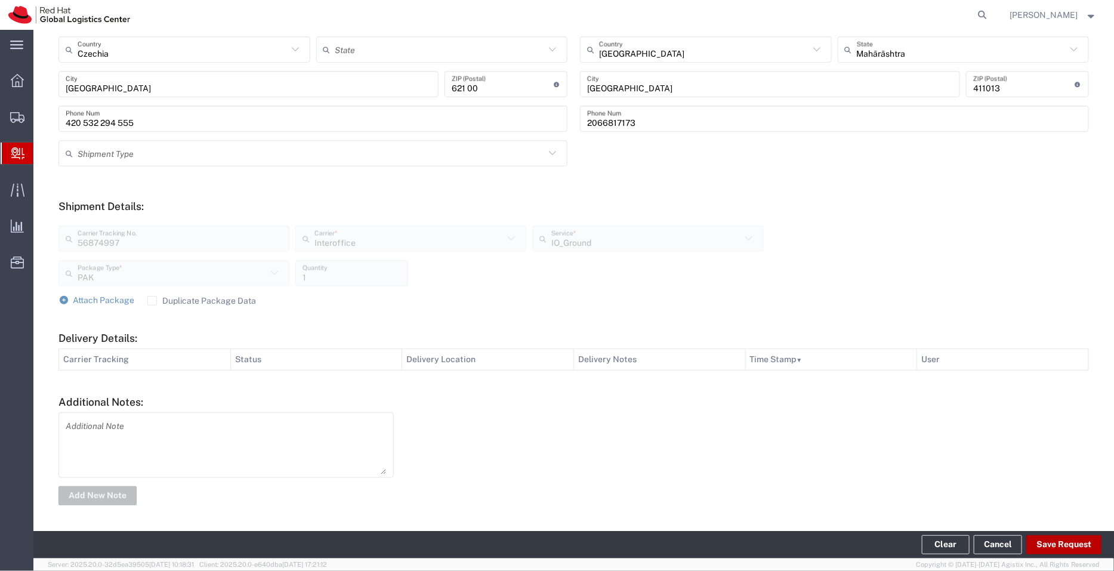
click at [1051, 540] on button "Save Request" at bounding box center [1063, 544] width 75 height 19
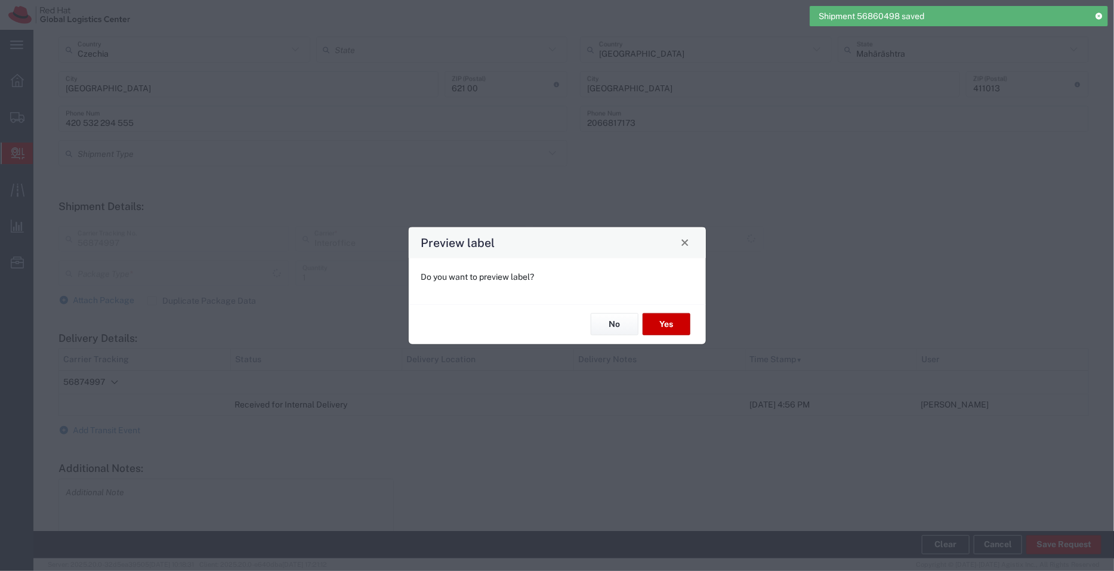
type input "PAK"
type input "IO_Ground"
click at [619, 323] on button "No" at bounding box center [615, 324] width 48 height 22
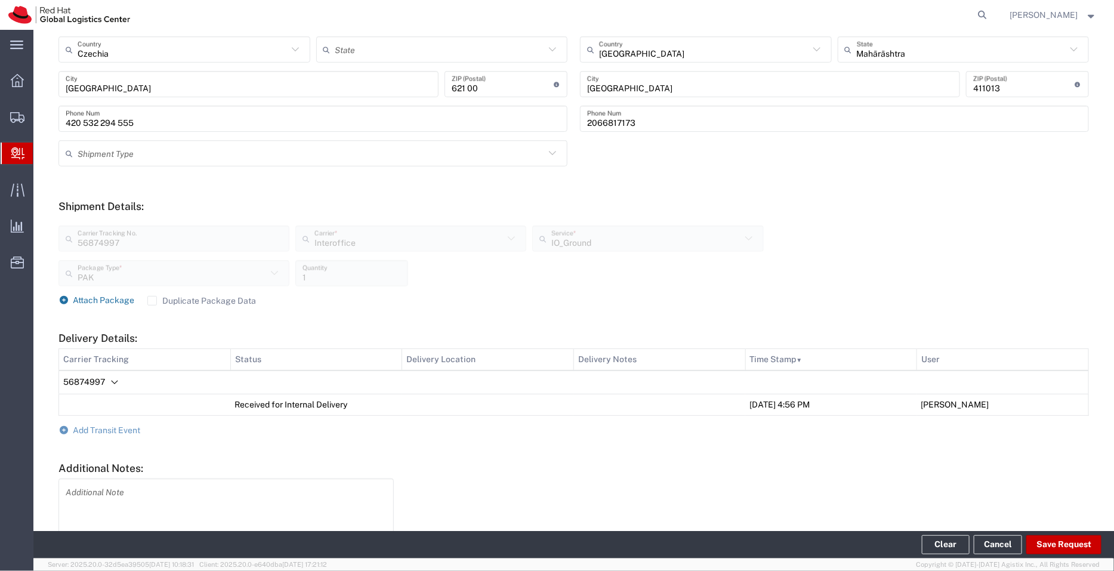
click at [109, 295] on span "Attach Package" at bounding box center [103, 300] width 61 height 10
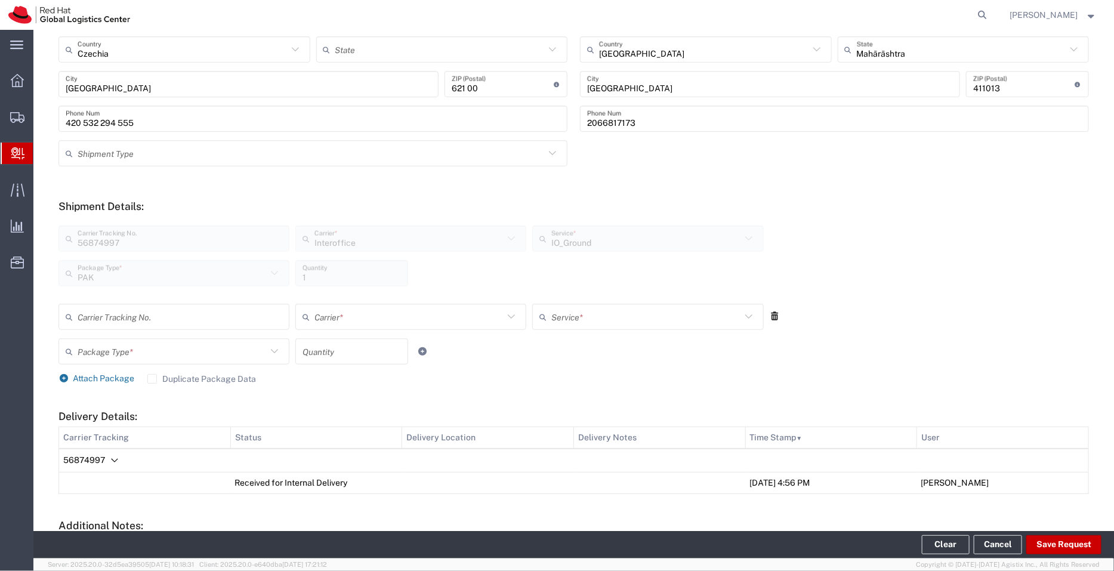
click at [108, 374] on span "Attach Package" at bounding box center [103, 378] width 61 height 10
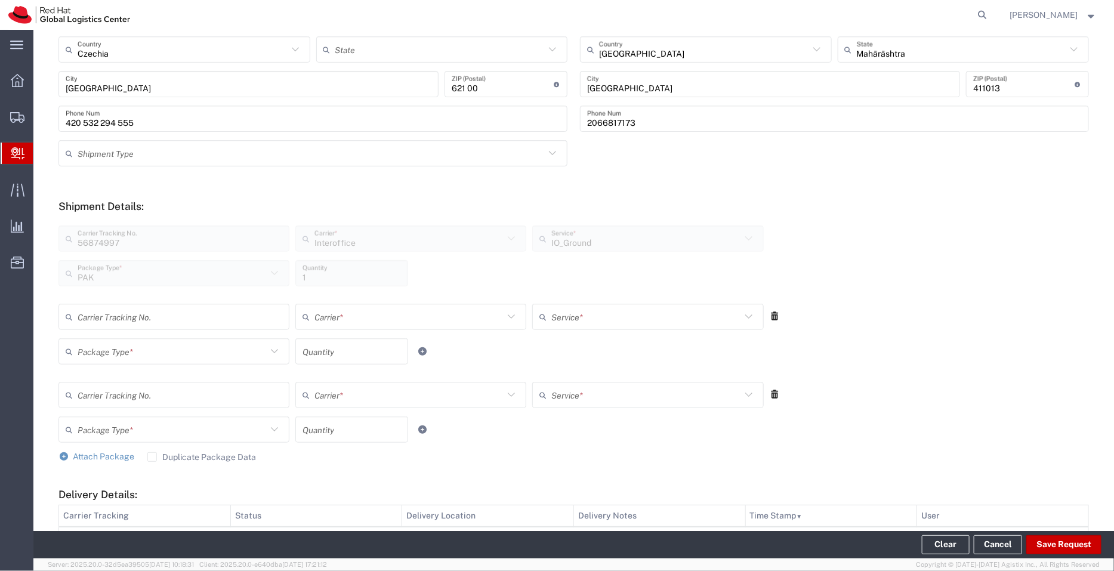
click at [770, 395] on icon at bounding box center [775, 394] width 11 height 8
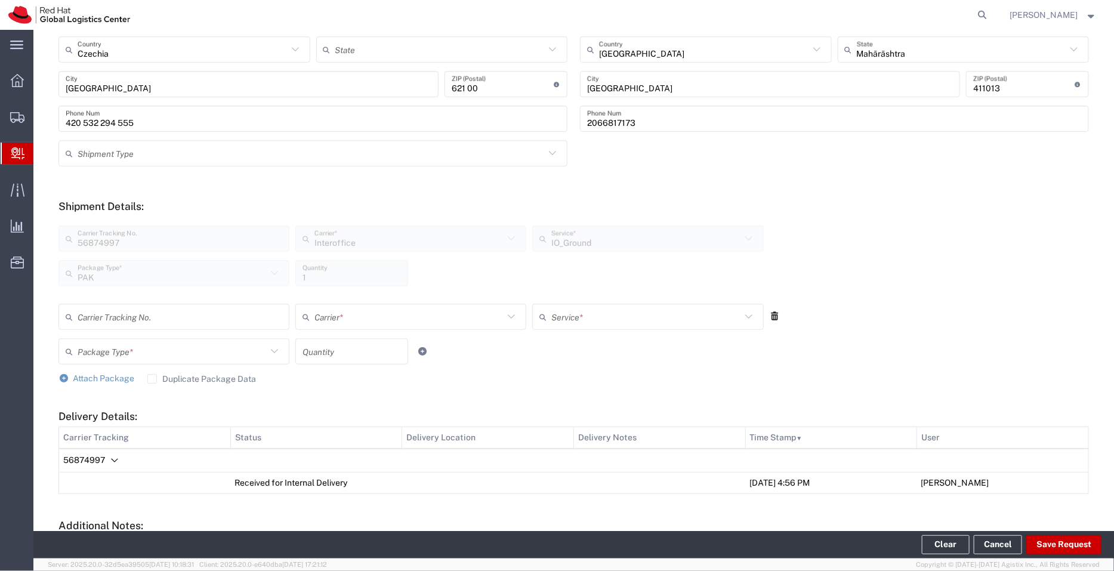
click at [770, 312] on icon at bounding box center [775, 316] width 11 height 8
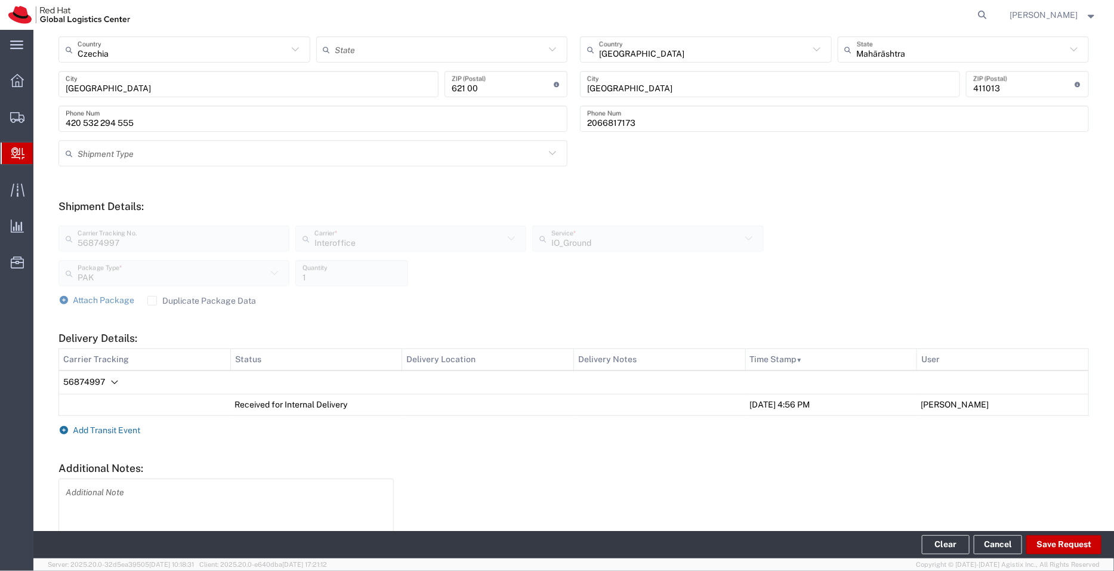
click at [89, 428] on span "Add Transit Event" at bounding box center [106, 430] width 67 height 10
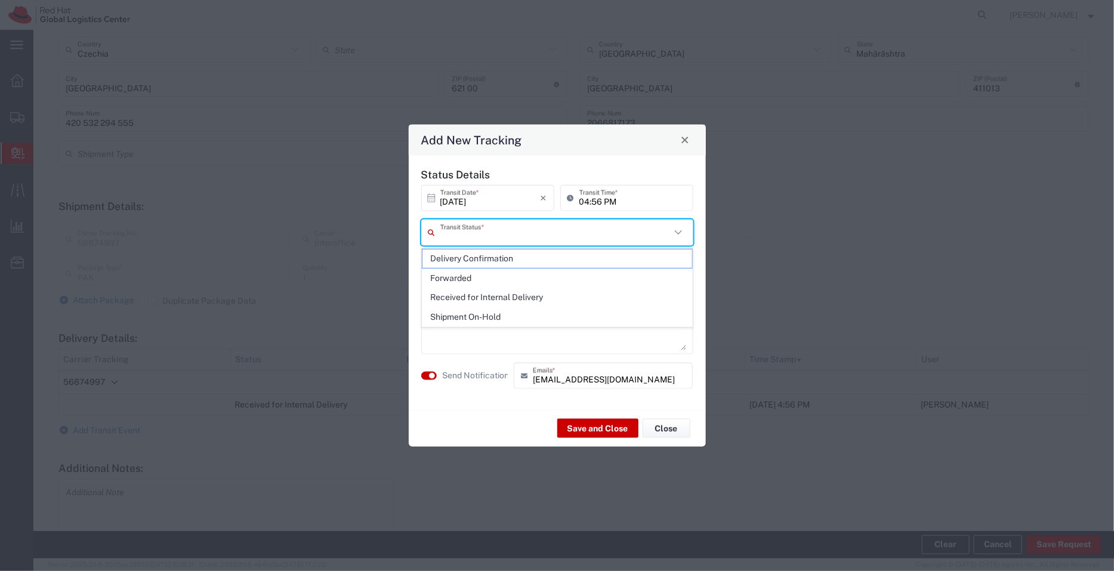
click at [450, 224] on input "text" at bounding box center [555, 232] width 230 height 21
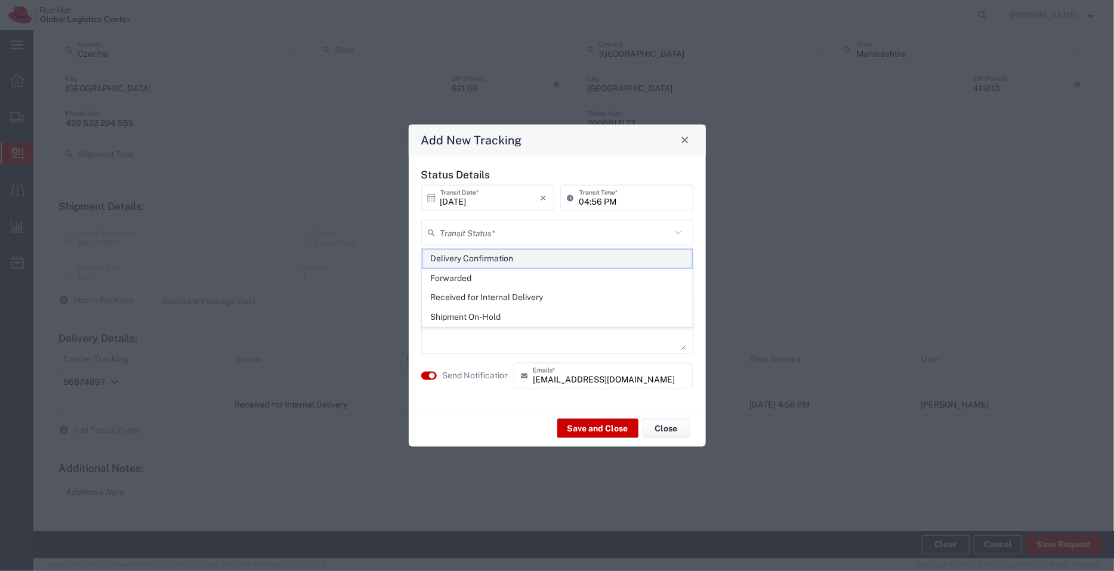
click at [469, 262] on span "Delivery Confirmation" at bounding box center [557, 258] width 270 height 18
type input "Delivery Confirmation"
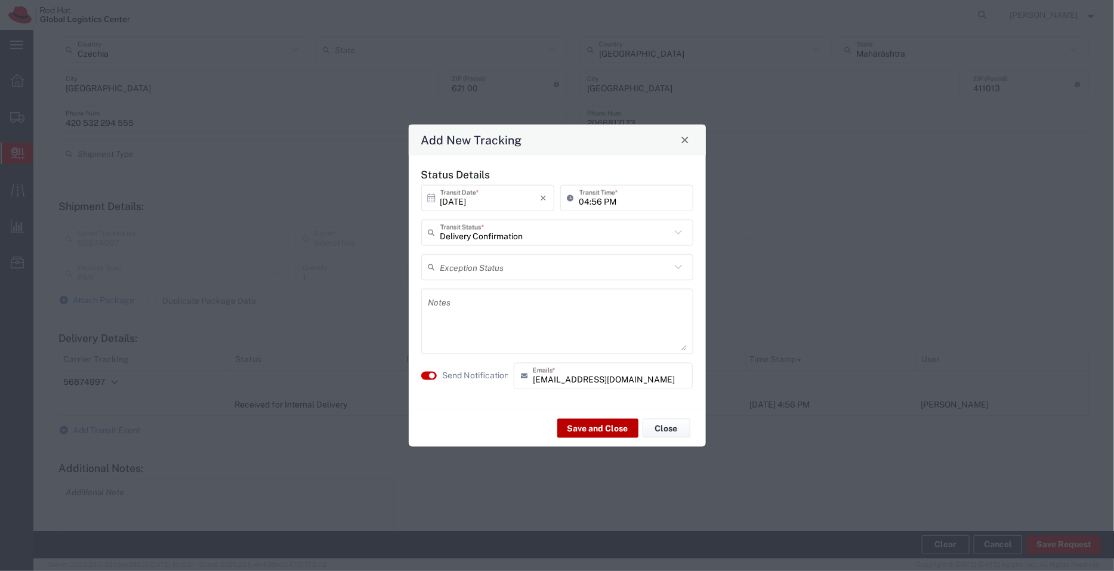
click at [611, 425] on button "Save and Close" at bounding box center [597, 428] width 81 height 19
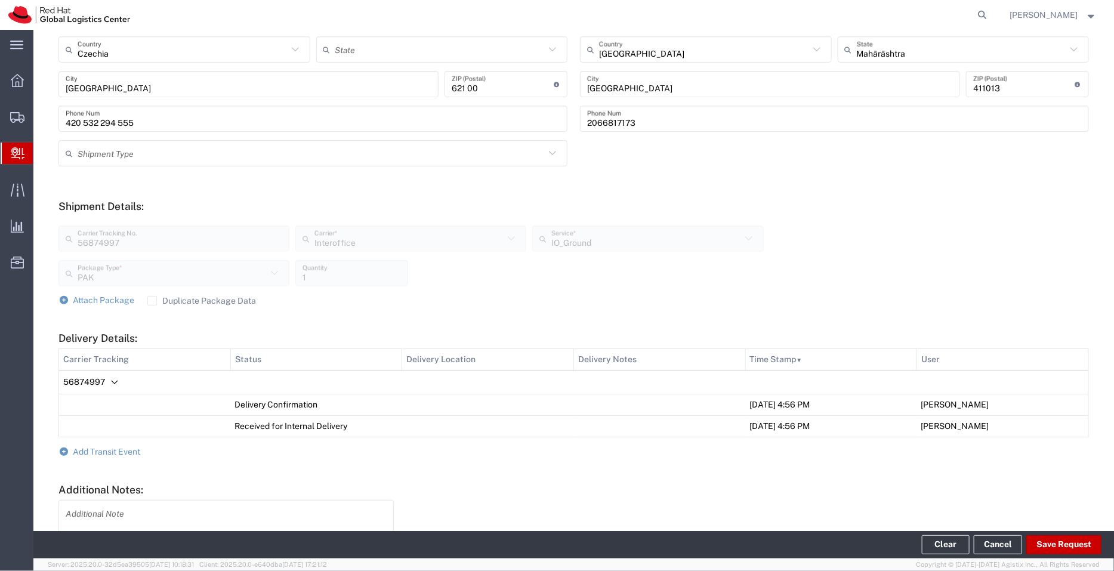
scroll to position [0, 0]
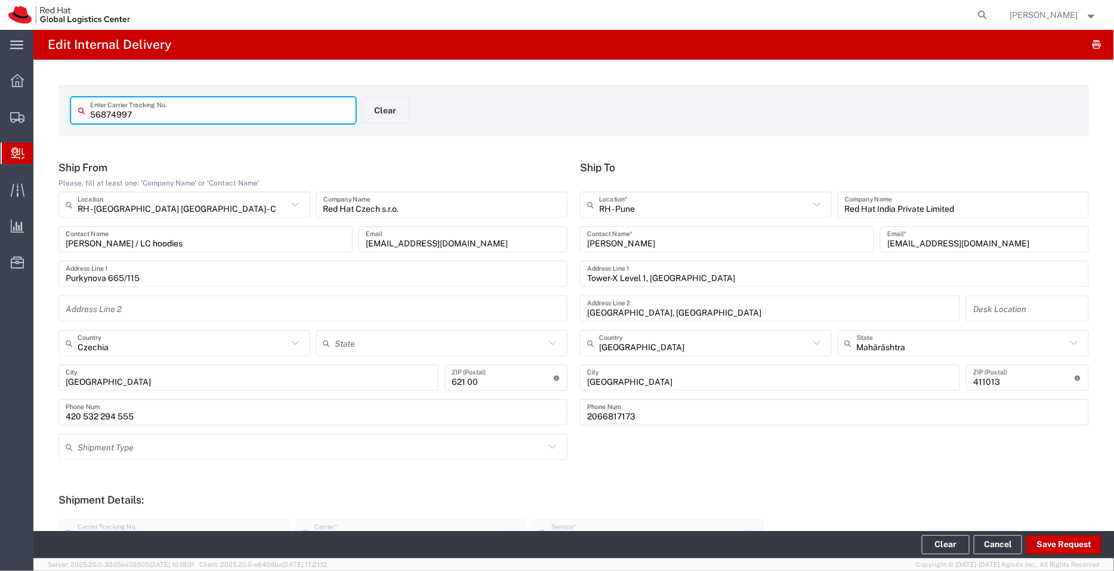
drag, startPoint x: 140, startPoint y: 115, endPoint x: 34, endPoint y: 110, distance: 106.3
click at [34, 110] on div "56874997 Enter Carrier Tracking No. Clear Ship From Please, fill at least one: …" at bounding box center [573, 487] width 1080 height 854
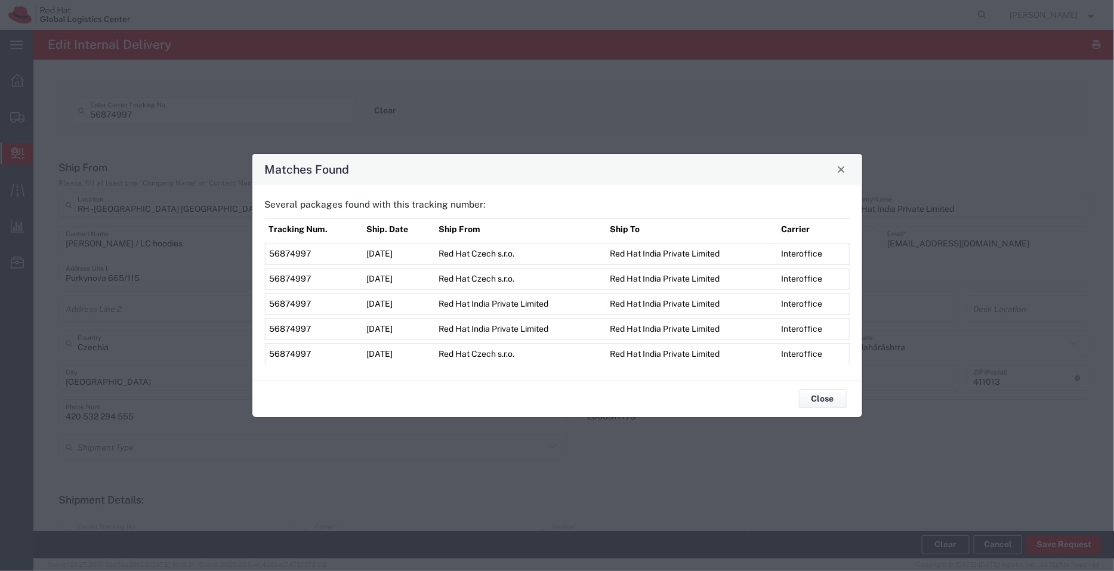
click at [292, 302] on span "56874997" at bounding box center [291, 304] width 42 height 10
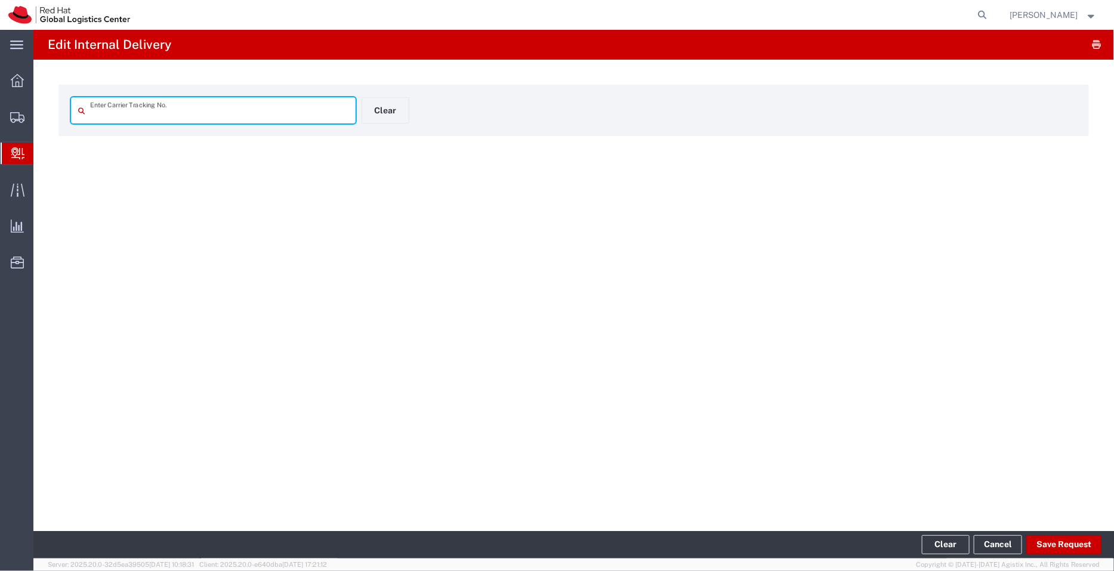
type input "56874997"
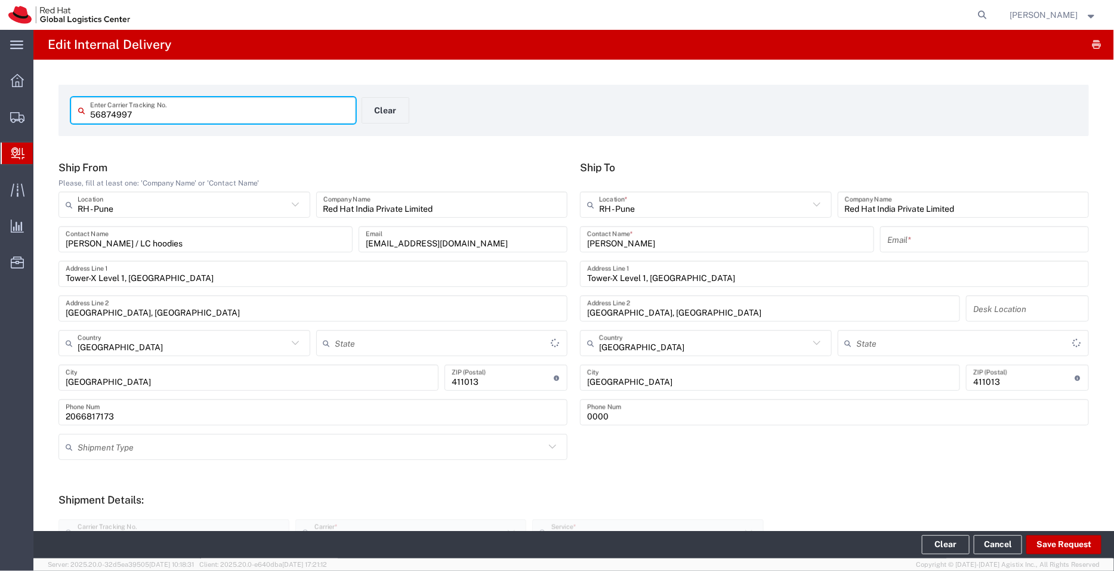
type input "Mahārāshtra"
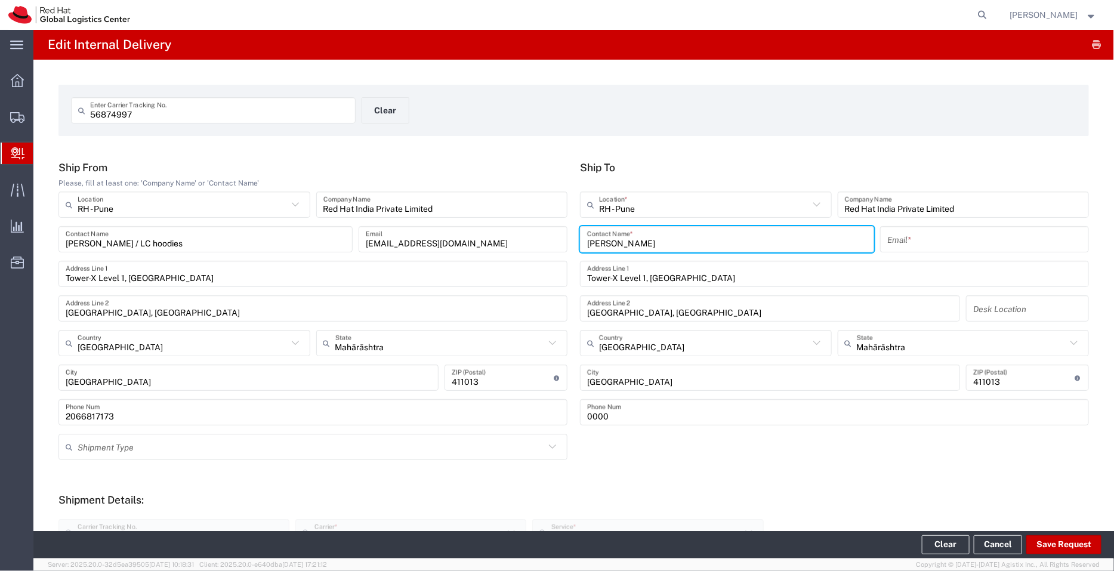
drag, startPoint x: 635, startPoint y: 240, endPoint x: 558, endPoint y: 238, distance: 77.6
click at [558, 238] on div "Ship From Please, fill at least one: 'Company Name' or 'Contact Name' RH - Pune…" at bounding box center [573, 297] width 1043 height 273
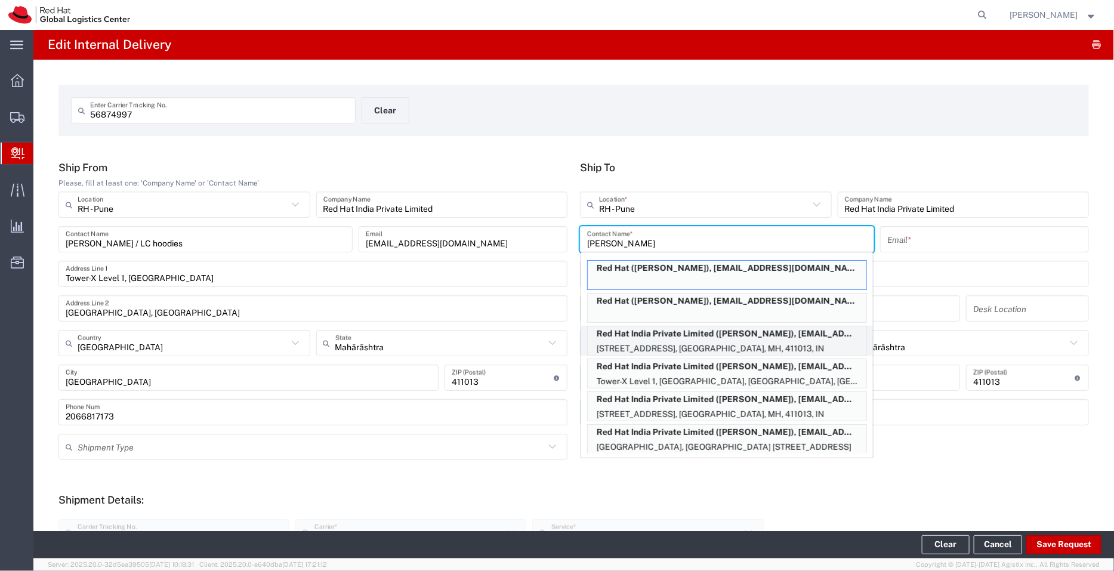
type input "pallav"
click at [723, 345] on p "Level 3, Wing A&B, Tower 6, Cybercity, Magarpatta City, Hadapsar, FLEX, PUNE, M…" at bounding box center [727, 348] width 279 height 15
type input "RH - Pune - Tower 6"
type input "[PERSON_NAME]"
type input "psengupt@redhat.com"
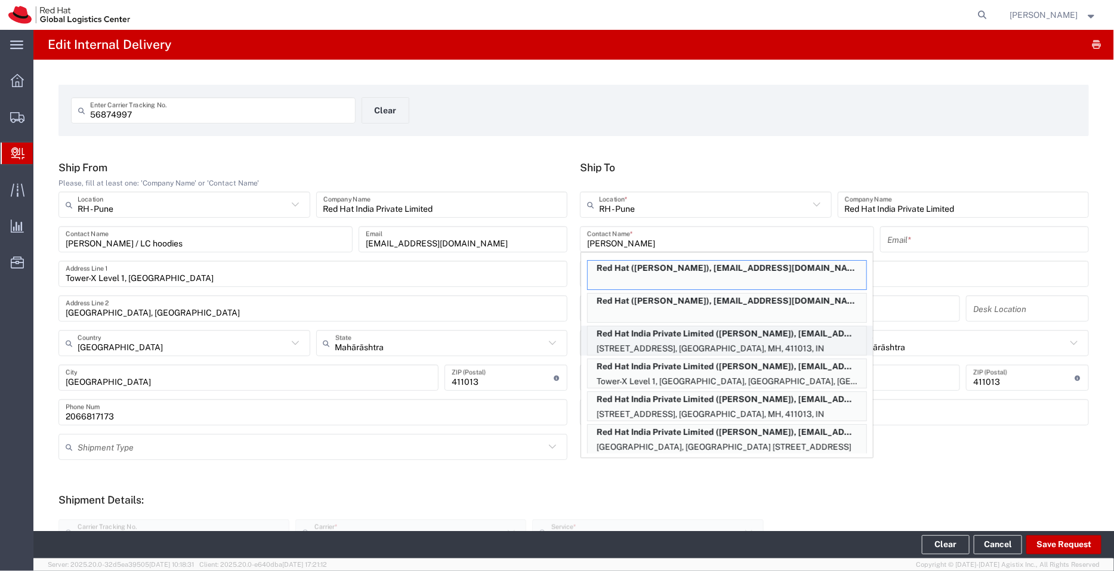
type input "Level 3, Wing A&B, Tower 6, Cybercity"
type input "FLEX"
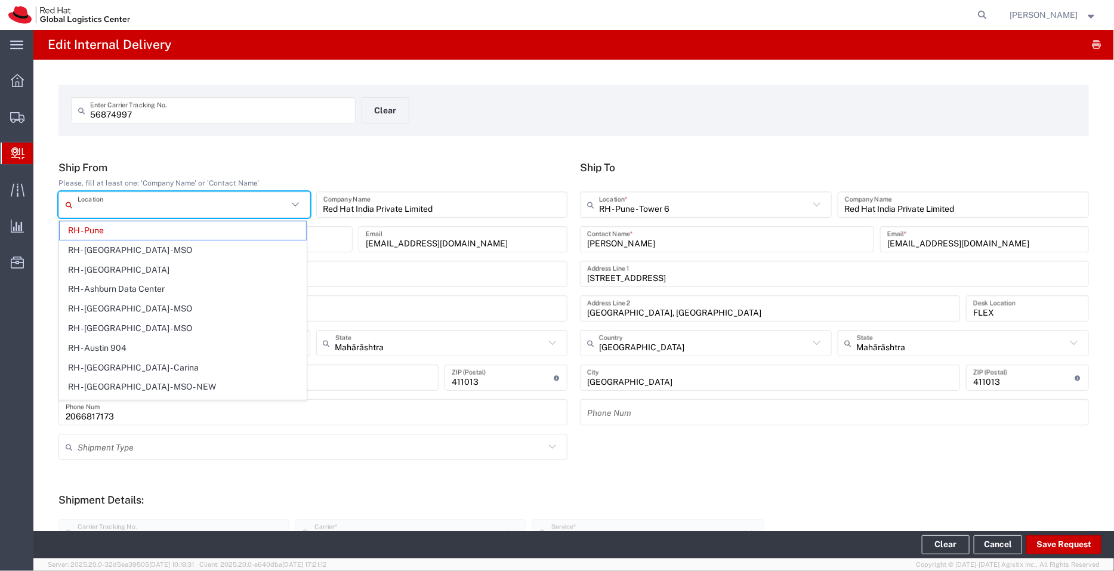
click at [132, 209] on input "text" at bounding box center [183, 204] width 210 height 21
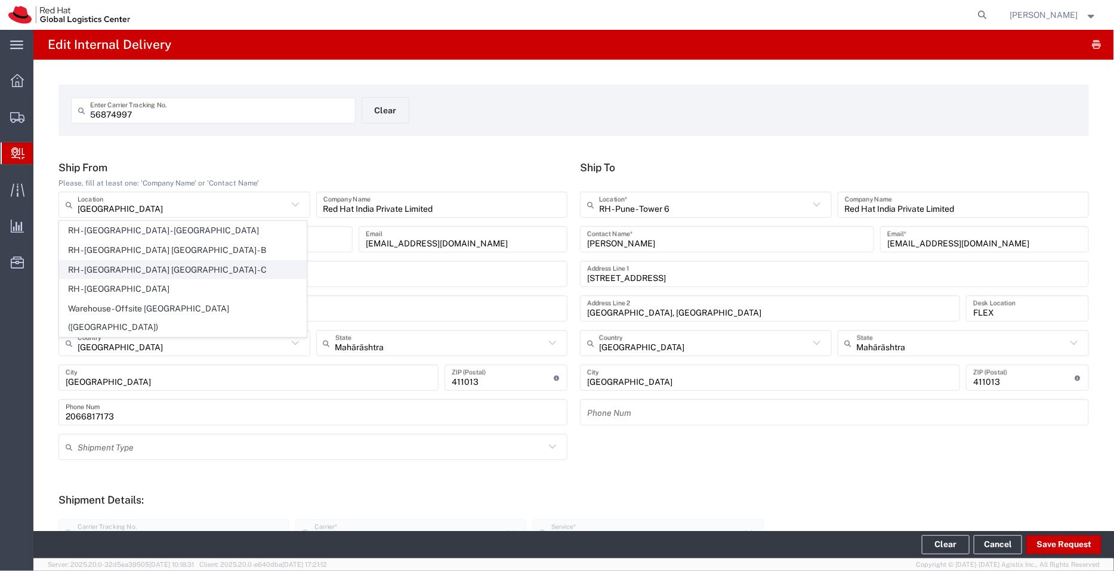
click at [136, 270] on span "RH - [GEOGRAPHIC_DATA] [GEOGRAPHIC_DATA] - C" at bounding box center [183, 270] width 246 height 18
type input "RH - [GEOGRAPHIC_DATA] [GEOGRAPHIC_DATA] - C"
type input "Red Hat Czech s.r.o."
type input "Purkynova 665/115"
type input "Czechia"
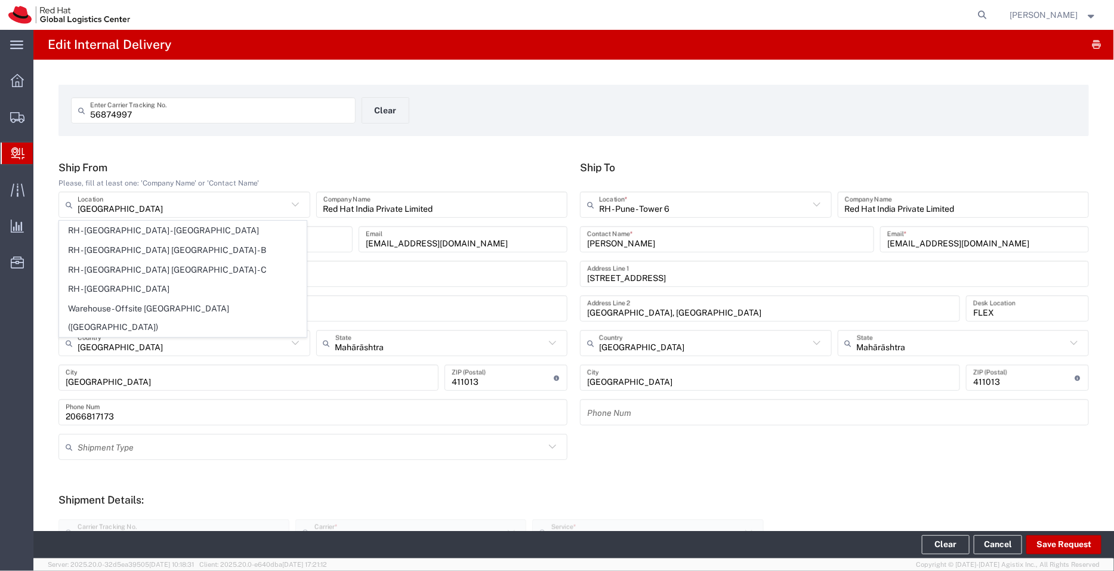
type input "BRNO"
type input "621 00"
type input "420 532 294 555"
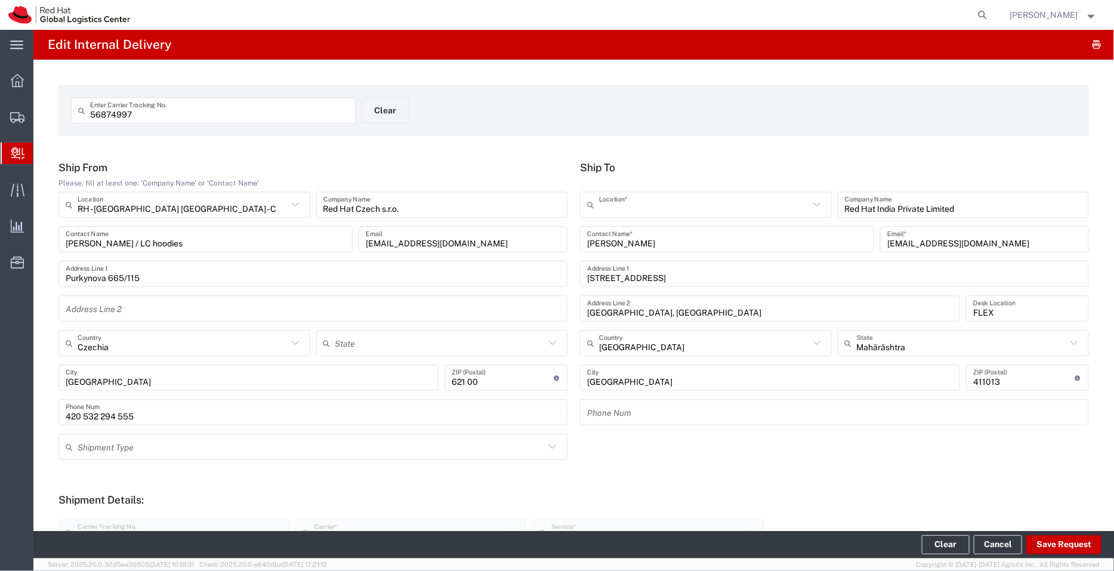
click at [686, 206] on input "text" at bounding box center [704, 204] width 210 height 21
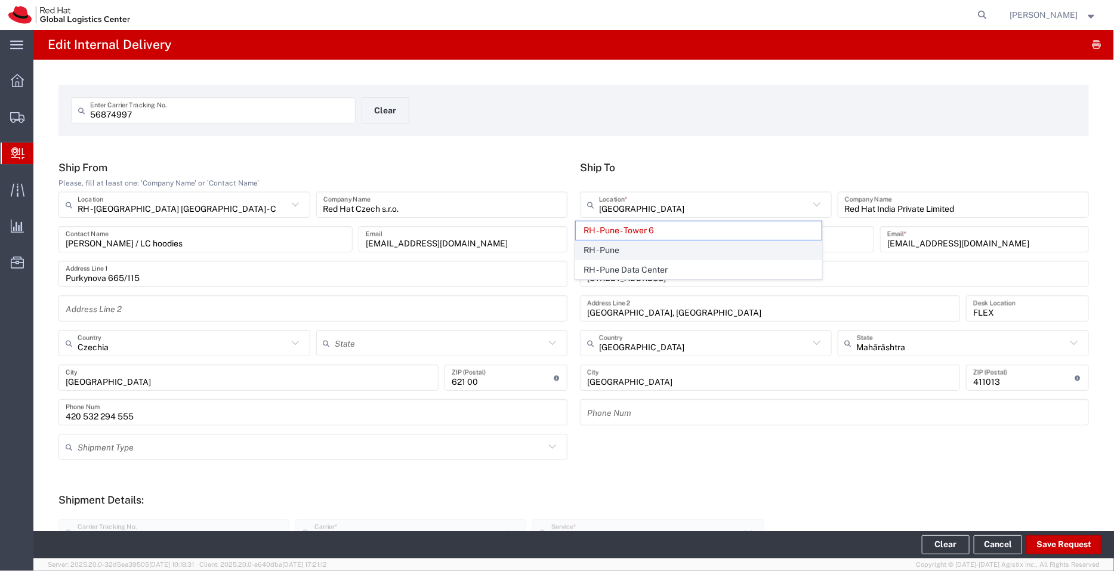
click at [624, 251] on span "RH - Pune" at bounding box center [699, 250] width 246 height 18
type input "RH - Pune"
type input "Tower-X Level 1, [GEOGRAPHIC_DATA]"
type input "2066817173"
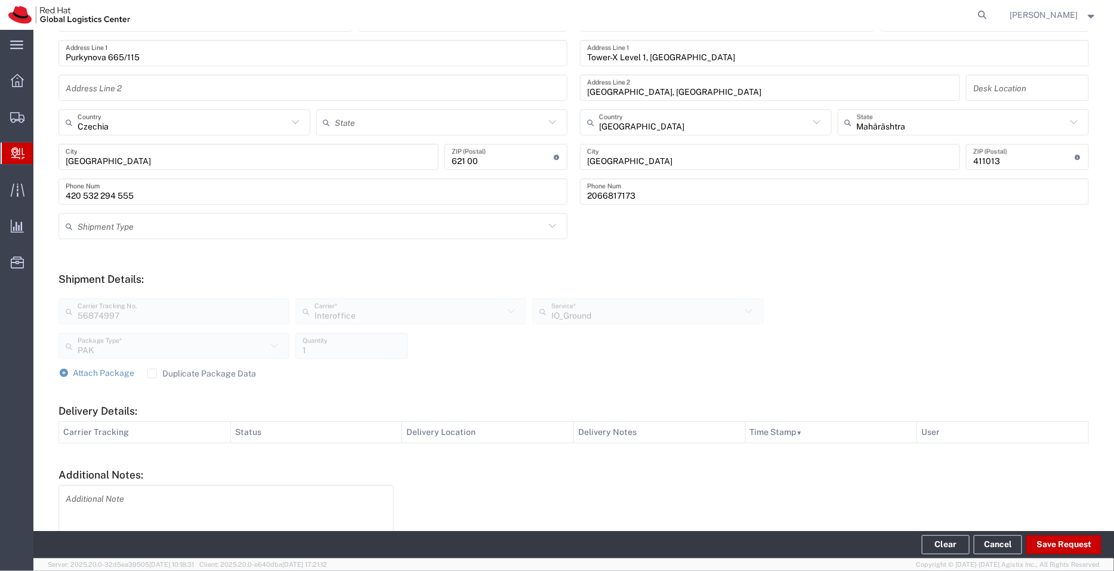
scroll to position [293, 0]
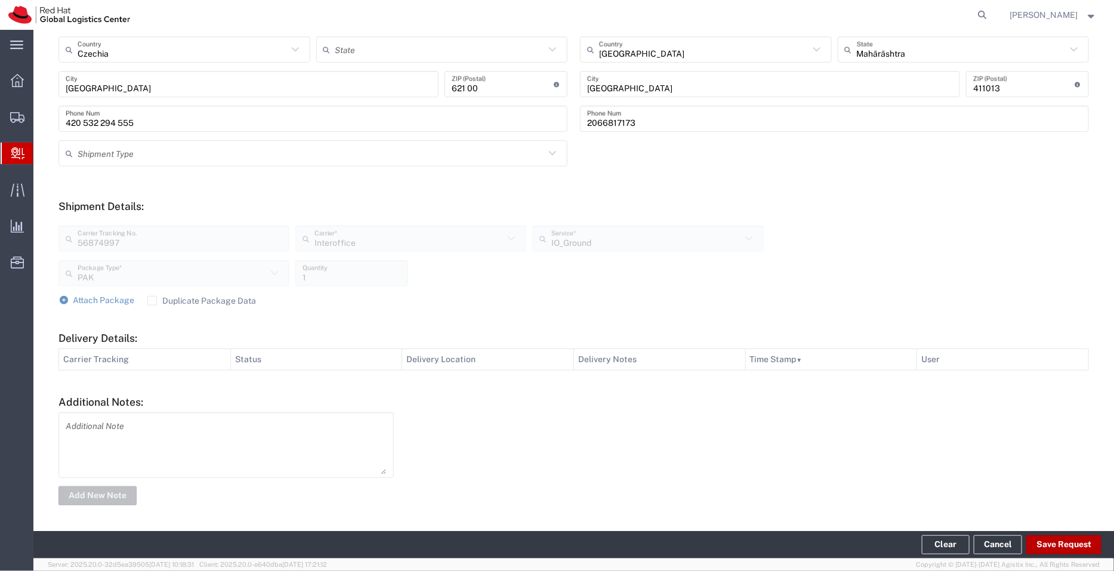
click at [1065, 545] on button "Save Request" at bounding box center [1063, 544] width 75 height 19
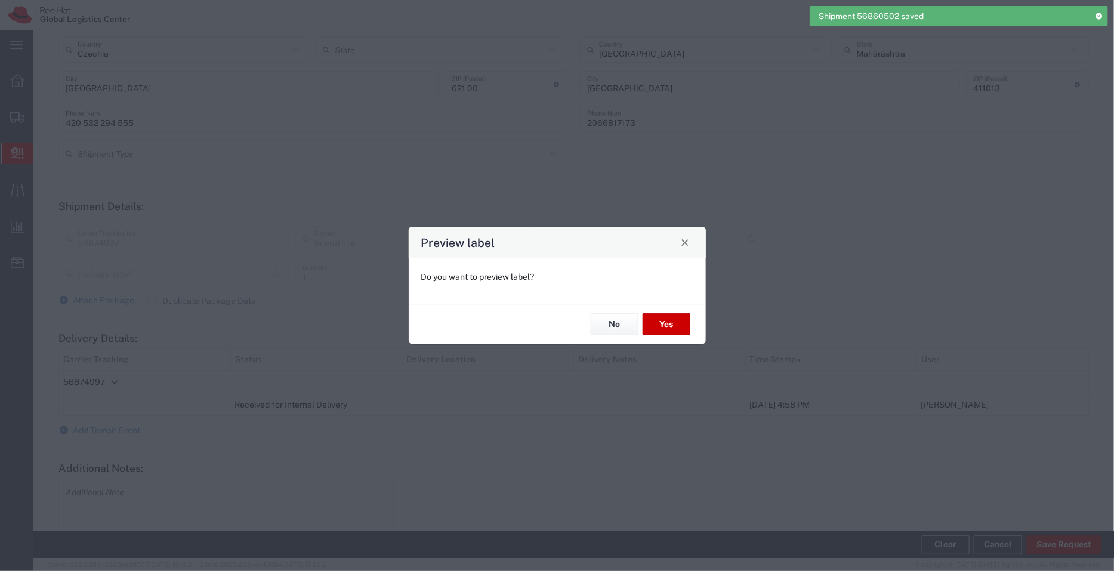
type input "IO_Ground"
type input "PAK"
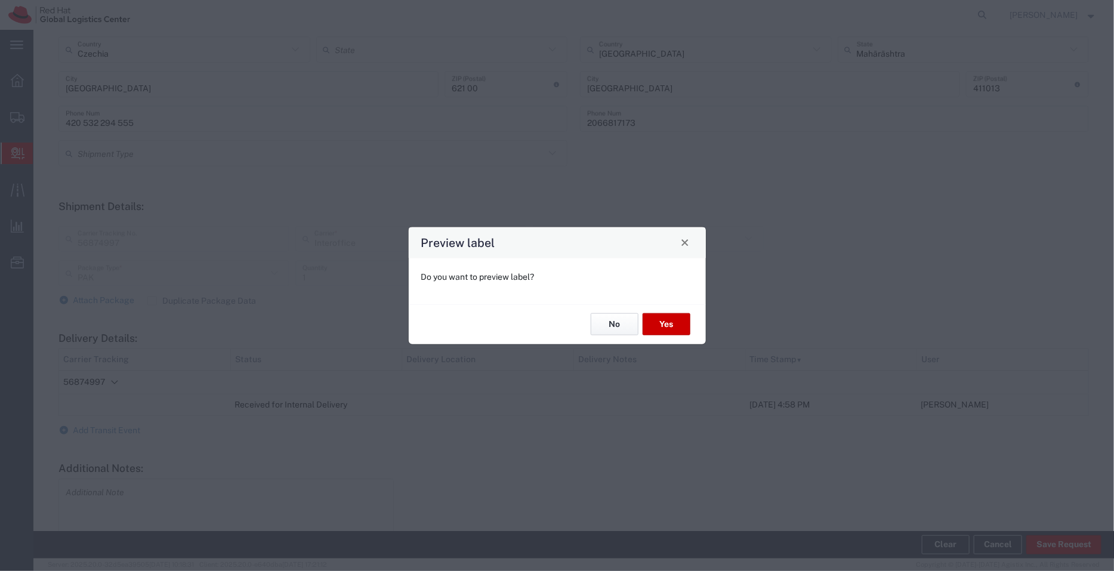
click at [617, 330] on button "No" at bounding box center [615, 324] width 48 height 22
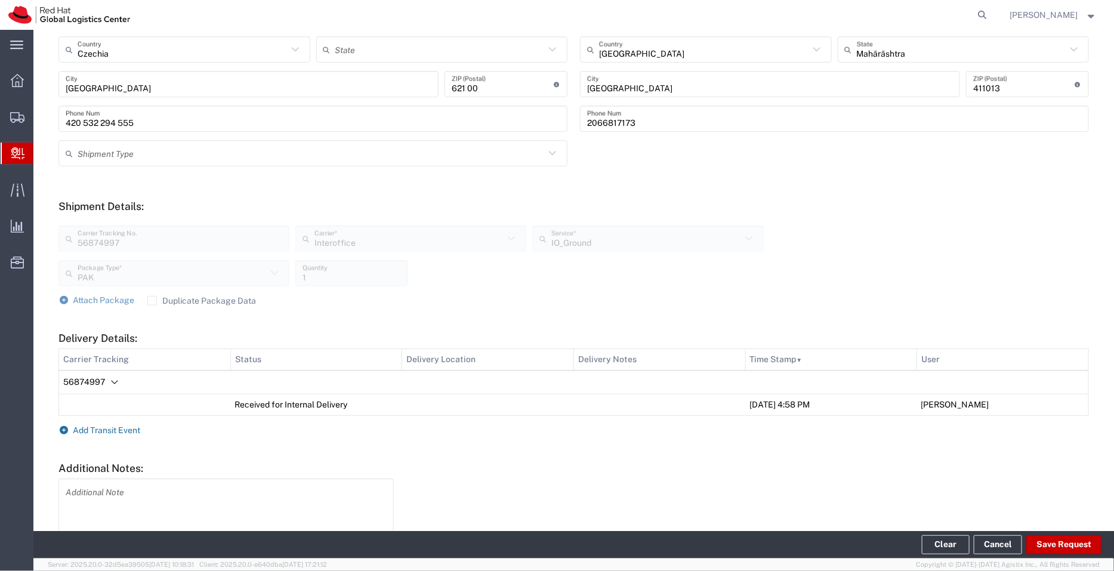
click at [101, 428] on span "Add Transit Event" at bounding box center [106, 430] width 67 height 10
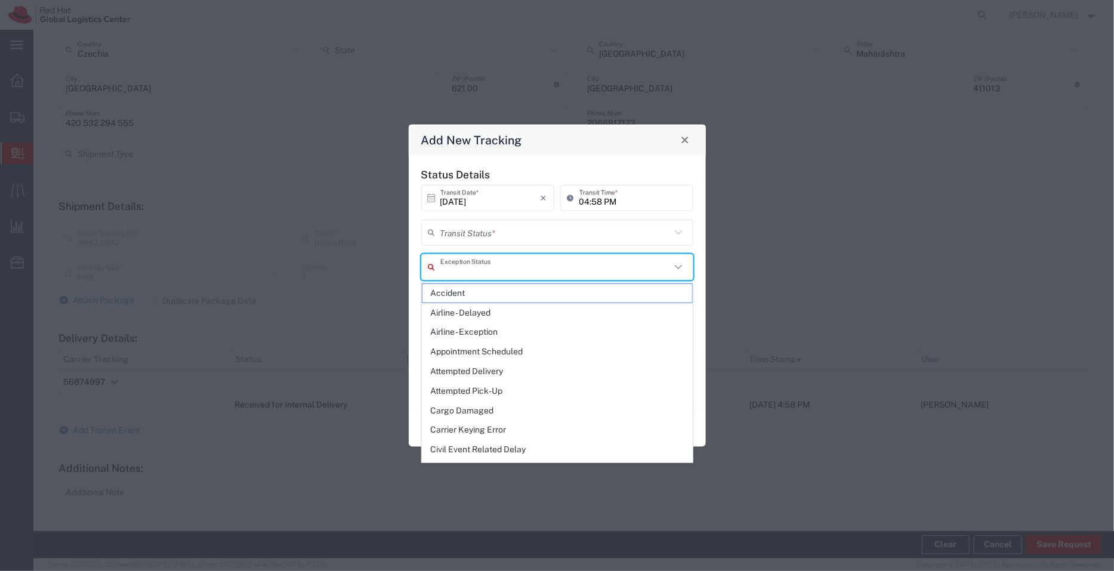
click at [468, 264] on input "text" at bounding box center [555, 267] width 230 height 21
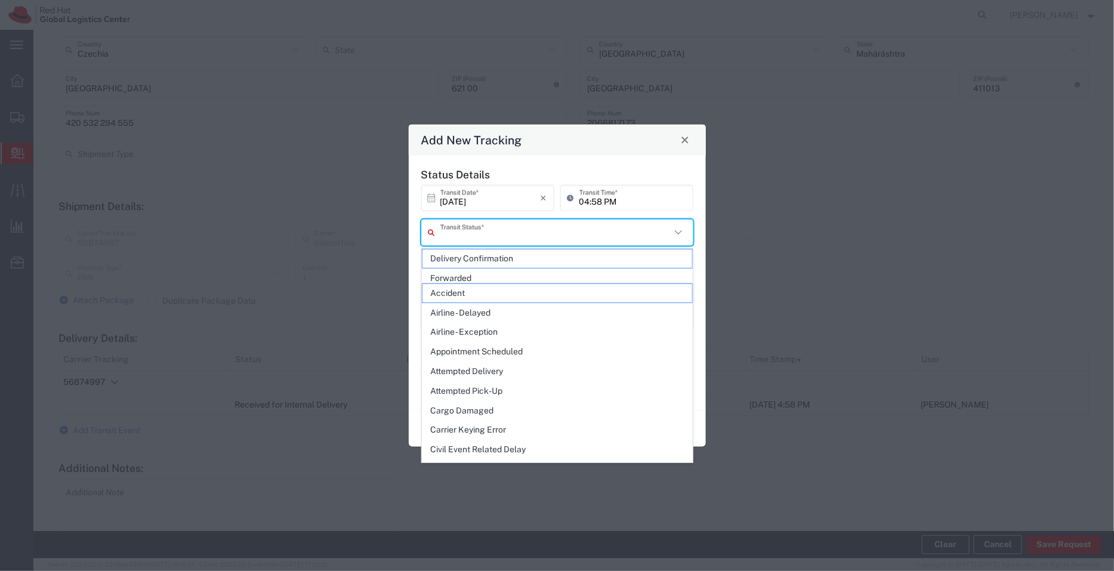
click at [480, 231] on input "text" at bounding box center [555, 232] width 230 height 21
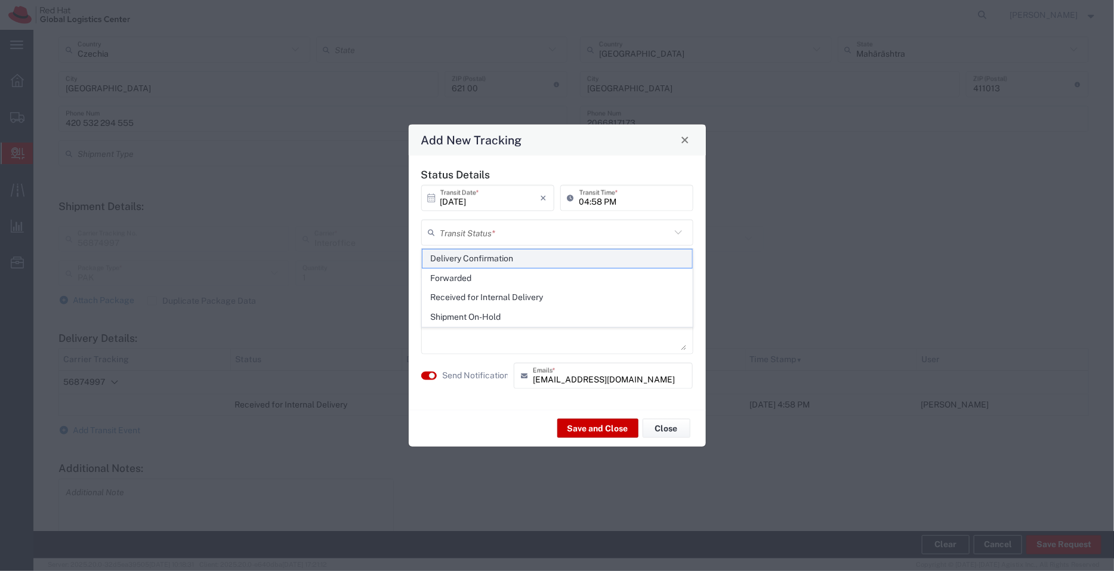
click at [476, 255] on span "Delivery Confirmation" at bounding box center [557, 258] width 270 height 18
type input "Delivery Confirmation"
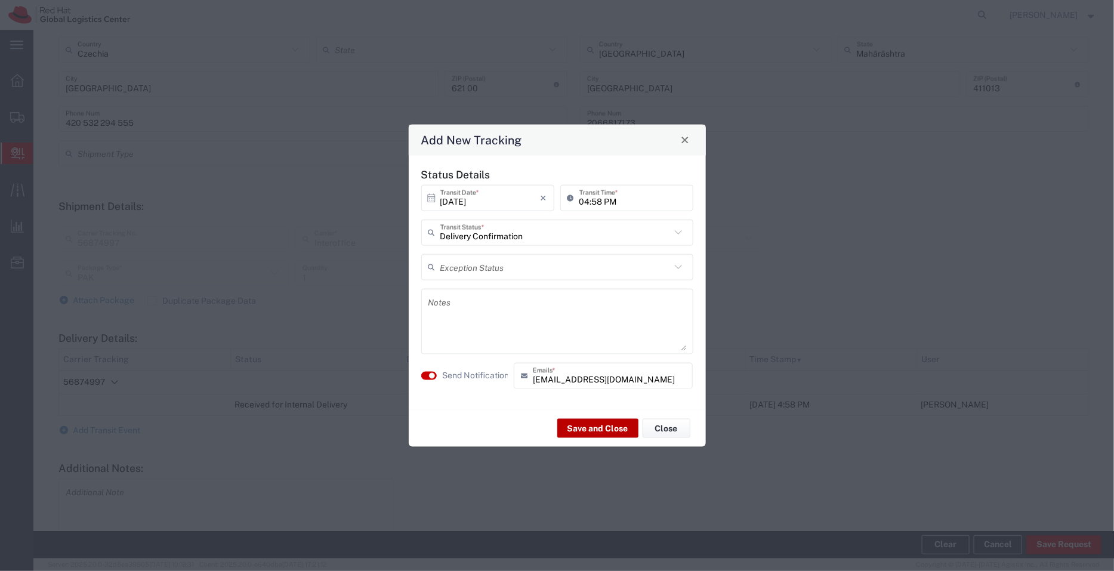
click at [602, 429] on button "Save and Close" at bounding box center [597, 428] width 81 height 19
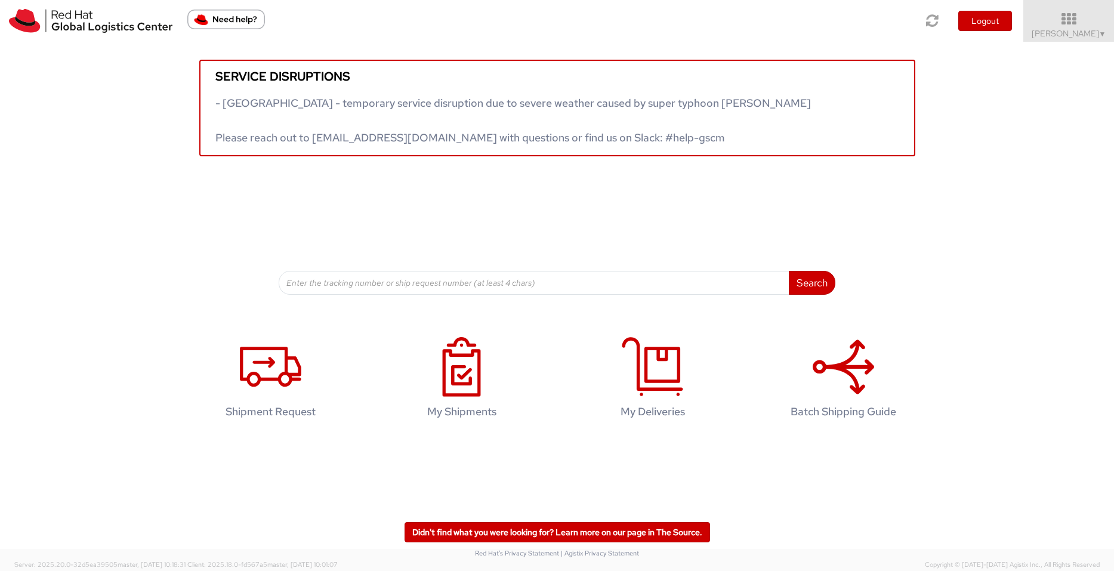
click at [1049, 33] on span "Pallav Sen Gupta ▼" at bounding box center [1068, 33] width 75 height 11
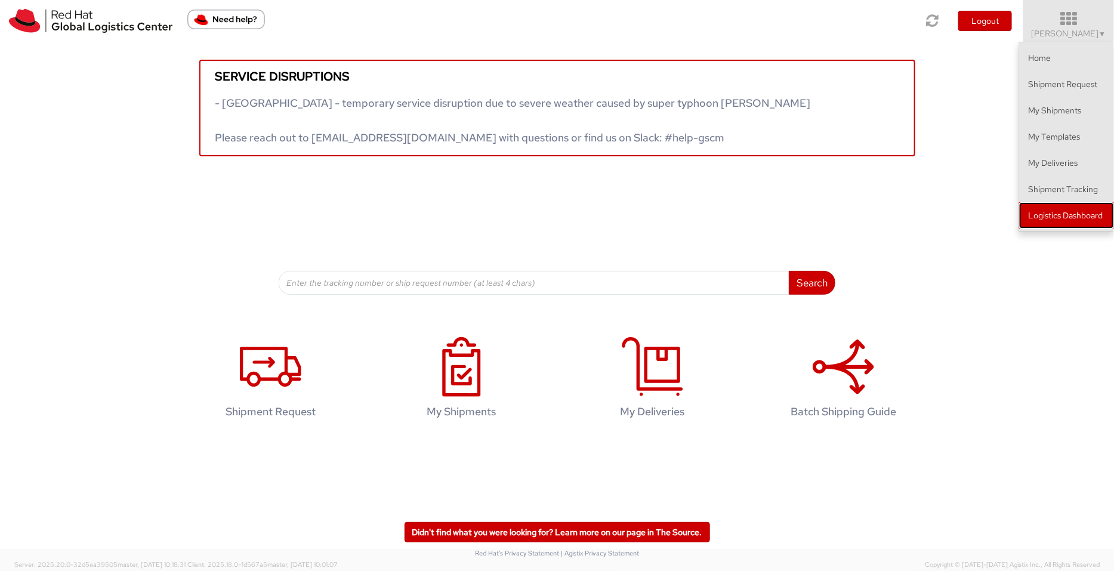
click at [1049, 215] on link "Logistics Dashboard" at bounding box center [1066, 215] width 95 height 26
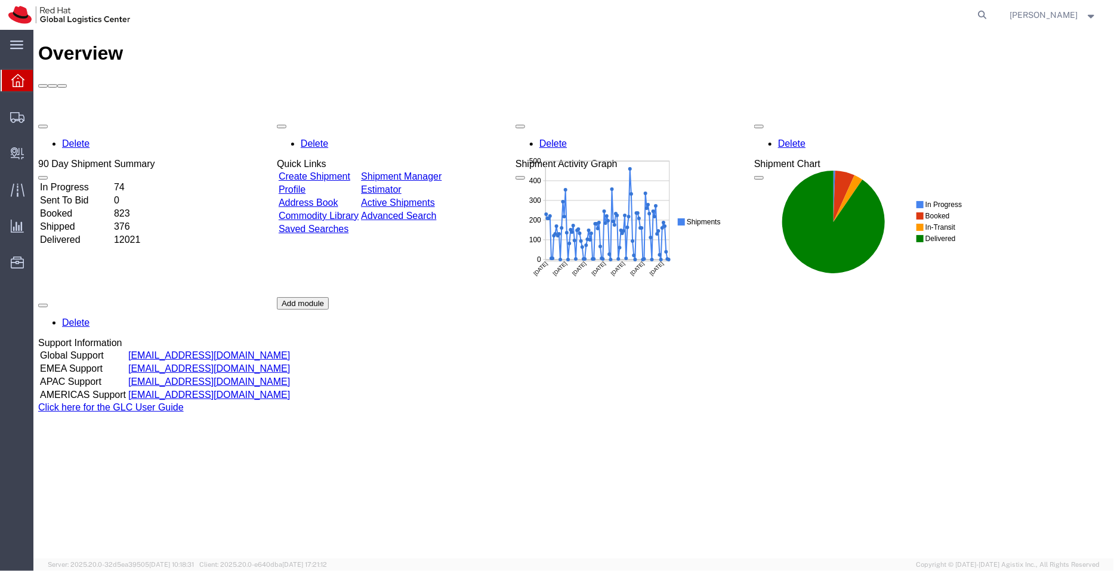
click at [423, 170] on td "Shipment Manager" at bounding box center [401, 176] width 82 height 12
click at [433, 171] on link "Shipment Manager" at bounding box center [400, 176] width 81 height 10
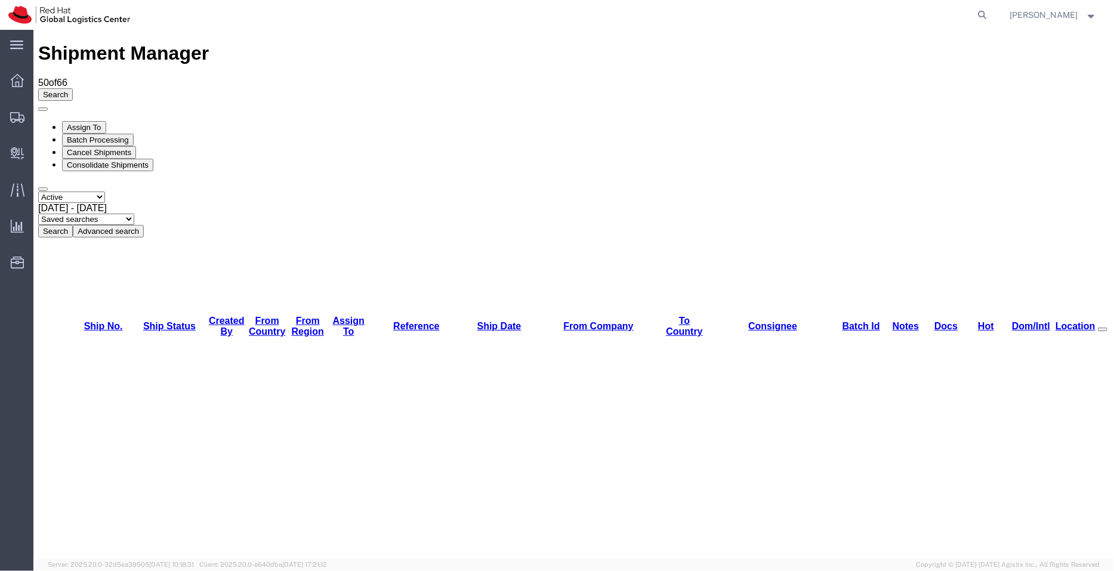
click at [134, 213] on select "Saved searches APAC EMEA India India - Inbounds NA/LATM" at bounding box center [86, 218] width 96 height 11
select select "APAC"
click at [134, 213] on select "Saved searches APAC EMEA India India - Inbounds NA/LATM" at bounding box center [86, 218] width 96 height 11
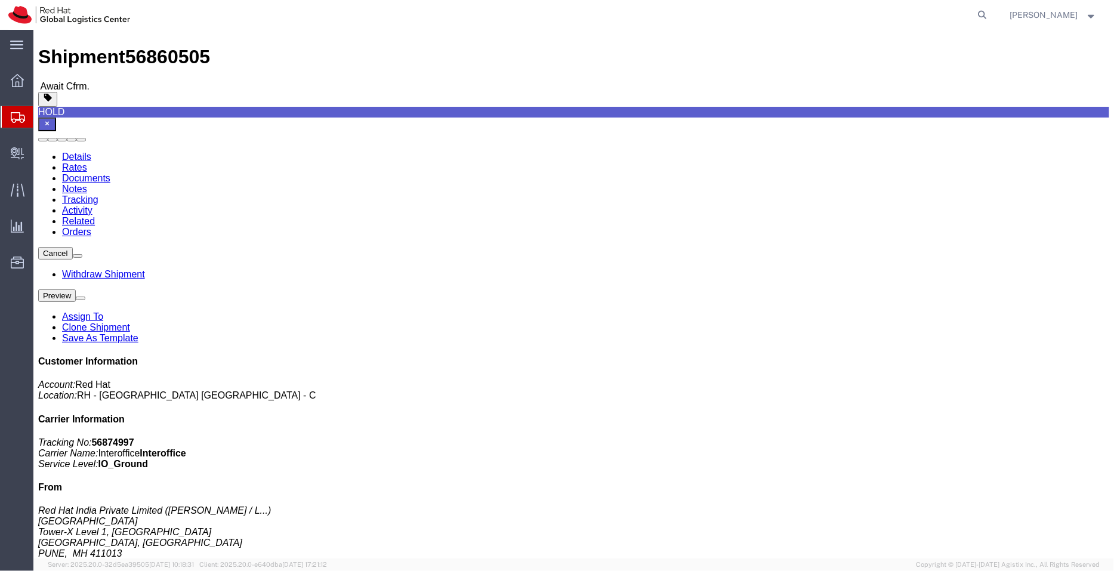
scroll to position [17, 0]
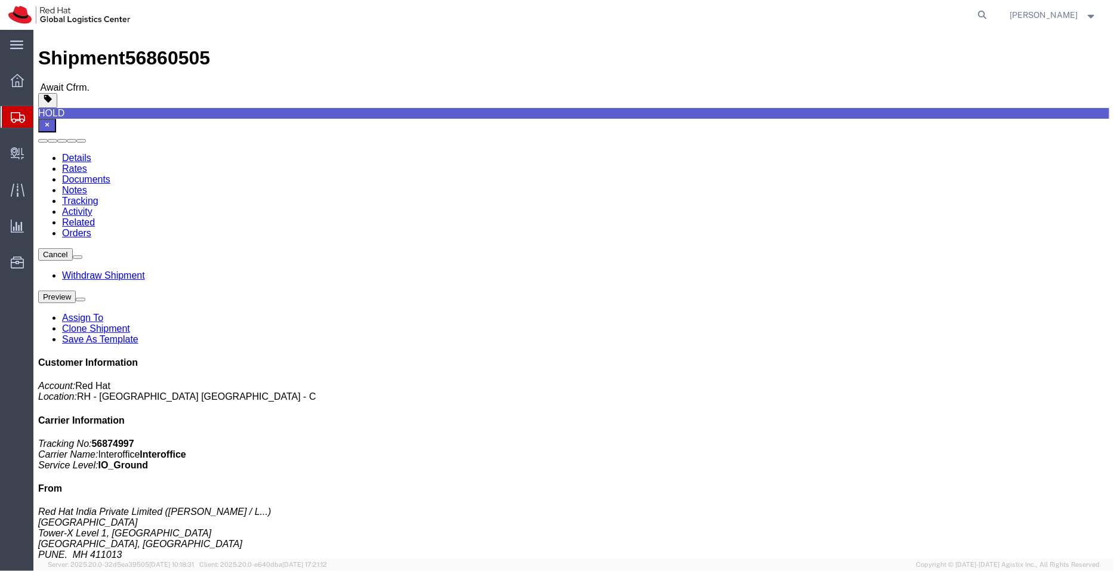
drag, startPoint x: 880, startPoint y: 405, endPoint x: 851, endPoint y: 356, distance: 57.0
click div "Customer Information Account: Red Hat Location: RH - Brno - Tech Park Brno - C …"
drag, startPoint x: 165, startPoint y: 11, endPoint x: 28, endPoint y: 6, distance: 136.7
click div "Shipment 56860505 Await Cfrm. HOLD Details Rates Documents Notes Tracking Activ…"
copy h1 "Shipment 56860505"
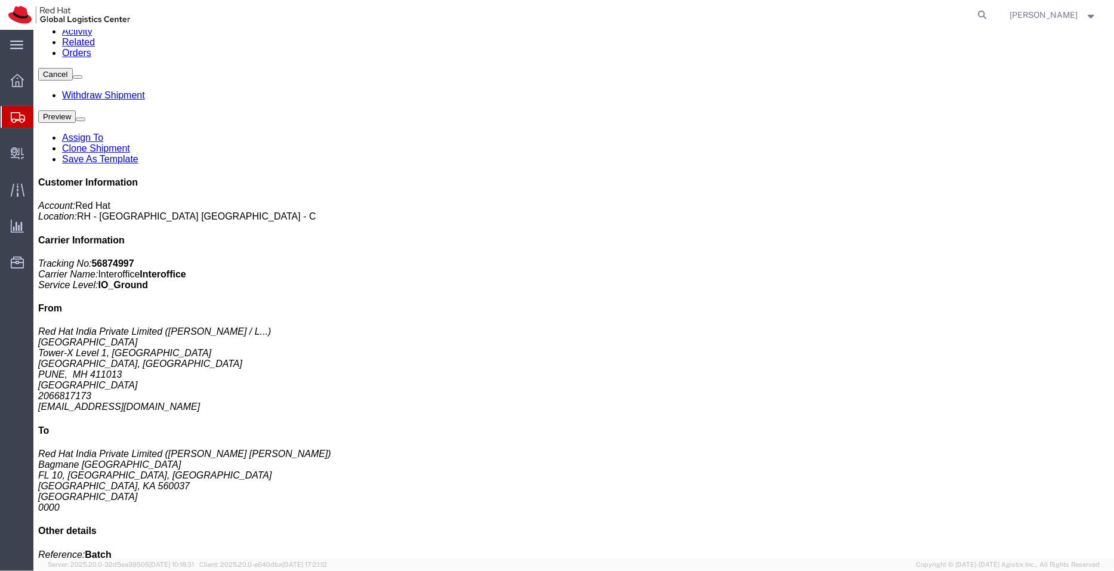
scroll to position [0, 0]
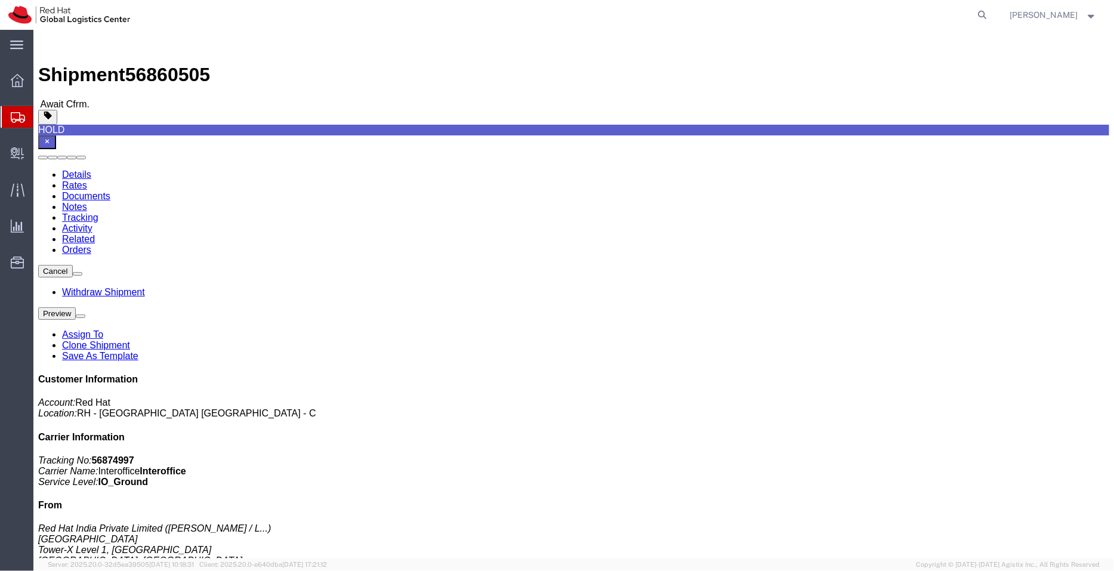
click div "Shipment 56860505 Await Cfrm."
drag, startPoint x: 166, startPoint y: 15, endPoint x: 100, endPoint y: 10, distance: 66.4
click div "Shipment 56860505 Await Cfrm."
copy span "56860505"
click at [0, 0] on span "Create Delivery" at bounding box center [0, 0] width 0 height 0
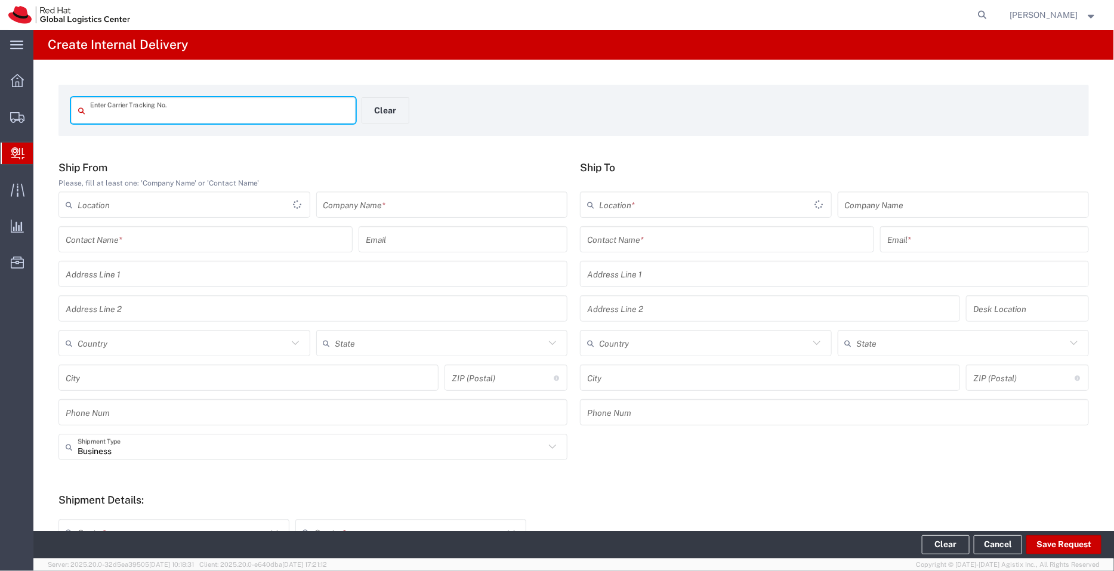
click at [211, 113] on input "text" at bounding box center [219, 110] width 258 height 21
type input "56860505"
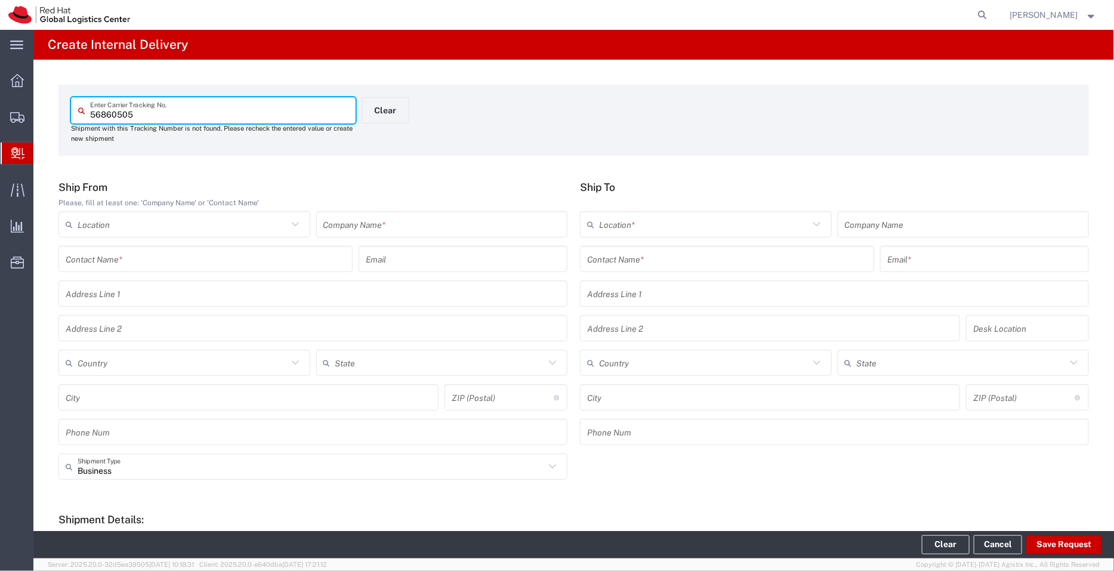
click at [90, 114] on input "56860505" at bounding box center [219, 110] width 258 height 21
click at [147, 118] on input "56860505" at bounding box center [219, 110] width 258 height 21
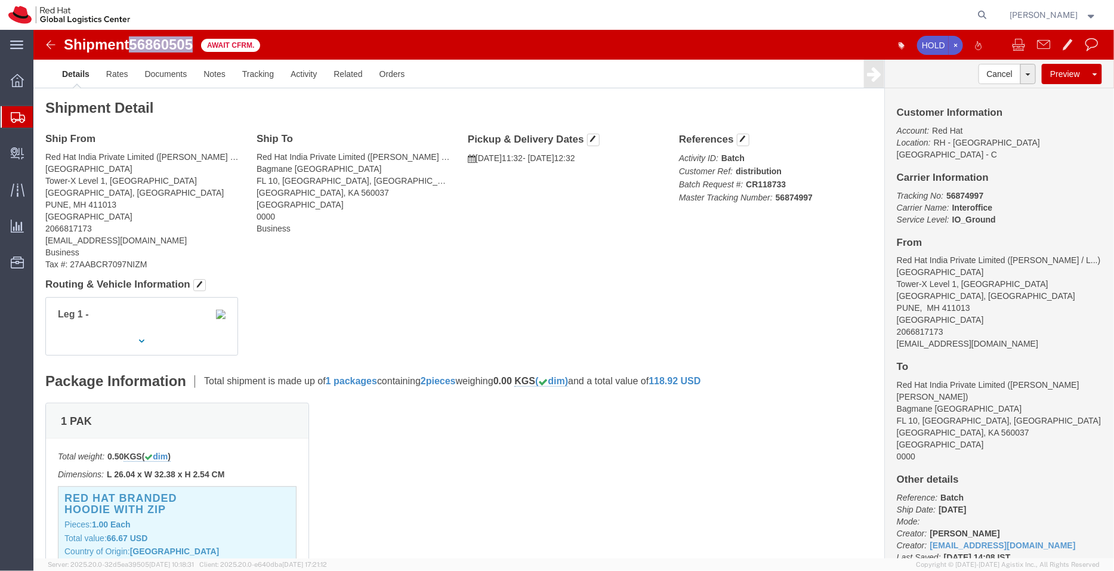
drag, startPoint x: 163, startPoint y: 19, endPoint x: 100, endPoint y: 14, distance: 64.0
click div "Shipment 56860505 Await Cfrm."
copy span "56860505"
click at [0, 0] on span "Create Delivery" at bounding box center [0, 0] width 0 height 0
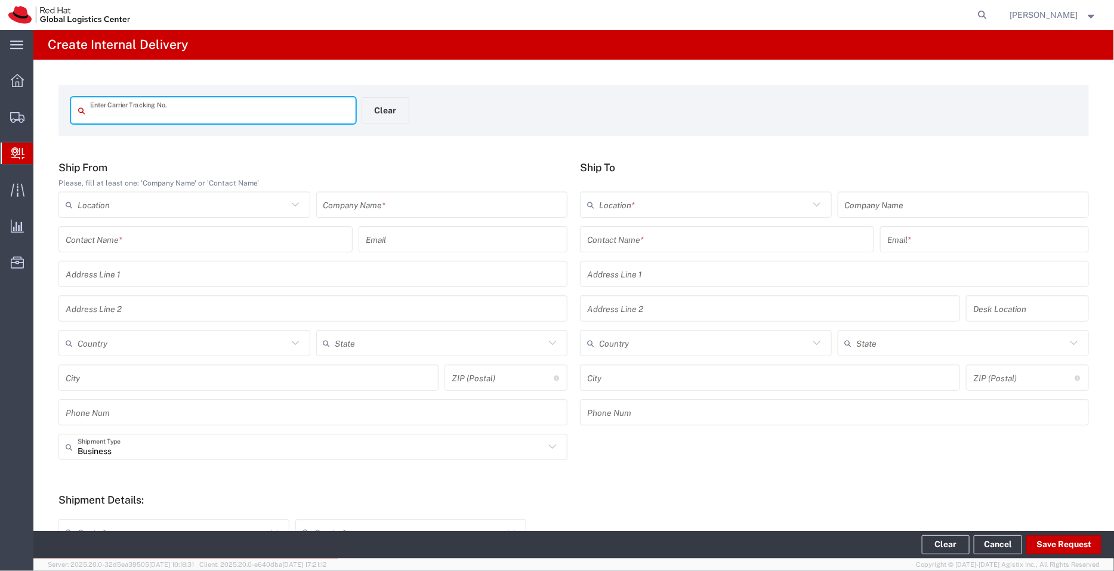
click at [145, 116] on input "text" at bounding box center [219, 110] width 258 height 21
type input "56860505"
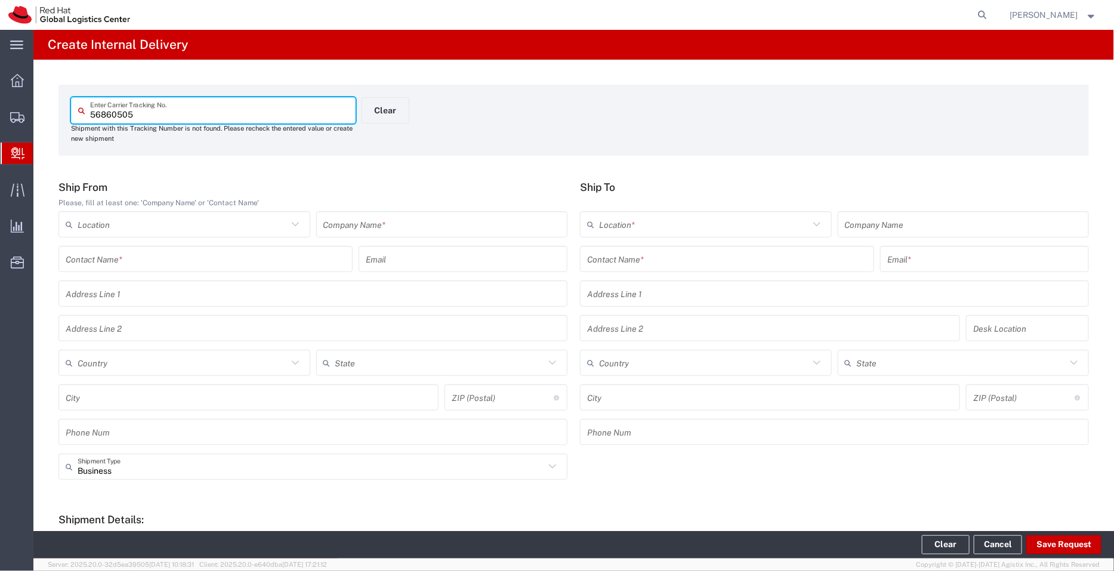
click at [92, 112] on input "56860505" at bounding box center [219, 110] width 258 height 21
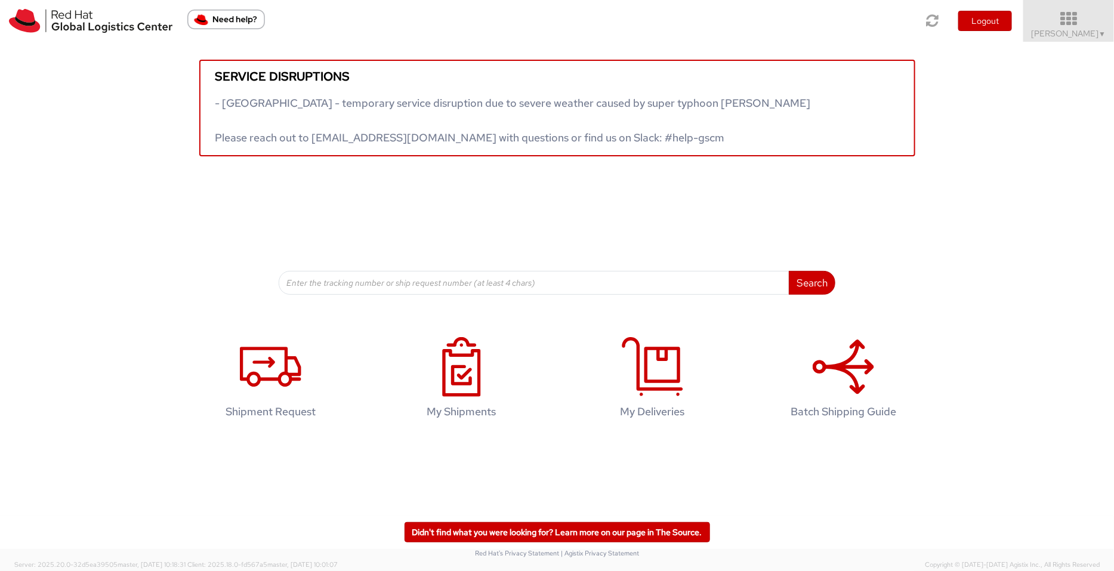
click at [1051, 23] on icon at bounding box center [1068, 19] width 104 height 17
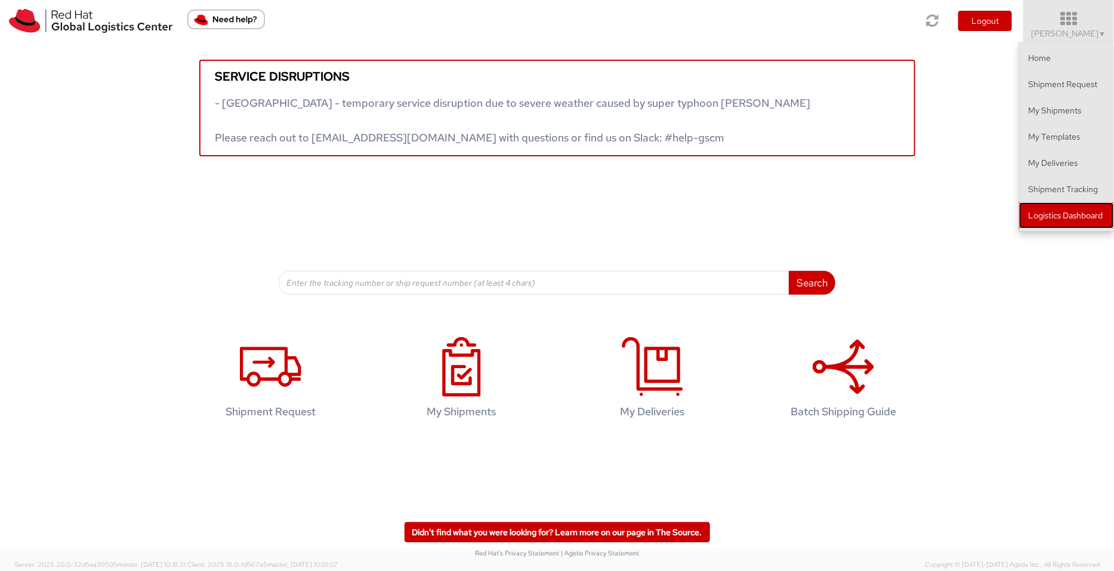
click at [1071, 207] on link "Logistics Dashboard" at bounding box center [1066, 215] width 95 height 26
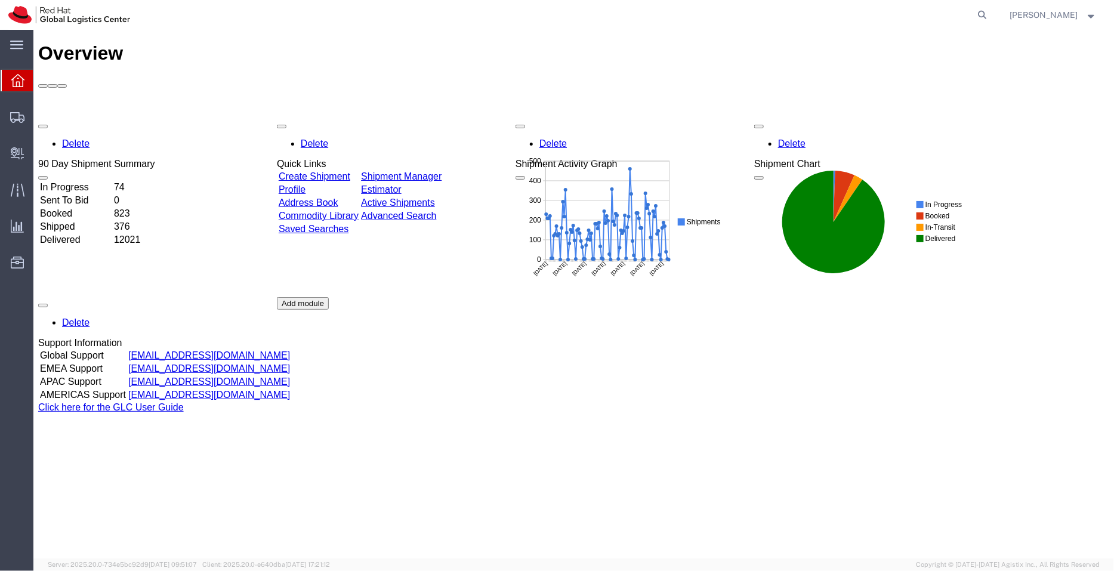
click at [441, 171] on link "Shipment Manager" at bounding box center [400, 176] width 81 height 10
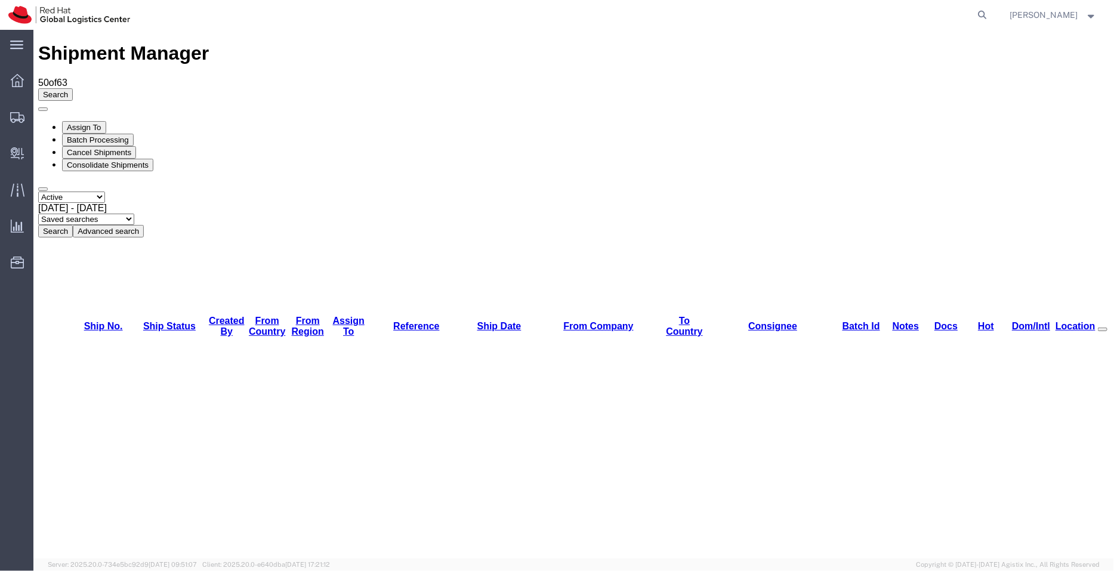
click at [134, 213] on select "Saved searches APAC EMEA India India - Inbounds NA/LATM" at bounding box center [86, 218] width 96 height 11
select select "APAC"
click at [134, 213] on select "Saved searches APAC EMEA India India - Inbounds NA/LATM" at bounding box center [86, 218] width 96 height 11
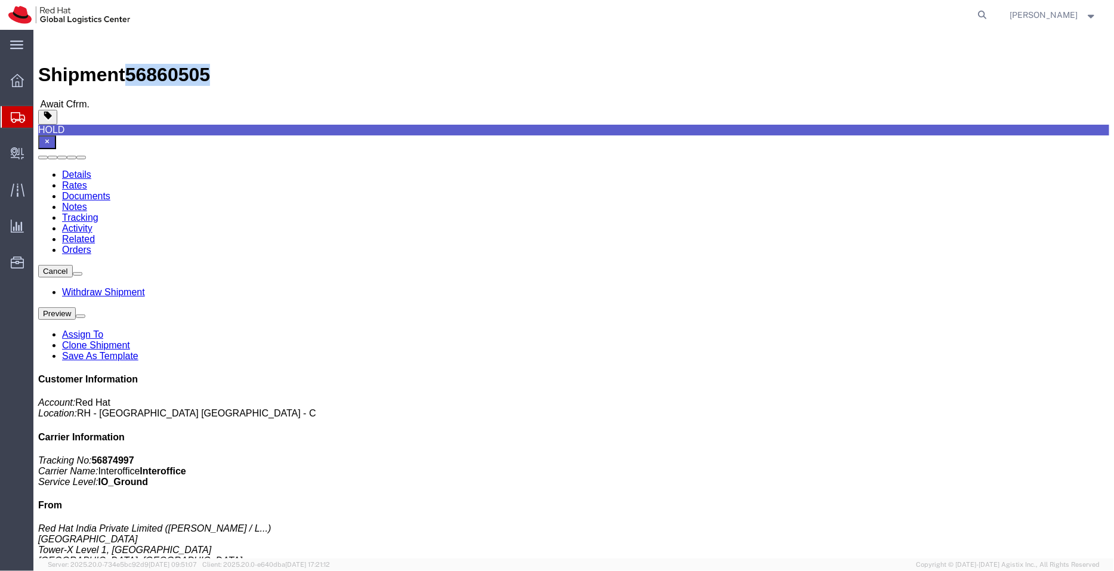
drag, startPoint x: 174, startPoint y: 16, endPoint x: 110, endPoint y: 11, distance: 64.1
click div "Shipment 56860505 Await Cfrm."
copy span "56860505"
drag, startPoint x: 944, startPoint y: 152, endPoint x: 907, endPoint y: 154, distance: 37.1
click p "Tracking No: 56874997 Carrier Name: Interoffice Interoffice Service Level: IO_G…"
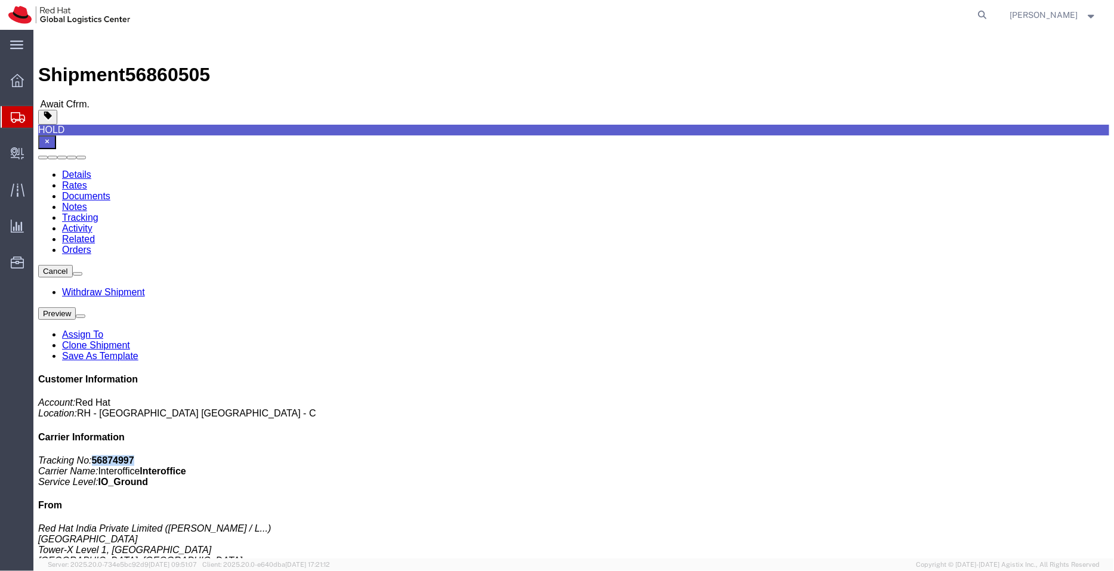
copy b "56874997"
click link
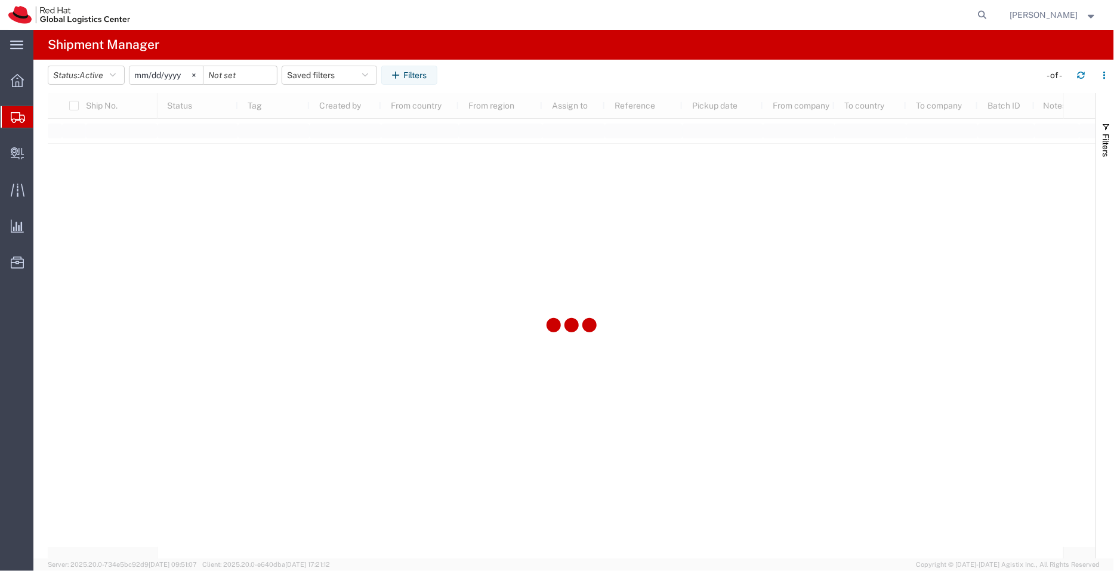
type input "[DATE]"
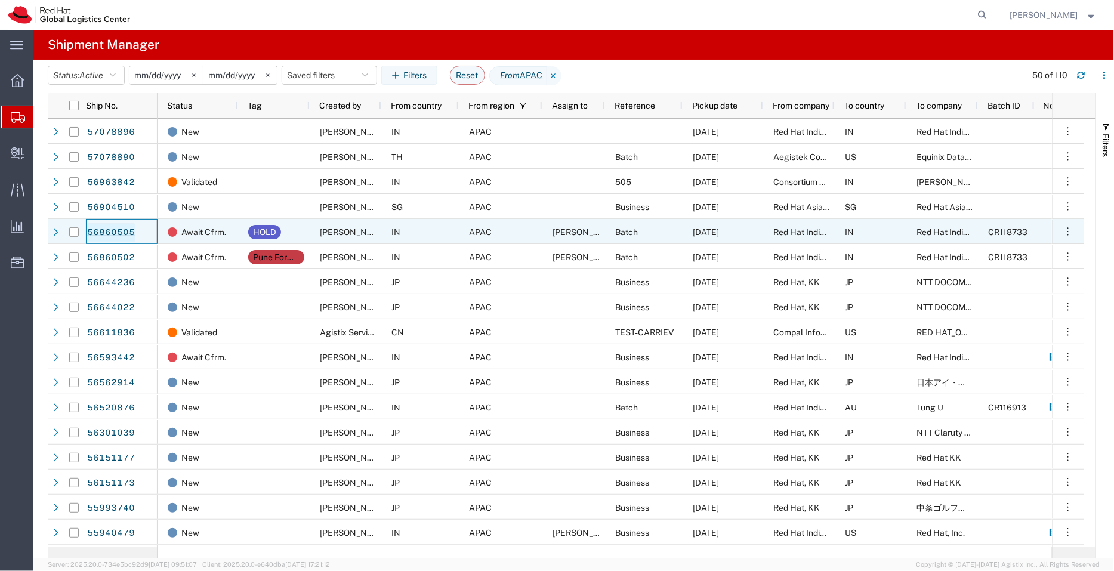
click at [106, 233] on link "56860505" at bounding box center [110, 232] width 49 height 19
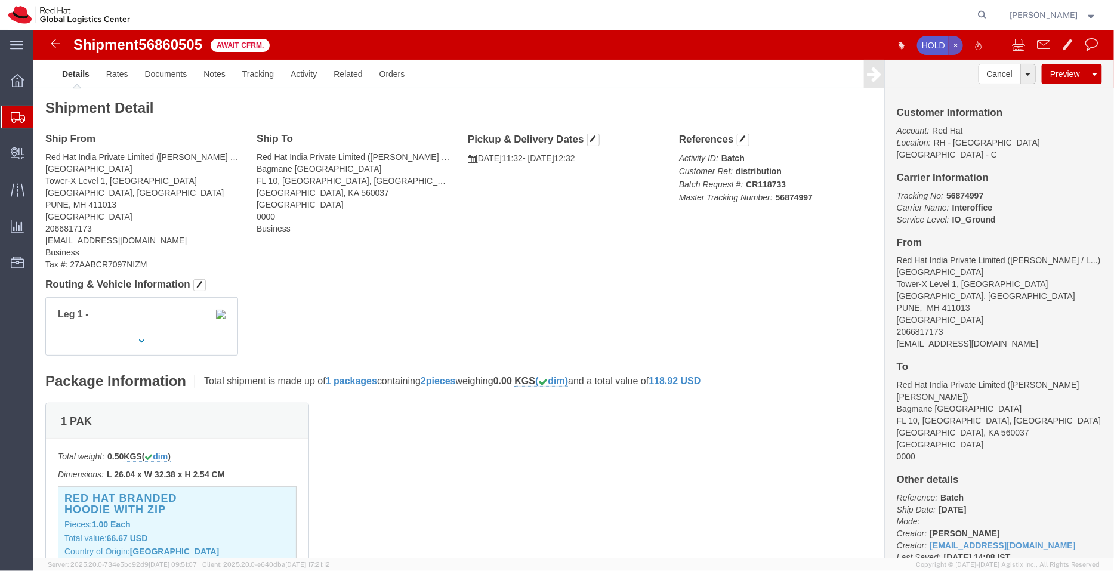
click icon "button"
drag, startPoint x: 941, startPoint y: 153, endPoint x: 906, endPoint y: 151, distance: 34.7
click p "Tracking No: 56874997 Carrier Name: Interoffice Interoffice Service Level: IO_G…"
copy b "56874997"
click at [0, 0] on span "Shipment Manager" at bounding box center [0, 0] width 0 height 0
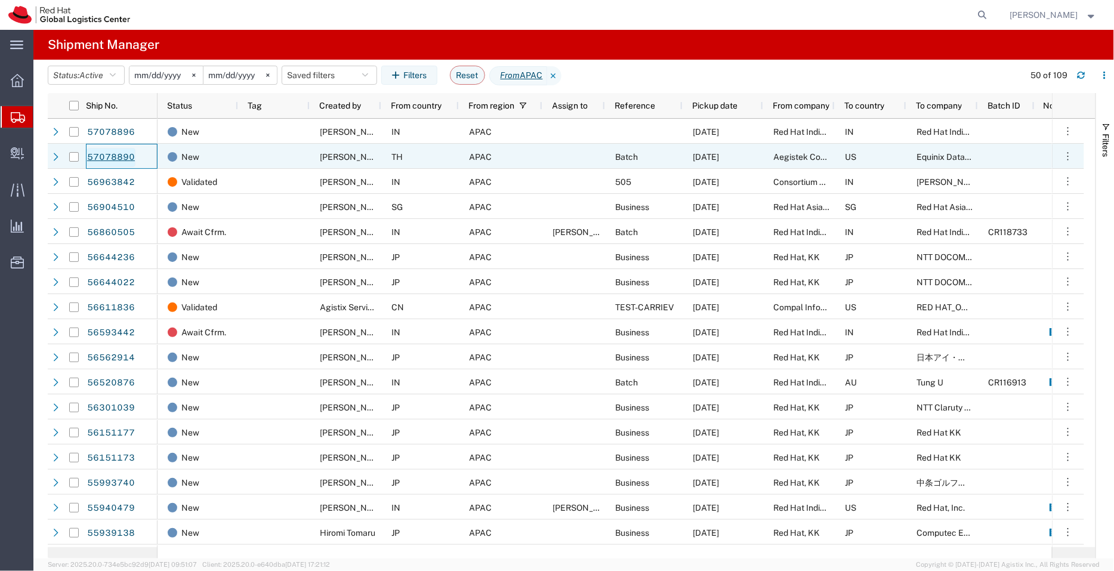
click at [122, 156] on link "57078890" at bounding box center [110, 157] width 49 height 19
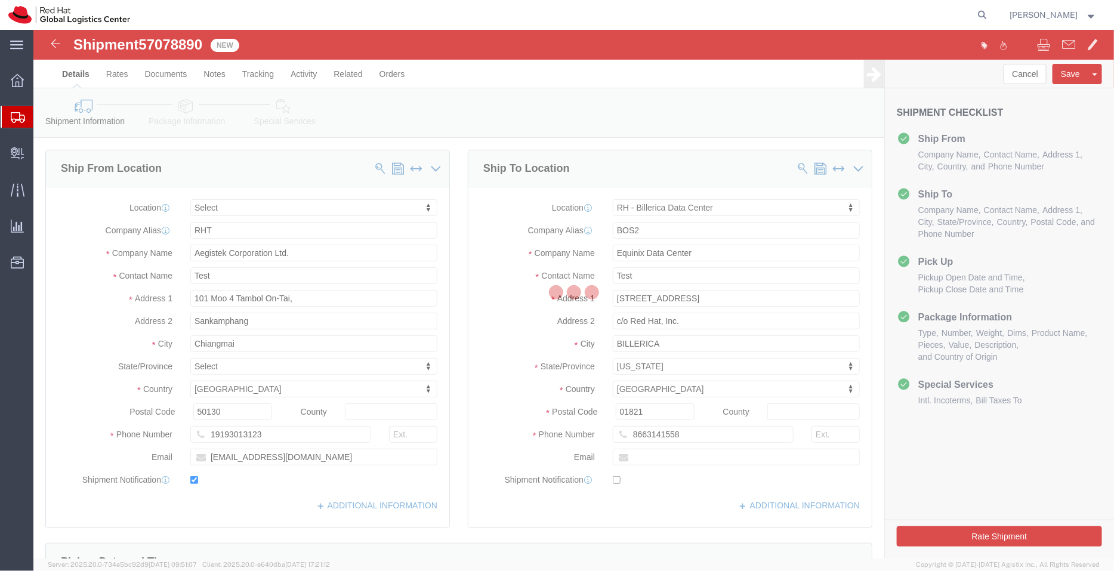
select select
select select "47771"
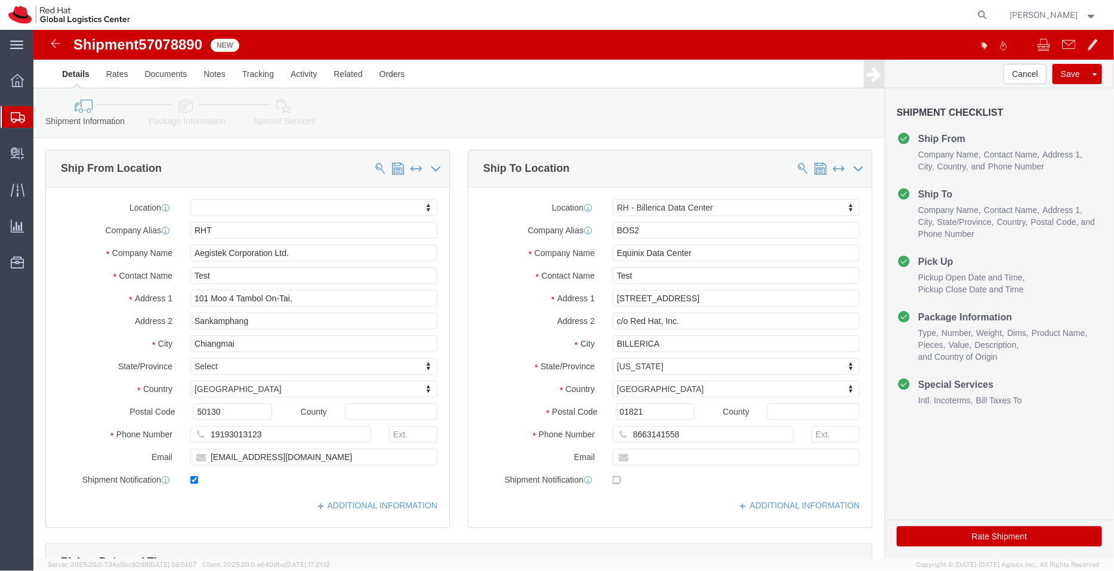
click icon
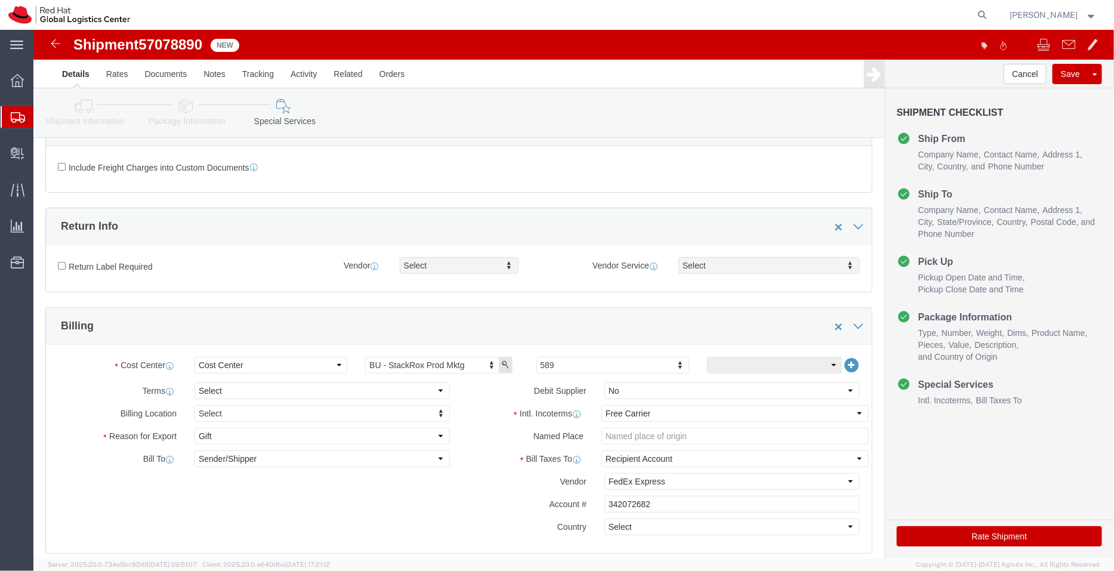
scroll to position [59, 0]
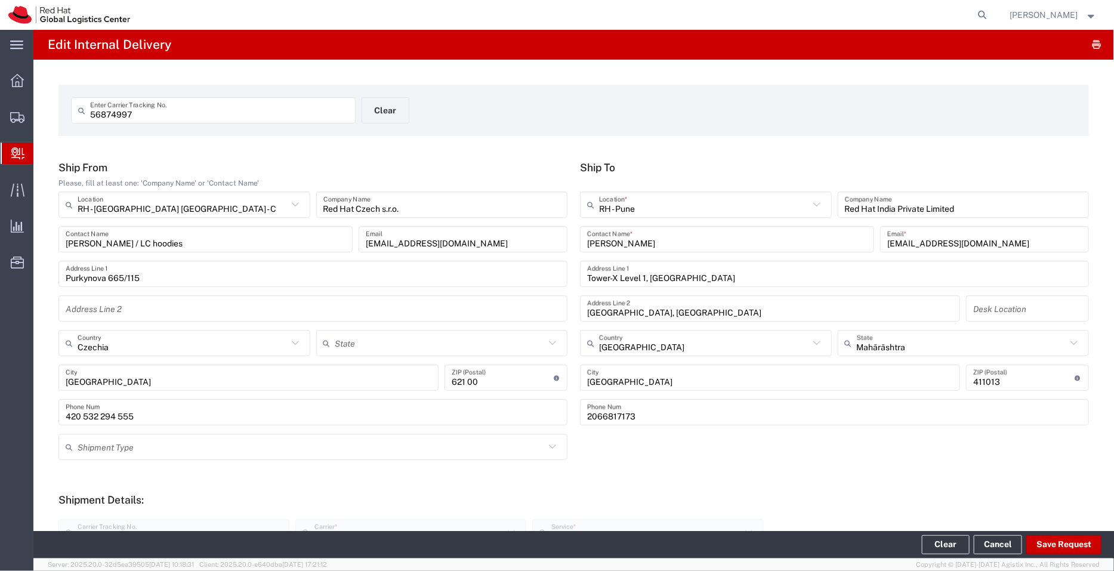
scroll to position [293, 0]
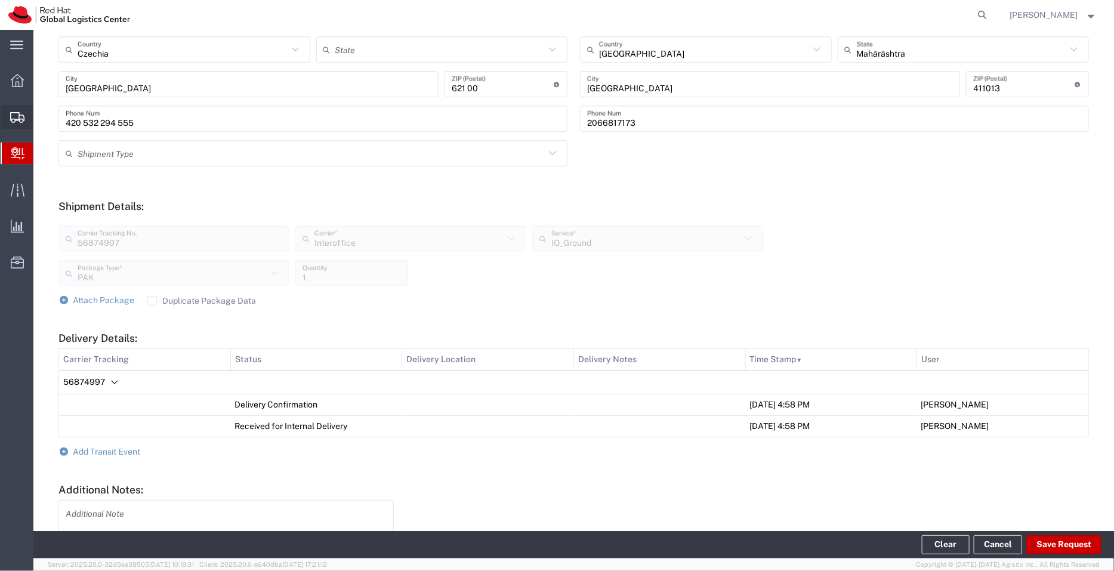
click at [0, 0] on span "Create Shipment" at bounding box center [0, 0] width 0 height 0
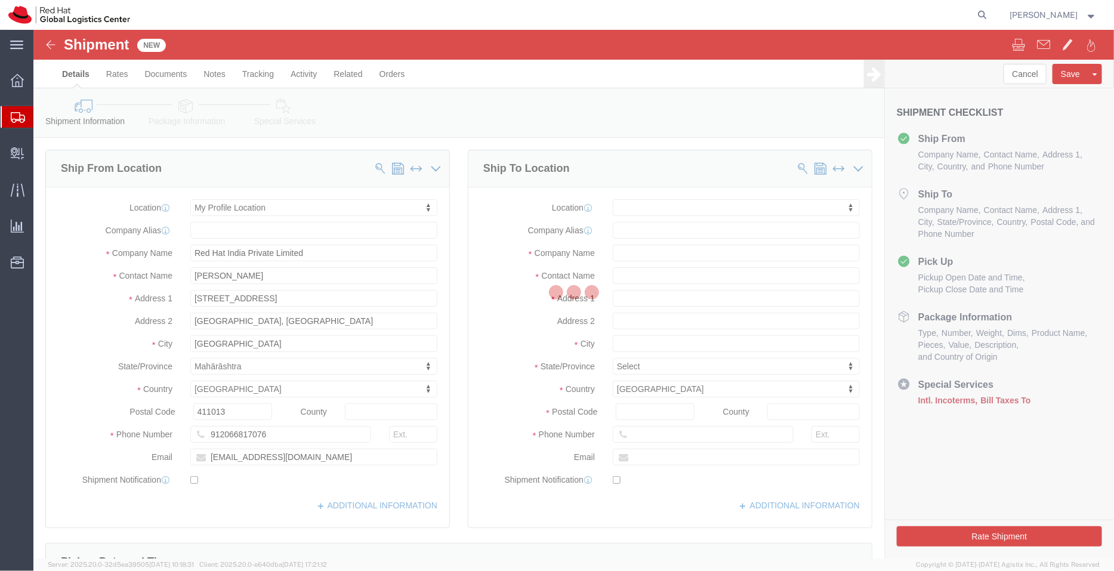
select select
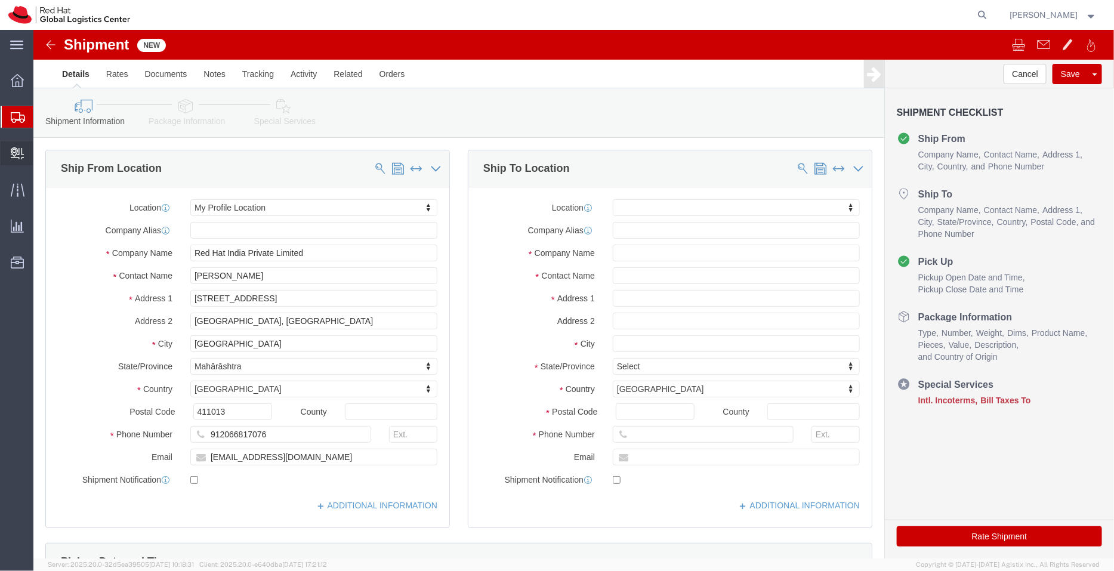
click at [0, 0] on span "Create Delivery" at bounding box center [0, 0] width 0 height 0
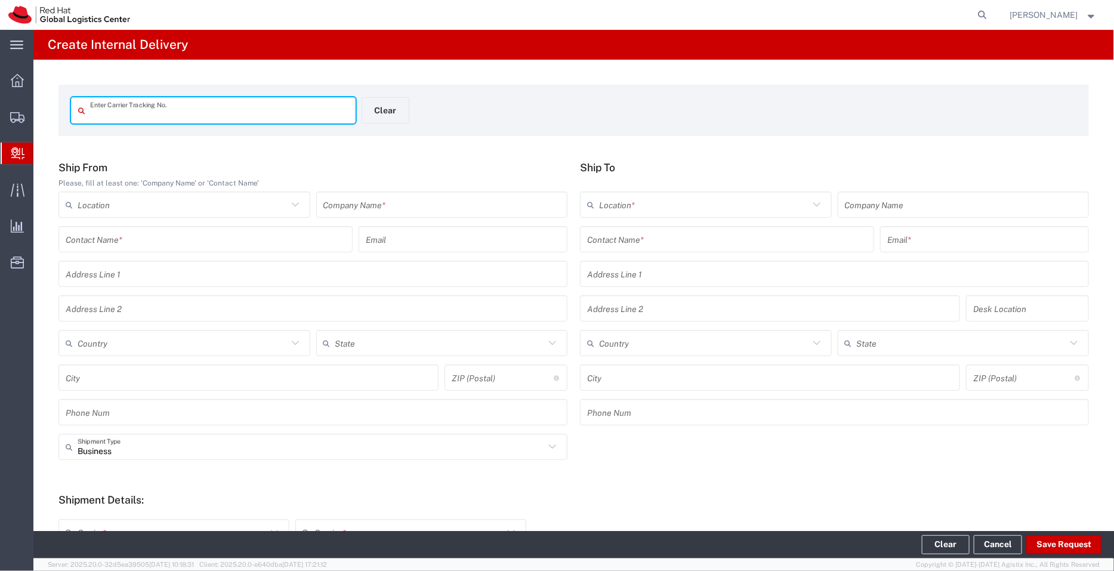
click at [131, 117] on input "text" at bounding box center [219, 110] width 258 height 21
type input "53601561705"
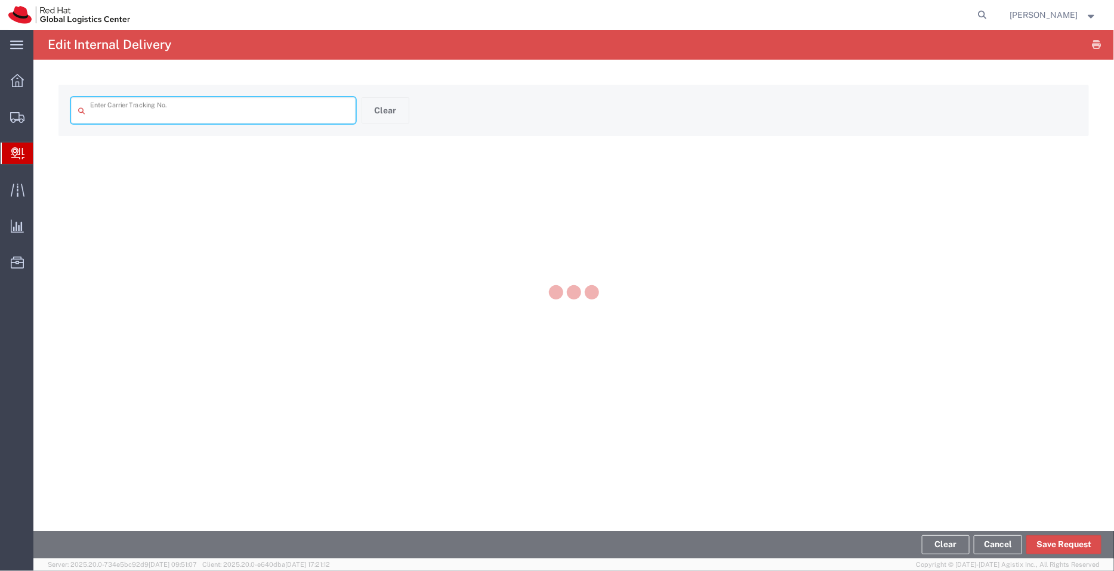
type input "53601561705"
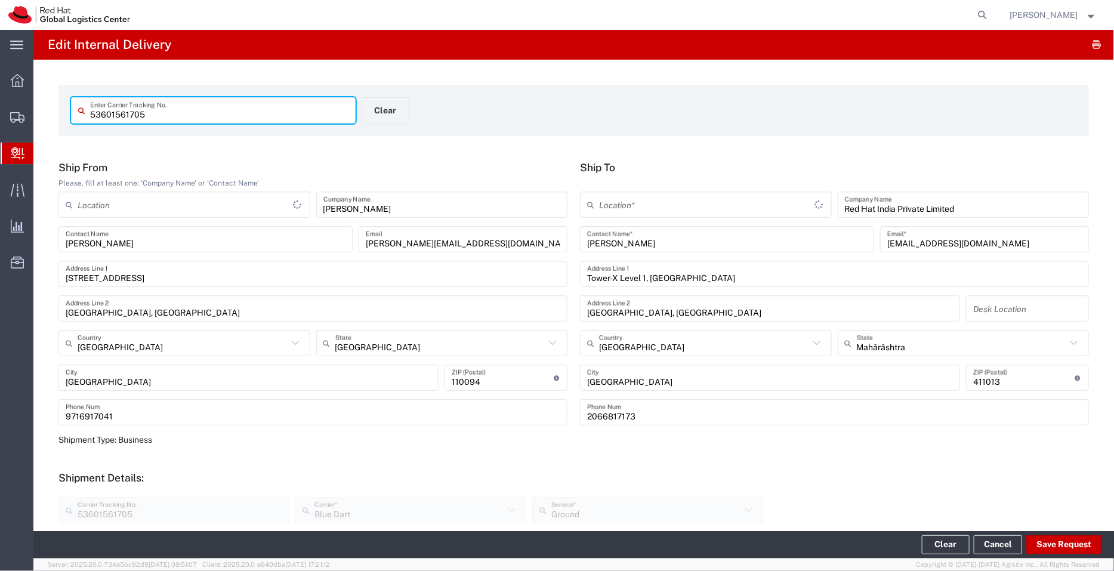
type input "RH - Pune"
click at [985, 13] on icon at bounding box center [982, 15] width 17 height 17
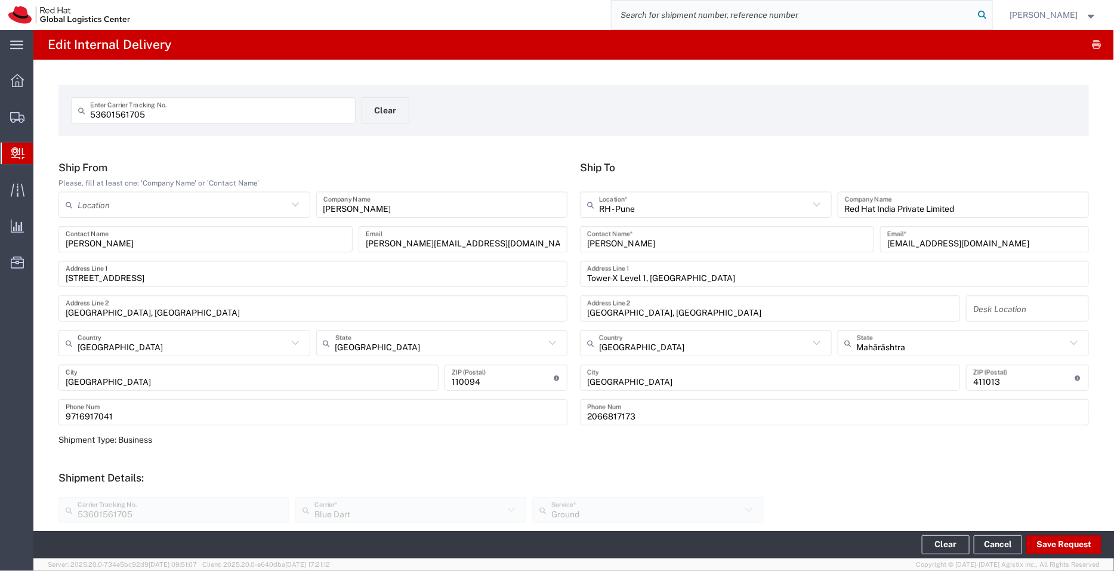
paste input "53604601142"
type input "53604601142"
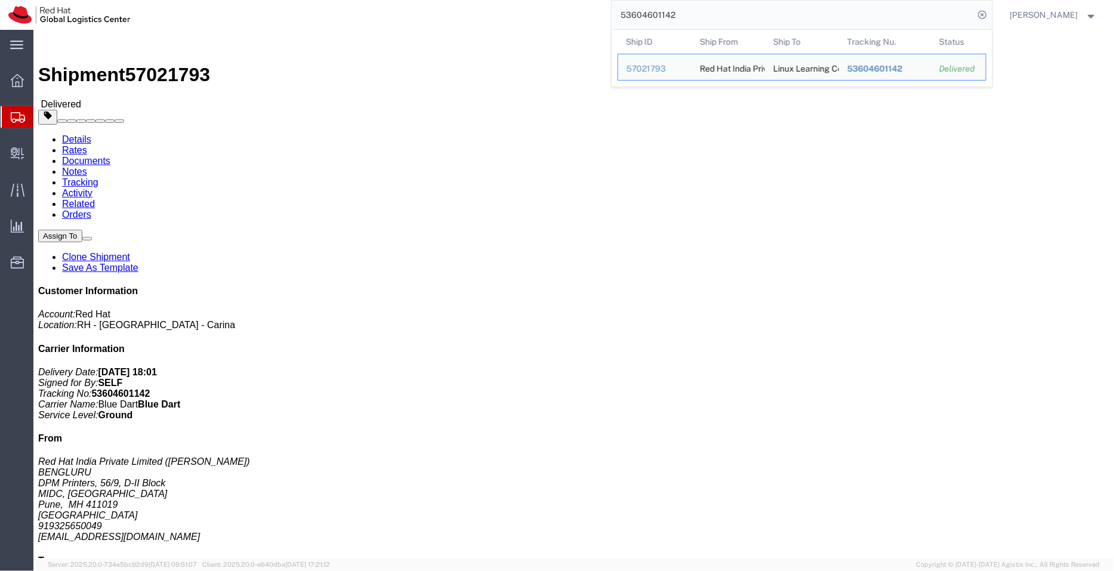
click at [0, 0] on span "Shipment Manager" at bounding box center [0, 0] width 0 height 0
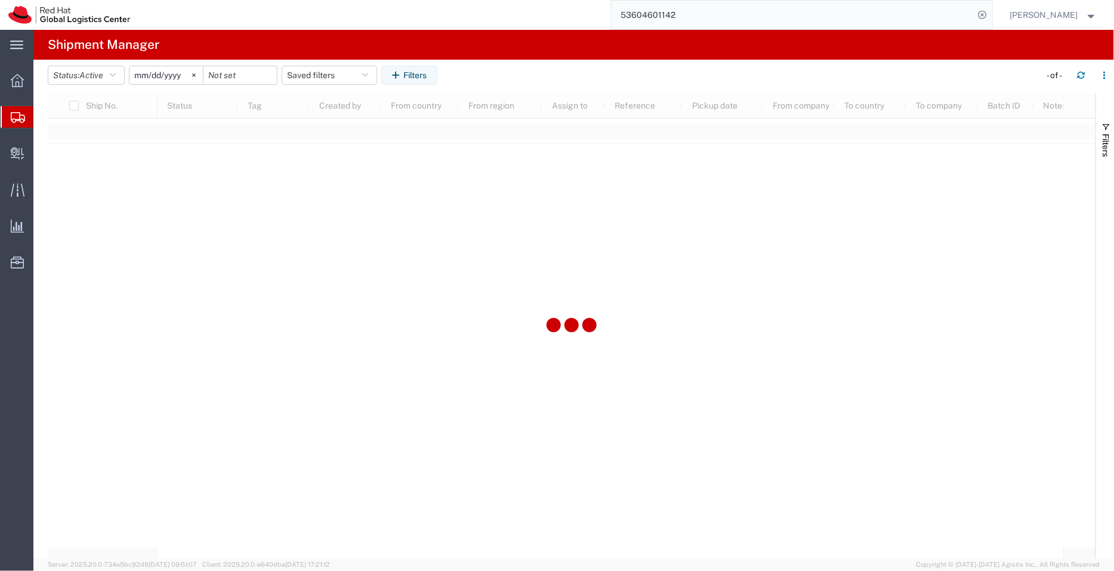
type input "[DATE]"
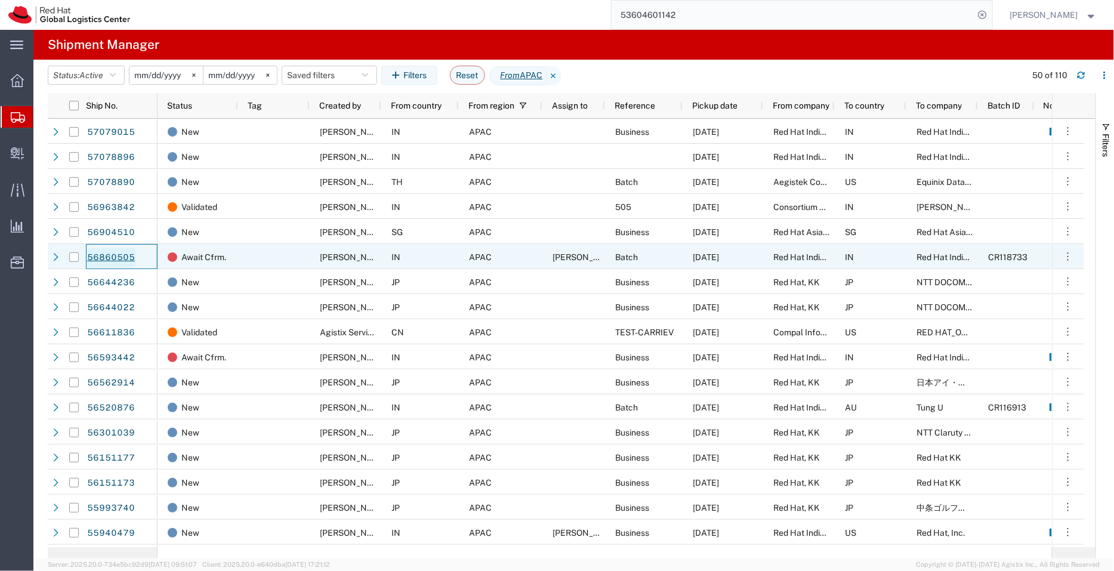
click at [100, 258] on link "56860505" at bounding box center [110, 257] width 49 height 19
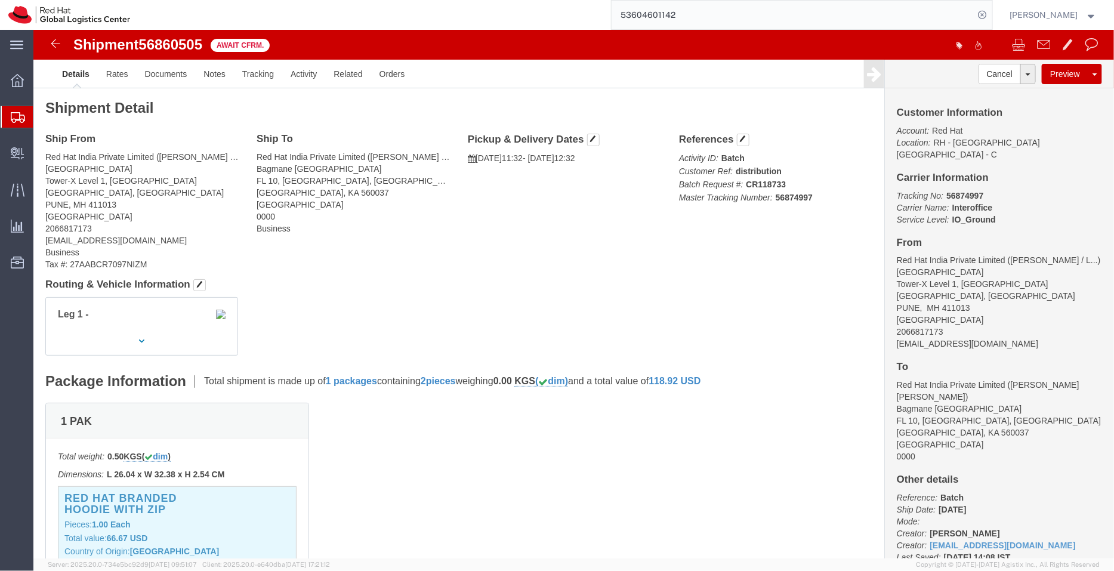
click at [0, 0] on span "Shipment Manager" at bounding box center [0, 0] width 0 height 0
